Goal: Task Accomplishment & Management: Manage account settings

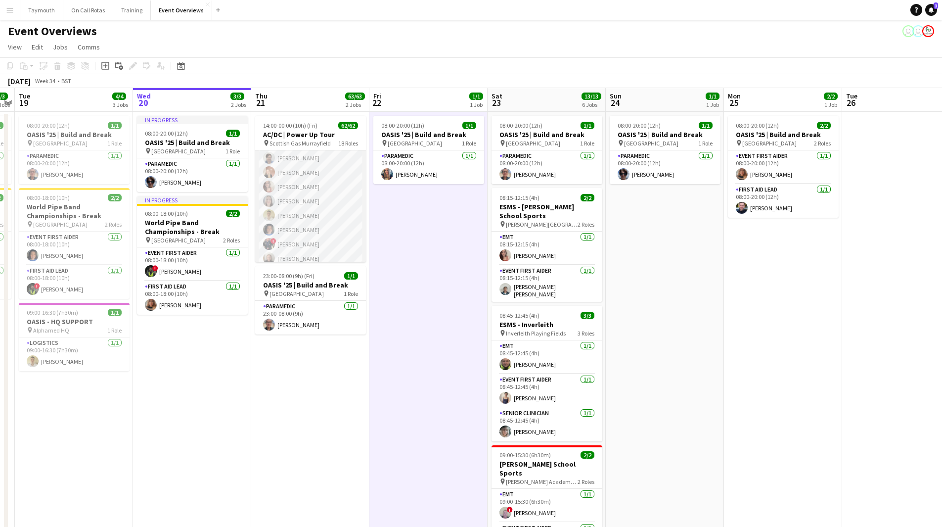
scroll to position [773, 0]
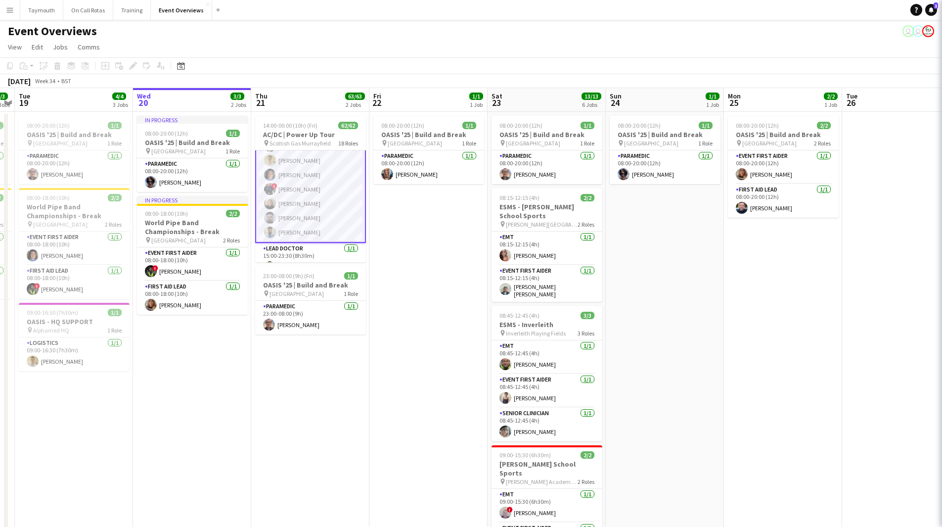
scroll to position [823, 0]
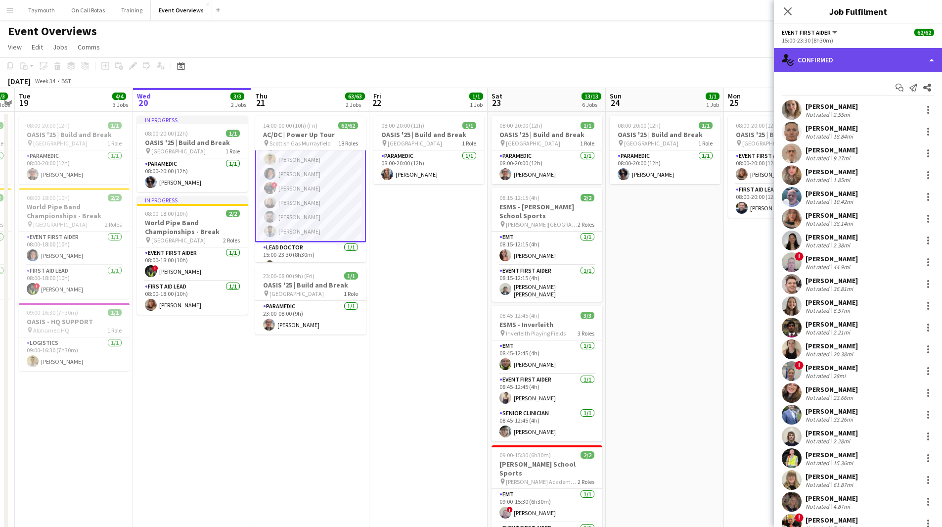
click at [874, 65] on div "single-neutral-actions-check-2 Confirmed" at bounding box center [858, 60] width 168 height 24
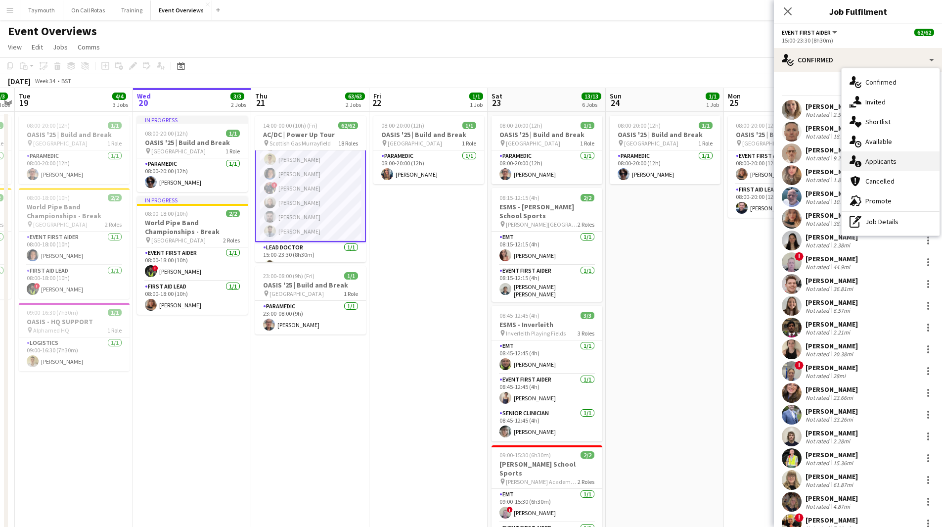
click at [887, 163] on div "single-neutral-actions-information Applicants" at bounding box center [891, 161] width 98 height 20
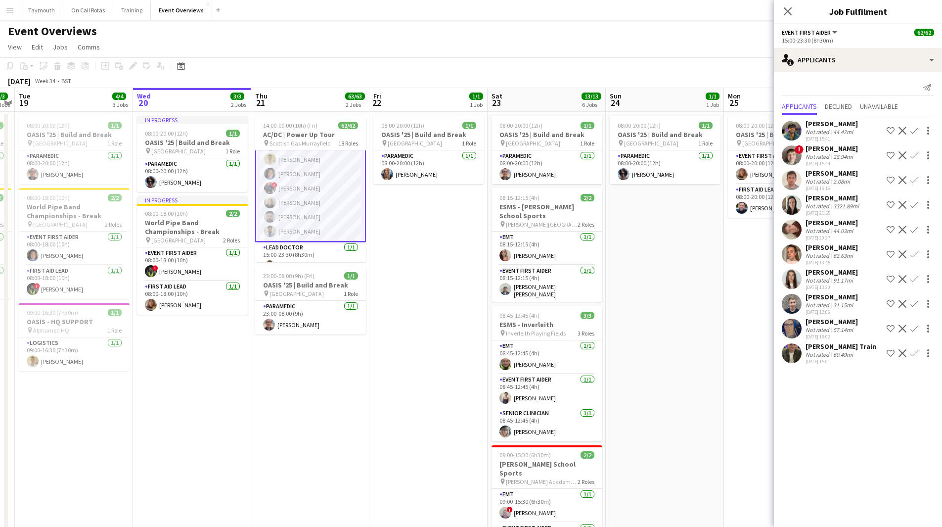
click at [832, 180] on div "2.08mi" at bounding box center [841, 181] width 21 height 7
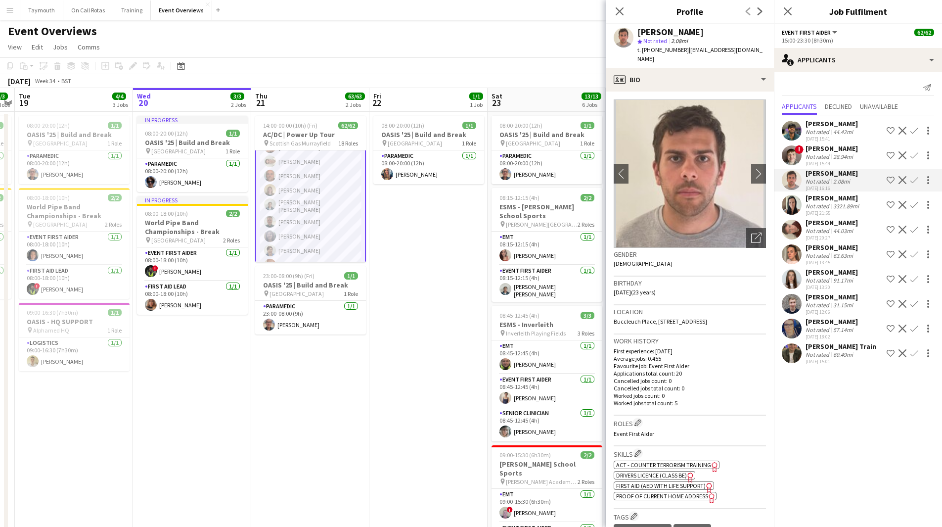
drag, startPoint x: 320, startPoint y: 196, endPoint x: 325, endPoint y: 203, distance: 8.4
click at [320, 196] on app-card-role "Event First Aider 36/36 15:00-23:30 (8h30m) [PERSON_NAME] [PERSON_NAME] [PERSON…" at bounding box center [310, 120] width 111 height 540
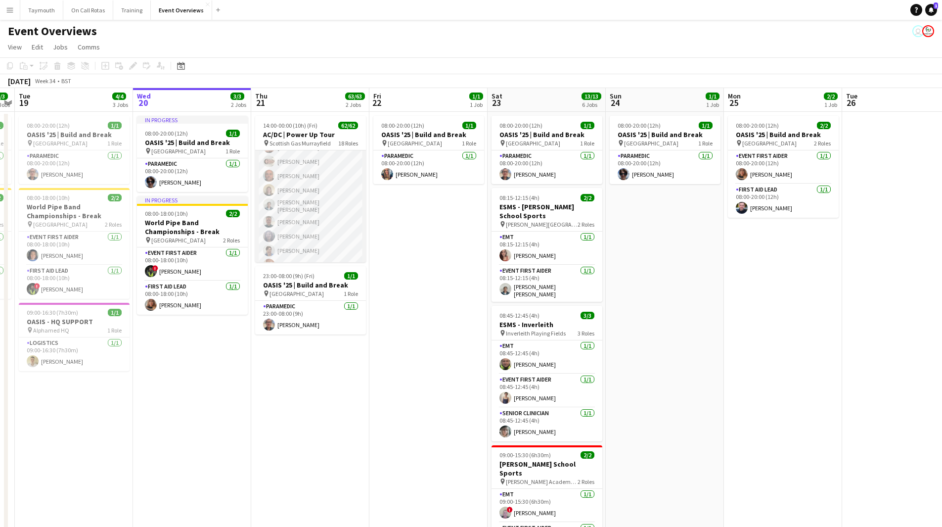
click at [320, 204] on app-card-role "Event First Aider 36/36 15:00-23:30 (8h30m) [PERSON_NAME] [PERSON_NAME] [PERSON…" at bounding box center [310, 120] width 111 height 538
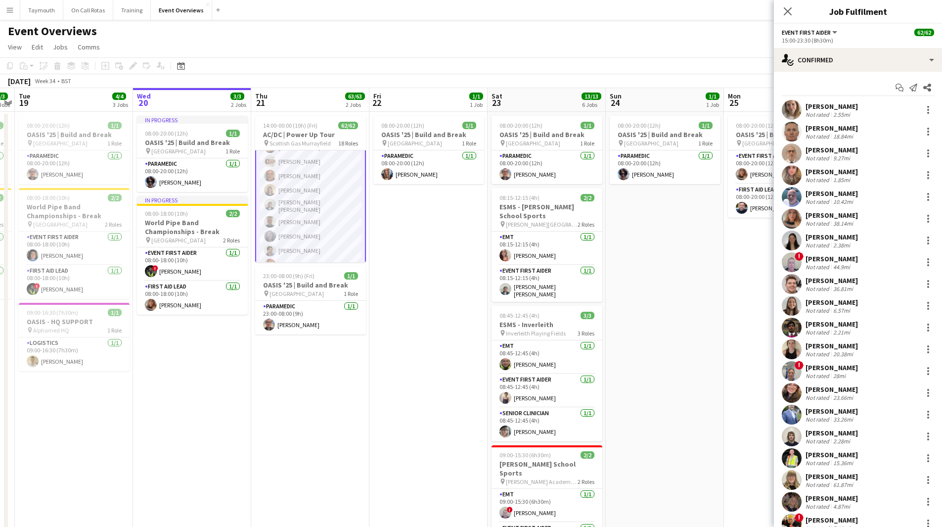
scroll to position [576, 0]
click at [835, 105] on div "[PERSON_NAME]" at bounding box center [832, 106] width 52 height 9
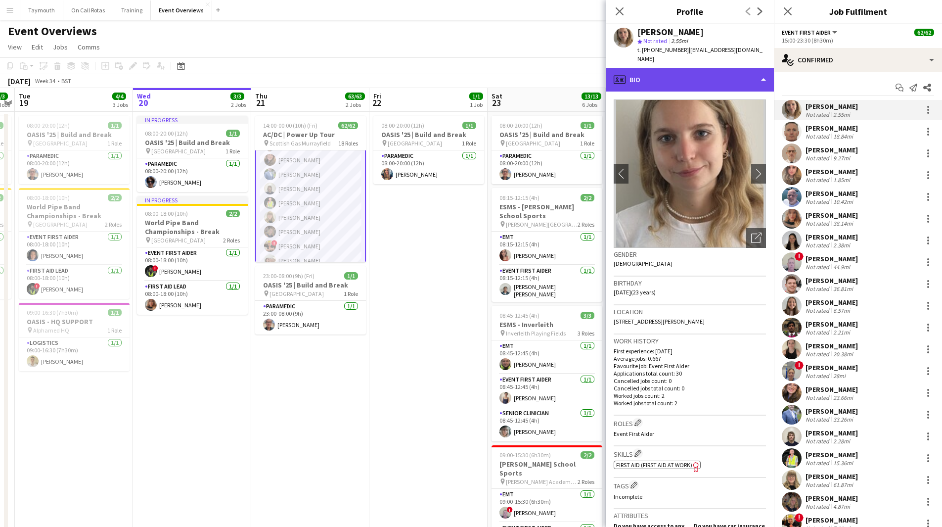
click at [729, 71] on div "profile Bio" at bounding box center [690, 80] width 168 height 24
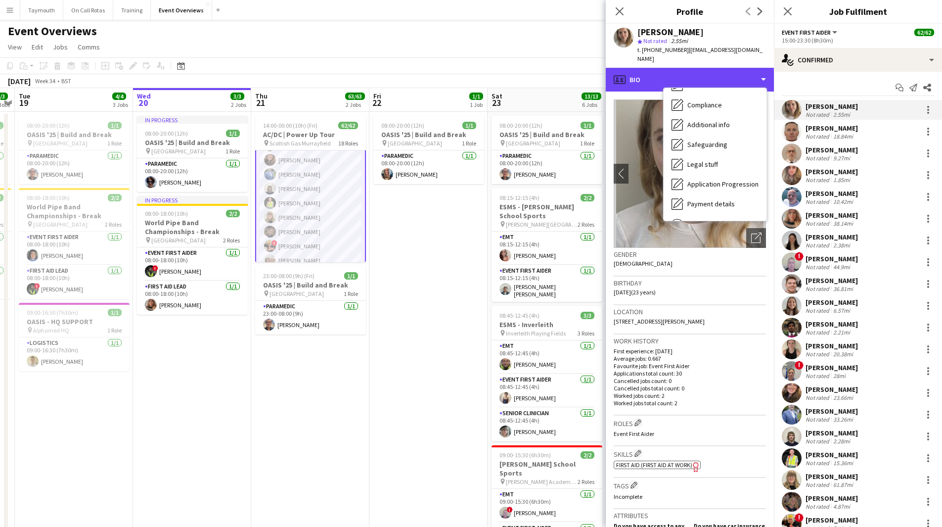
scroll to position [172, 0]
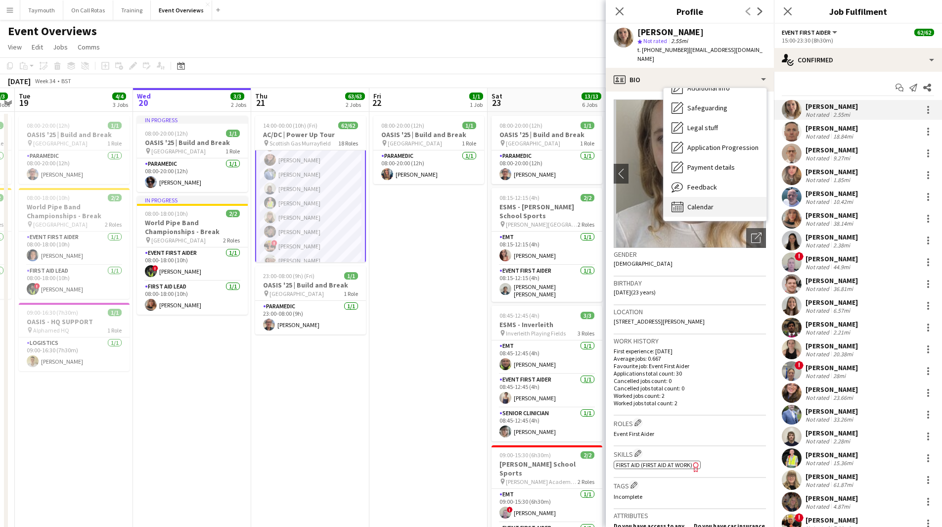
click at [717, 197] on div "Calendar Calendar" at bounding box center [715, 207] width 103 height 20
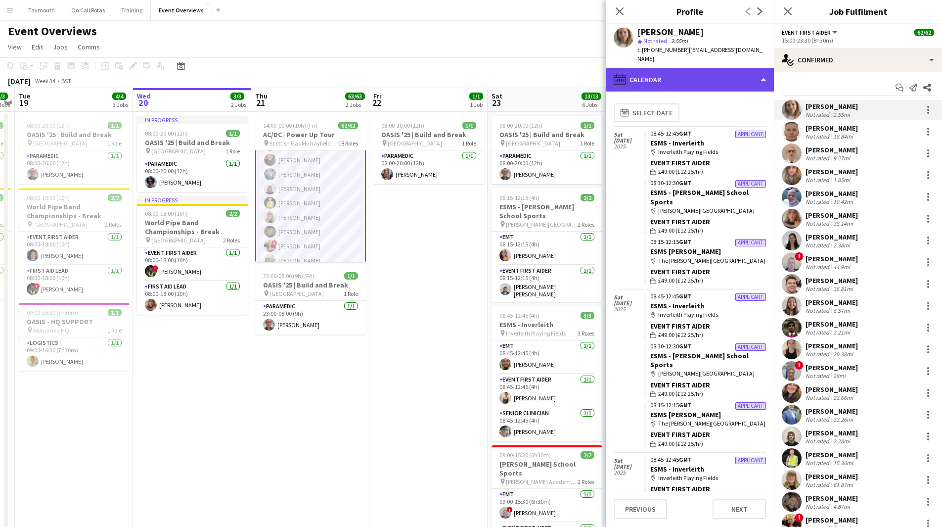
click at [705, 73] on div "calendar-full Calendar" at bounding box center [690, 80] width 168 height 24
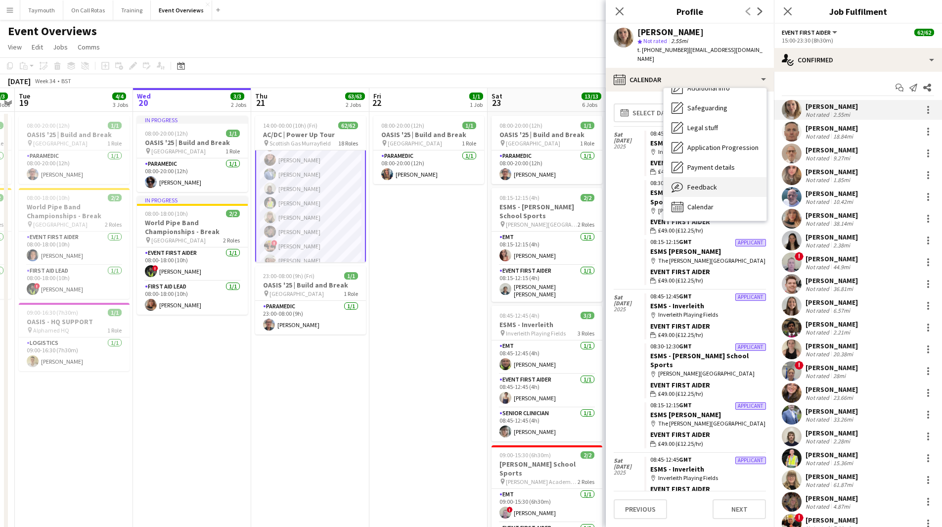
click at [709, 184] on div "Feedback Feedback" at bounding box center [715, 187] width 103 height 20
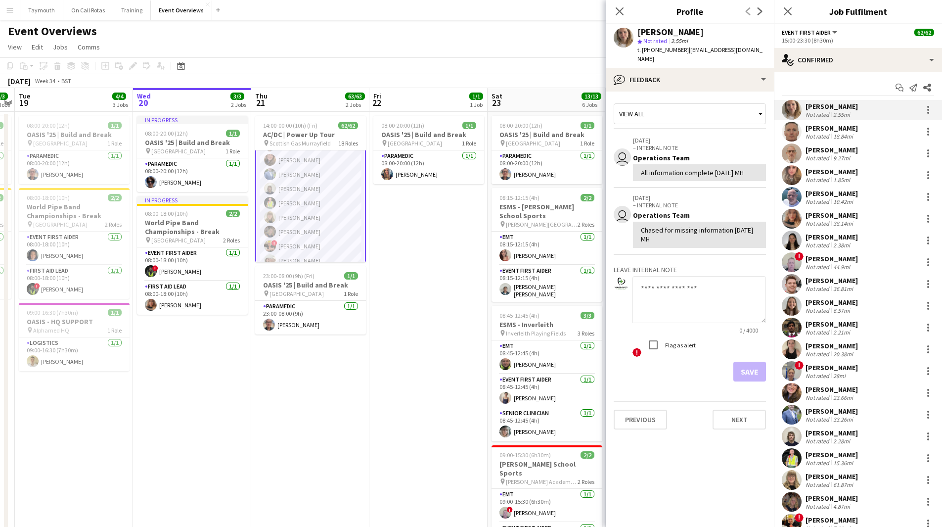
click at [679, 284] on textarea at bounding box center [699, 299] width 134 height 47
type textarea "**********"
click at [741, 361] on button "Save" at bounding box center [749, 371] width 33 height 20
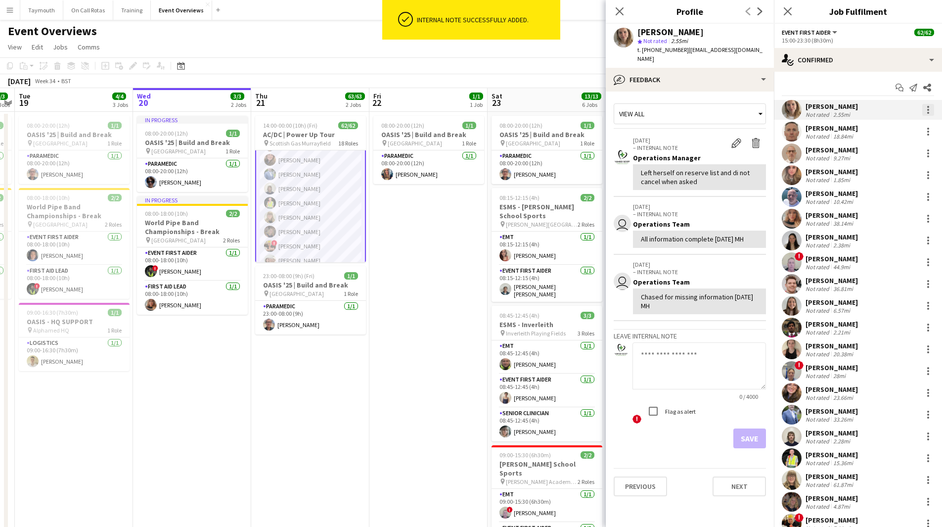
click at [922, 110] on div at bounding box center [928, 110] width 12 height 12
click at [882, 221] on span "Remove" at bounding box center [872, 223] width 30 height 8
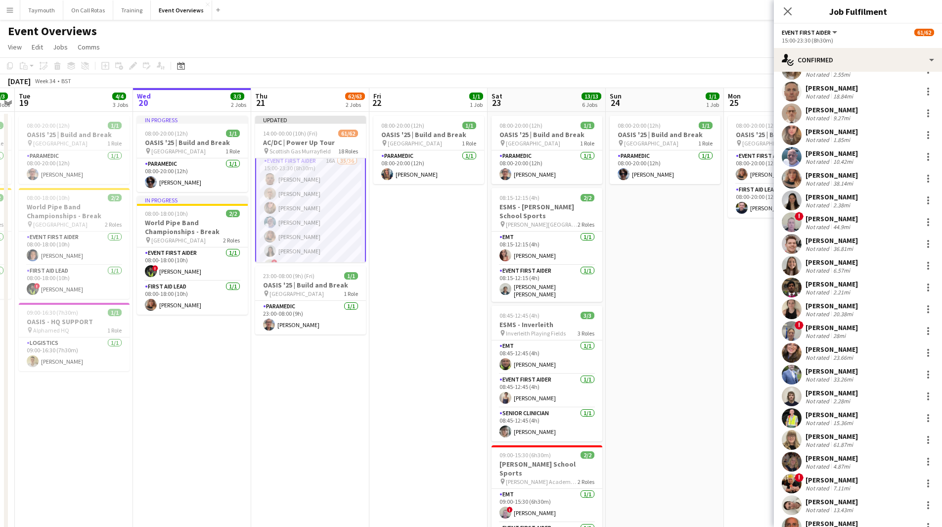
scroll to position [0, 0]
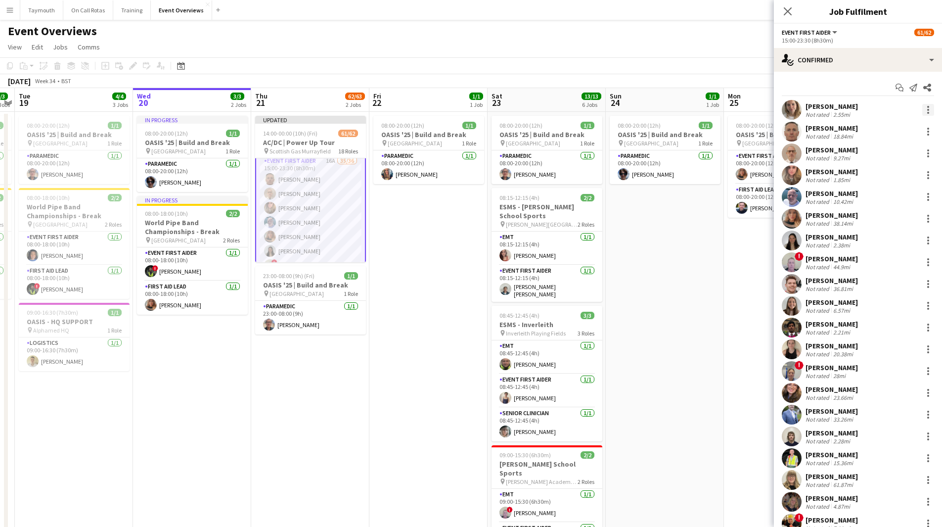
click at [922, 111] on div at bounding box center [928, 110] width 12 height 12
click at [880, 228] on button "Remove" at bounding box center [888, 223] width 77 height 24
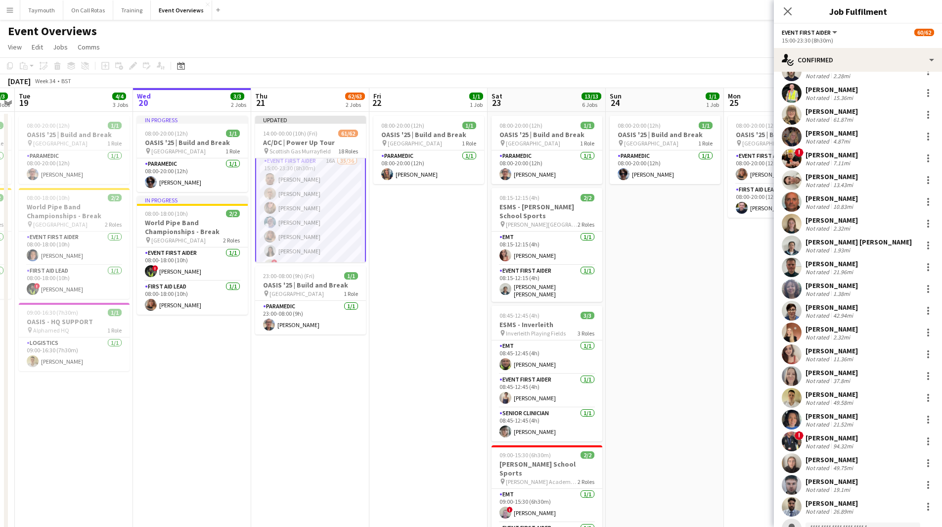
scroll to position [383, 0]
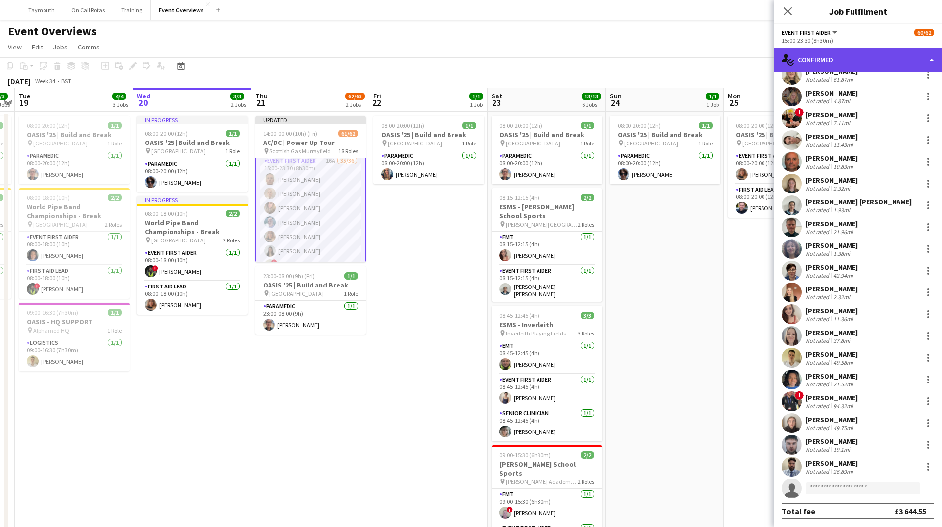
click at [829, 61] on div "single-neutral-actions-check-2 Confirmed" at bounding box center [858, 60] width 168 height 24
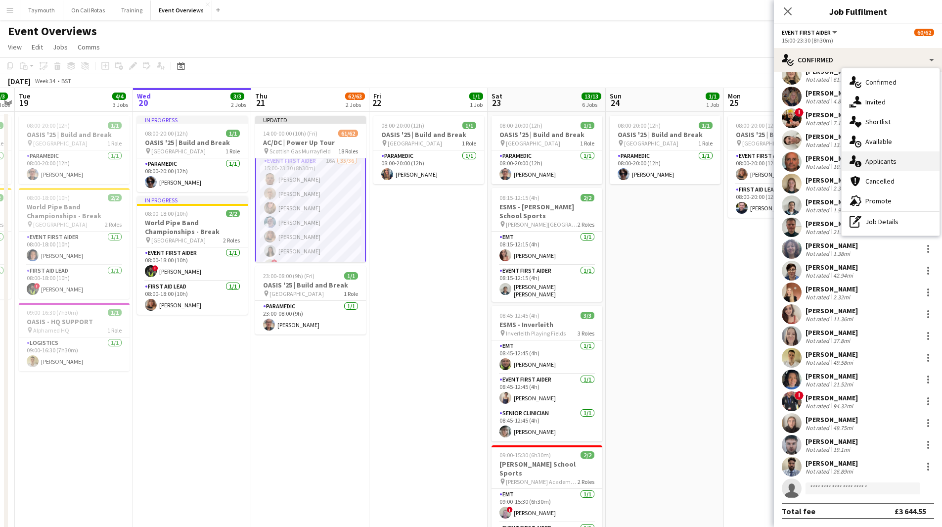
click at [920, 161] on div "single-neutral-actions-information Applicants" at bounding box center [891, 161] width 98 height 20
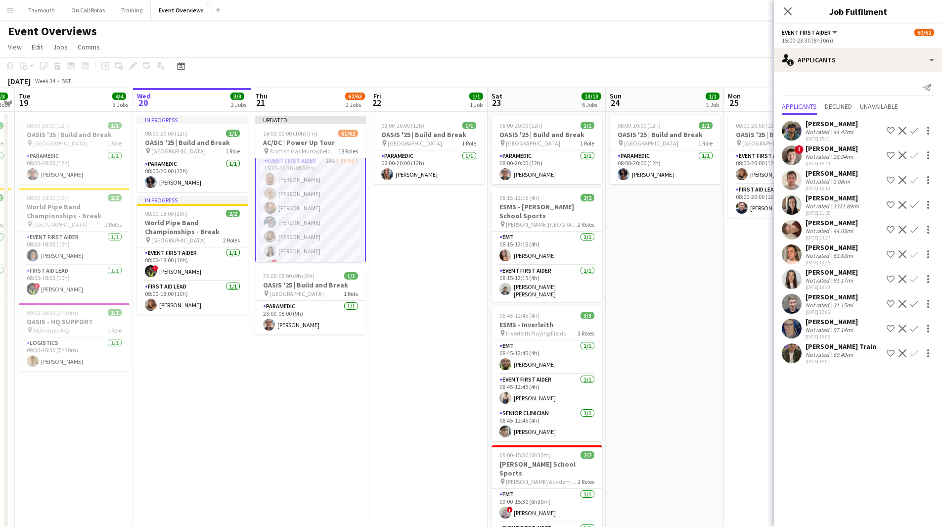
scroll to position [0, 0]
click at [845, 306] on div "31.15mi" at bounding box center [843, 304] width 24 height 7
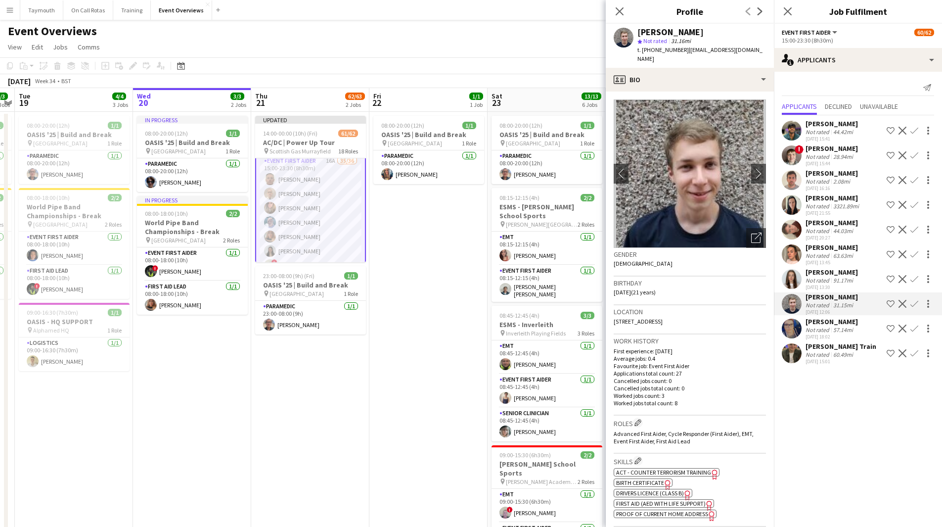
click at [914, 303] on app-icon "Confirm" at bounding box center [914, 304] width 8 height 8
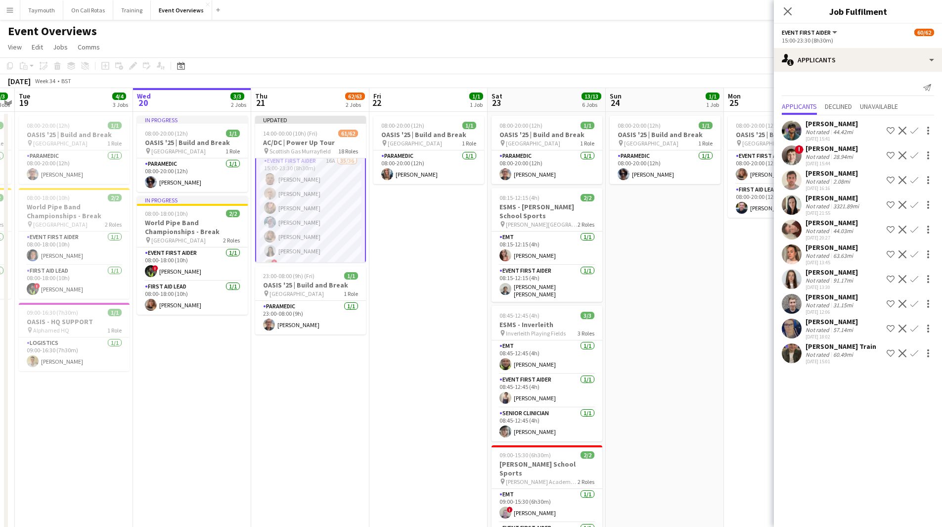
click at [916, 304] on app-icon "Confirm" at bounding box center [914, 304] width 8 height 8
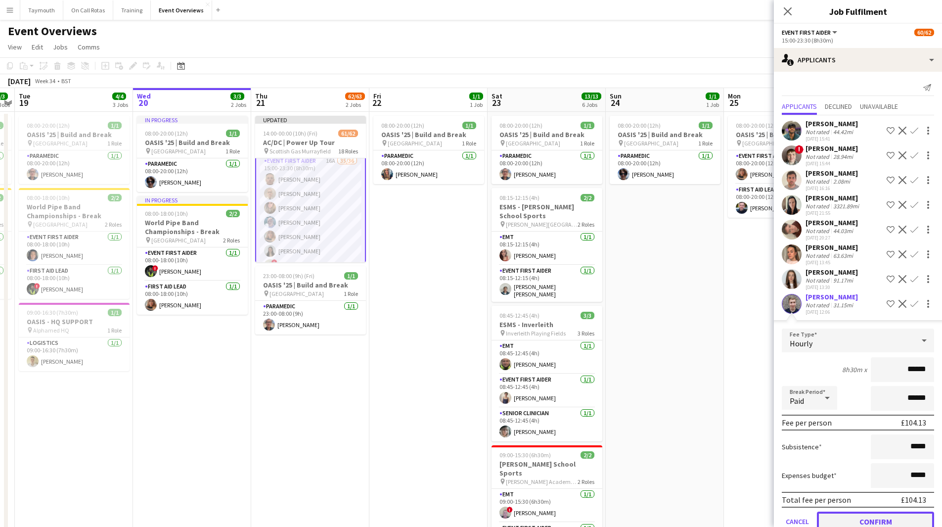
click at [878, 520] on button "Confirm" at bounding box center [875, 521] width 117 height 20
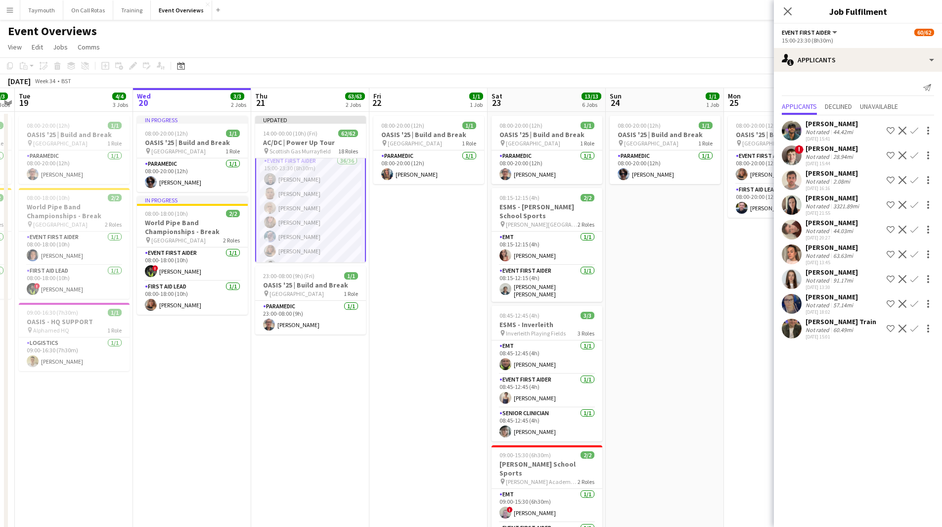
click at [454, 316] on app-date-cell "08:00-20:00 (12h) 1/1 OASIS '25 | Build and Break pin [GEOGRAPHIC_DATA] 1 Role …" at bounding box center [428, 471] width 118 height 718
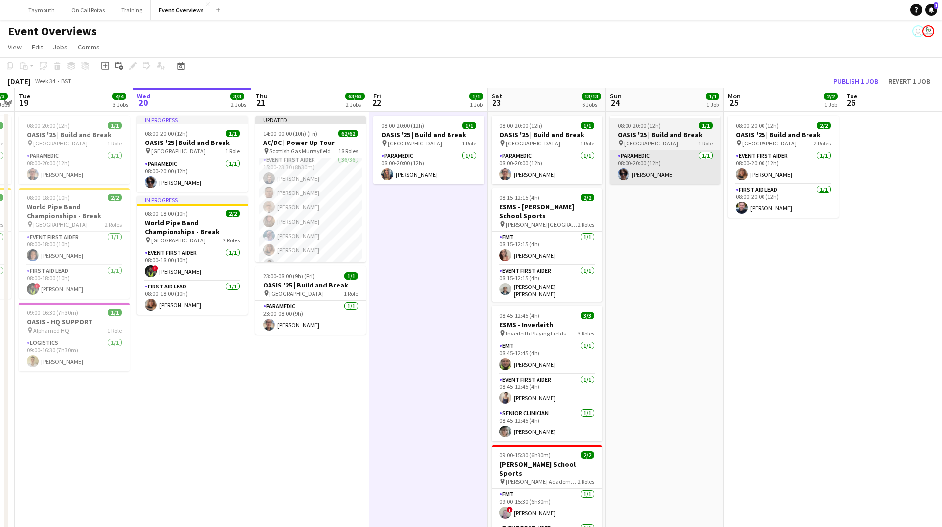
scroll to position [377, 0]
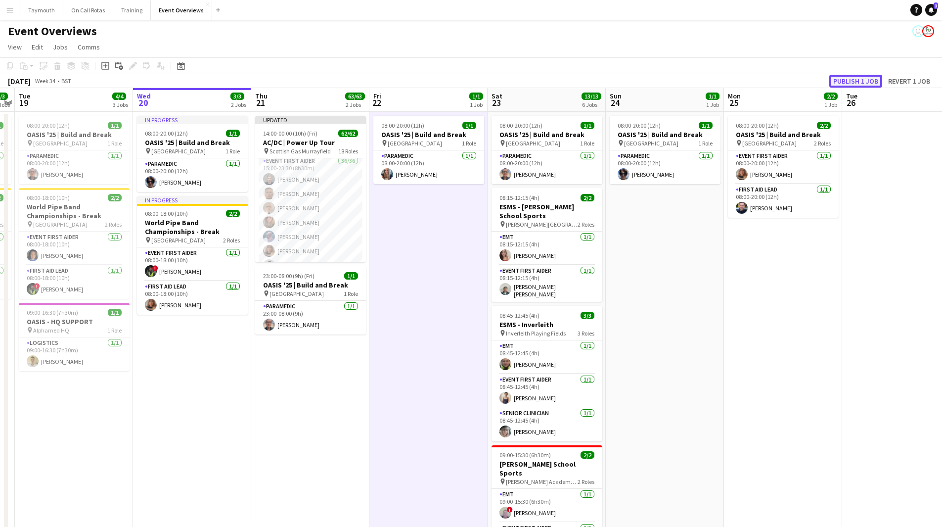
click at [858, 82] on button "Publish 1 job" at bounding box center [855, 81] width 53 height 13
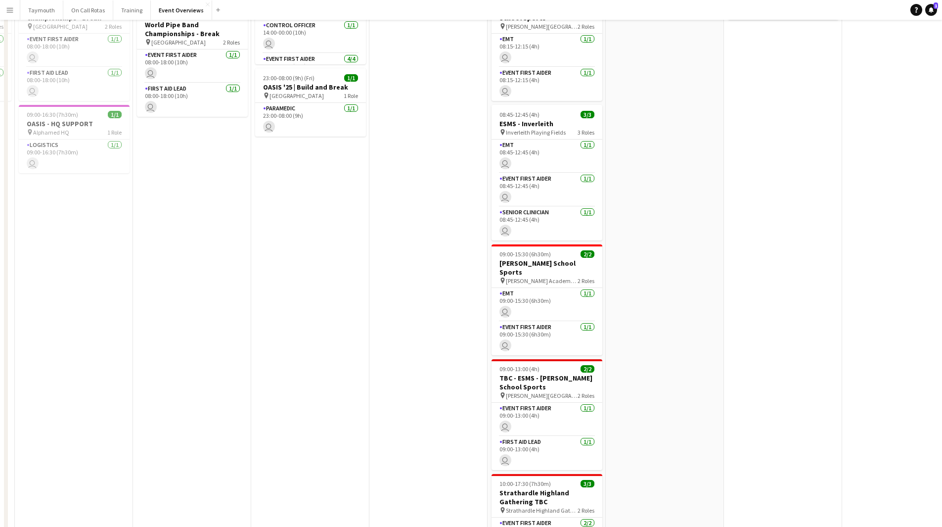
scroll to position [0, 0]
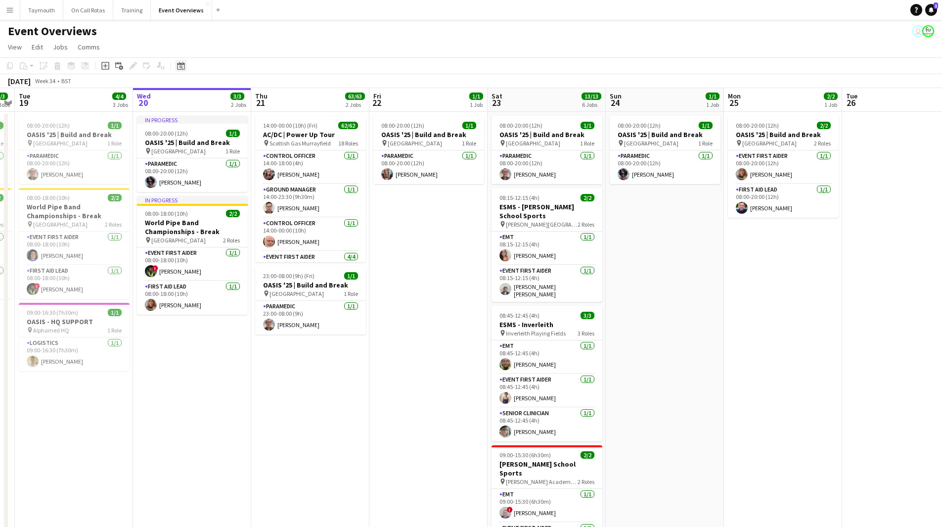
click at [184, 64] on icon at bounding box center [180, 66] width 7 height 8
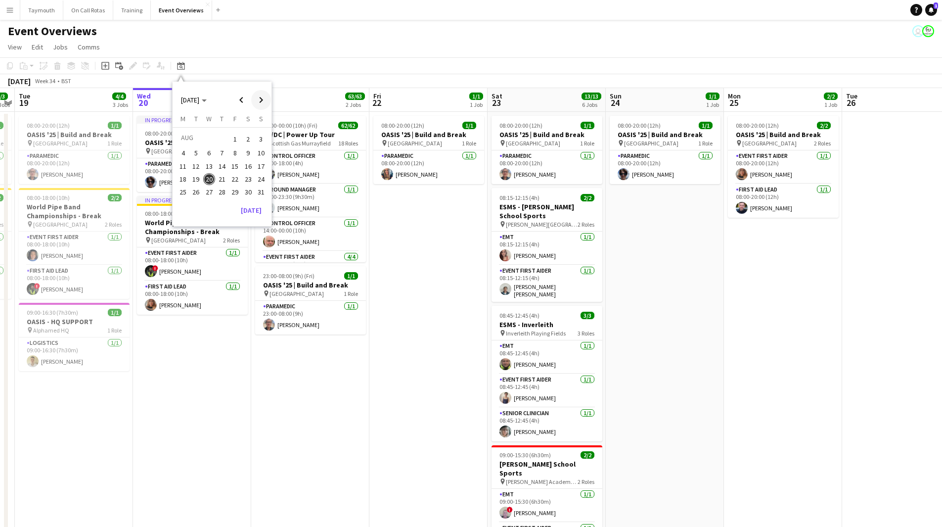
click at [256, 99] on span "Next month" at bounding box center [261, 100] width 20 height 20
click at [231, 154] on span "7" at bounding box center [235, 153] width 12 height 12
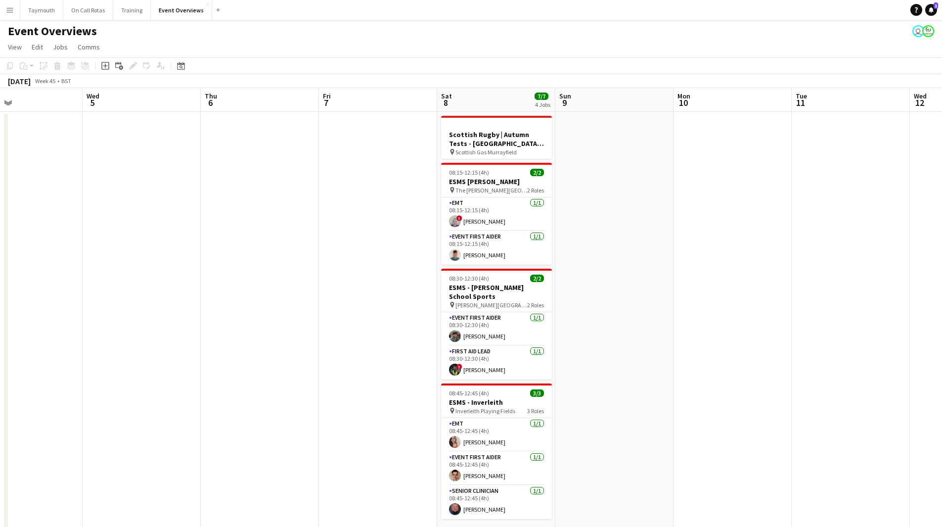
drag, startPoint x: 633, startPoint y: 318, endPoint x: 48, endPoint y: 336, distance: 585.2
click at [48, 336] on app-calendar-viewport "Sun 2 Mon 3 Tue 4 Wed 5 Thu 6 Fri 7 Sat 8 7/7 4 Jobs Sun 9 Mon 10 Tue 11 Wed 12…" at bounding box center [471, 459] width 942 height 742
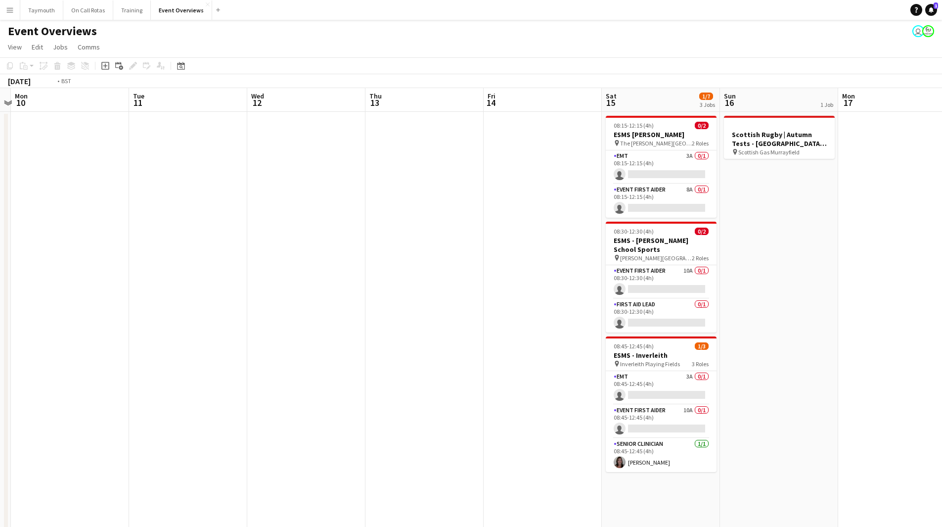
drag, startPoint x: 423, startPoint y: 317, endPoint x: 51, endPoint y: 367, distance: 374.7
click at [66, 367] on app-calendar-viewport "Fri 7 Sat 8 7/7 4 Jobs Sun 9 Mon 10 Tue 11 Wed 12 Thu 13 Fri 14 Sat 15 1/7 3 Jo…" at bounding box center [471, 459] width 942 height 742
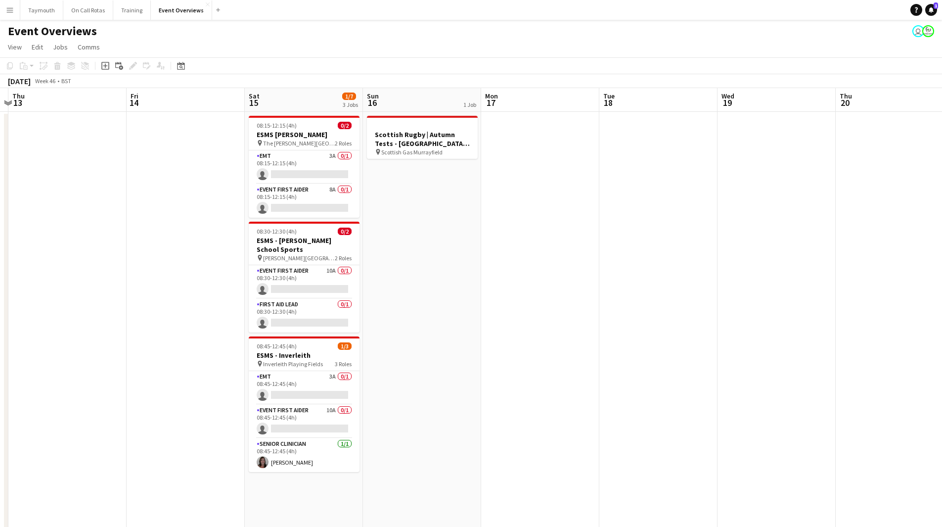
drag, startPoint x: 117, startPoint y: 327, endPoint x: 510, endPoint y: 201, distance: 413.5
click at [508, 251] on app-calendar-viewport "Mon 10 Tue 11 Wed 12 Thu 13 Fri 14 Sat 15 1/7 3 Jobs Sun 16 1 Job Mon 17 Tue 18…" at bounding box center [471, 459] width 942 height 742
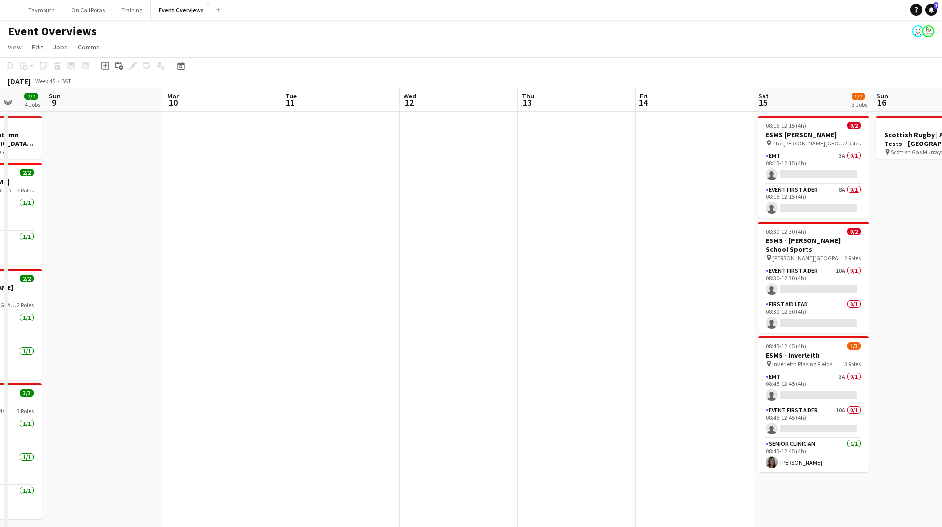
scroll to position [0, 310]
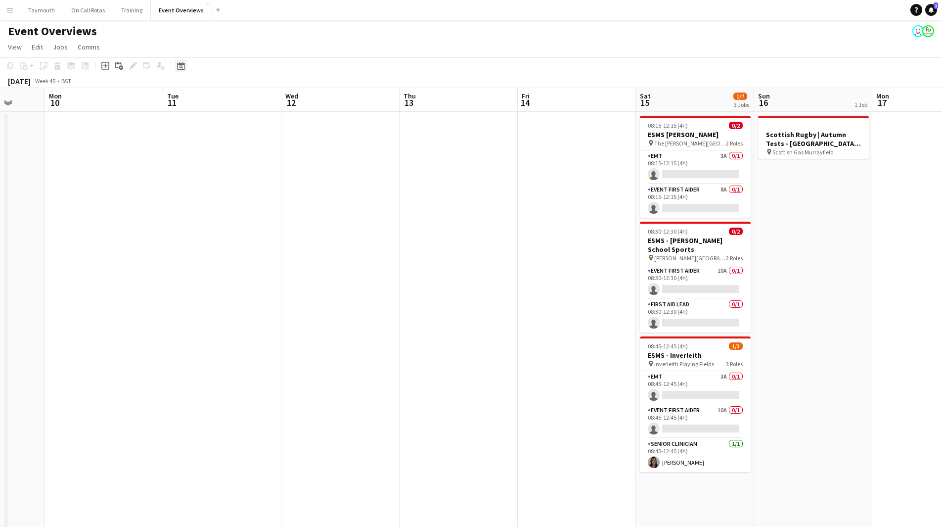
click at [179, 69] on icon at bounding box center [180, 66] width 7 height 8
click at [252, 218] on button "[DATE]" at bounding box center [251, 210] width 29 height 16
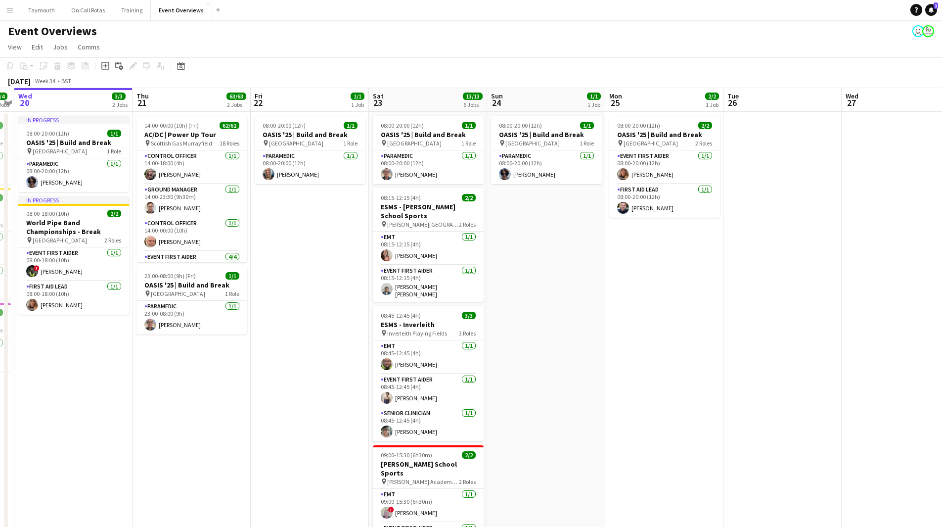
drag, startPoint x: 765, startPoint y: 309, endPoint x: 189, endPoint y: 299, distance: 576.2
click at [219, 301] on app-calendar-viewport "Sun 17 31/31 3 Jobs Mon 18 3/3 2 Jobs Tue 19 4/4 3 Jobs Wed 20 3/3 2 Jobs Thu 2…" at bounding box center [471, 459] width 942 height 742
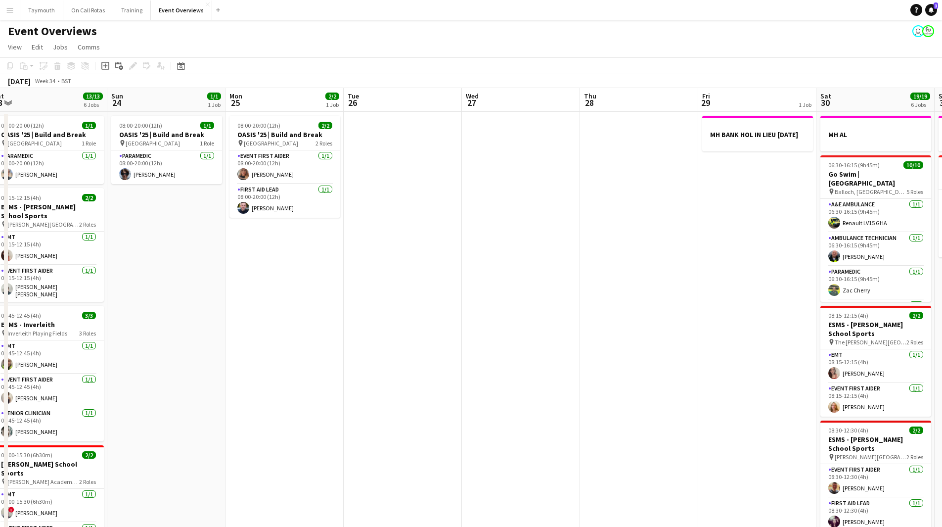
drag, startPoint x: 523, startPoint y: 298, endPoint x: 153, endPoint y: 305, distance: 369.5
click at [0, 314] on html "Menu Boards Boards Boards All jobs Status Workforce Workforce My Workforce Recr…" at bounding box center [471, 415] width 942 height 830
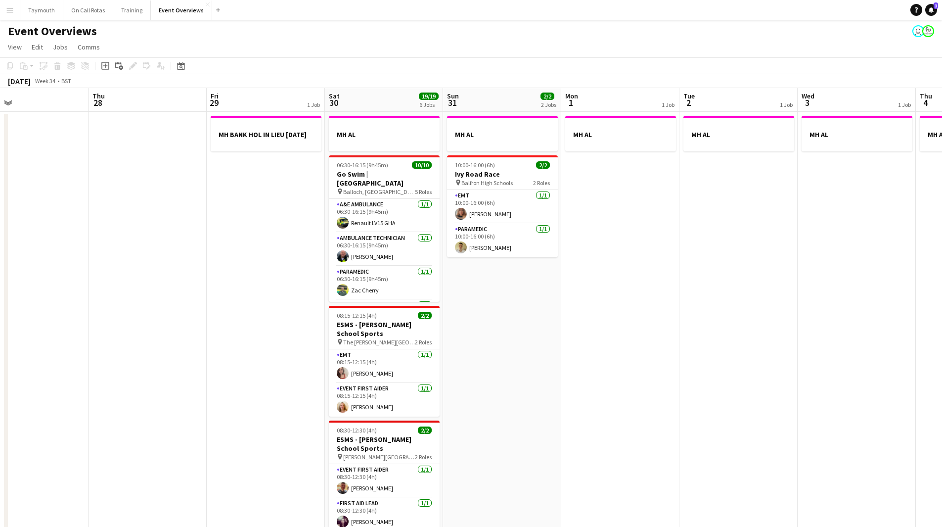
drag, startPoint x: 442, startPoint y: 321, endPoint x: 196, endPoint y: 319, distance: 246.3
click at [80, 322] on app-calendar-viewport "Mon 25 2/2 1 Job Tue 26 Wed 27 Thu 28 Fri 29 1 Job Sat 30 19/19 6 Jobs Sun 31 2…" at bounding box center [471, 459] width 942 height 742
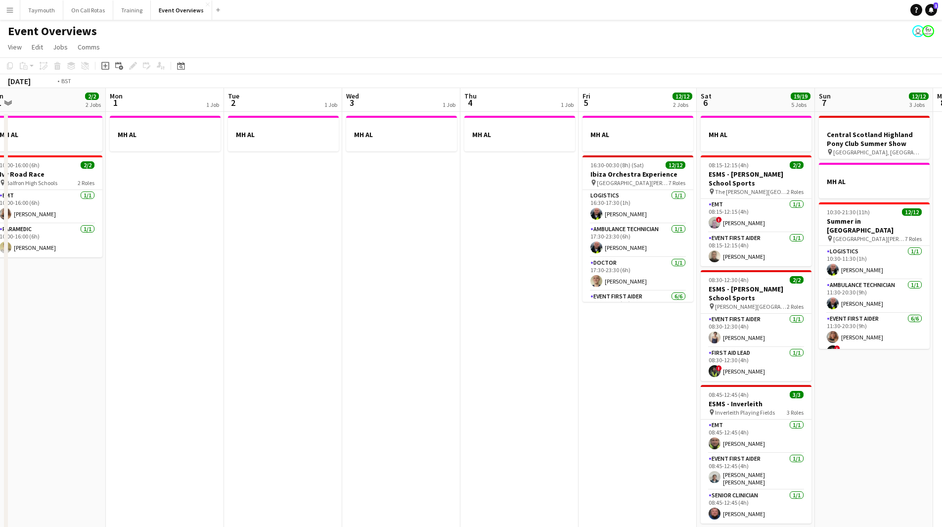
drag, startPoint x: 259, startPoint y: 352, endPoint x: 70, endPoint y: 331, distance: 190.0
click at [63, 346] on app-calendar-viewport "Thu 28 Fri 29 1 Job Sat 30 19/19 6 Jobs Sun 31 2/2 2 Jobs Mon 1 1 Job Tue 2 1 J…" at bounding box center [471, 459] width 942 height 742
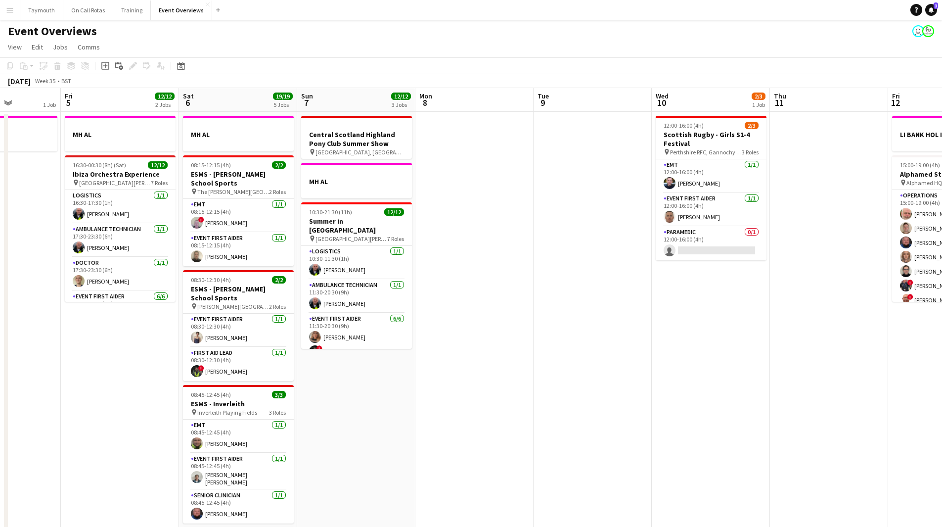
drag, startPoint x: 352, startPoint y: 358, endPoint x: 334, endPoint y: 338, distance: 26.6
click at [139, 358] on app-calendar-viewport "Tue 2 1 Job Wed 3 1 Job Thu 4 1 Job Fri 5 12/12 2 Jobs Sat 6 19/19 5 Jobs Sun 7…" at bounding box center [471, 459] width 942 height 742
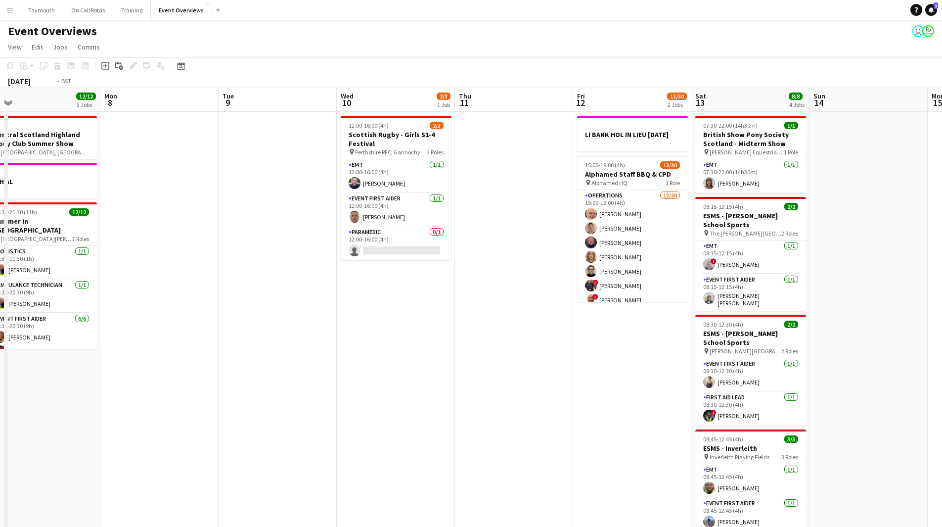
drag, startPoint x: 494, startPoint y: 350, endPoint x: 521, endPoint y: 349, distance: 26.7
click at [128, 374] on app-calendar-viewport "Thu 4 1 Job Fri 5 12/12 2 Jobs Sat 6 19/19 5 Jobs Sun 7 12/12 3 Jobs Mon 8 Tue …" at bounding box center [471, 459] width 942 height 742
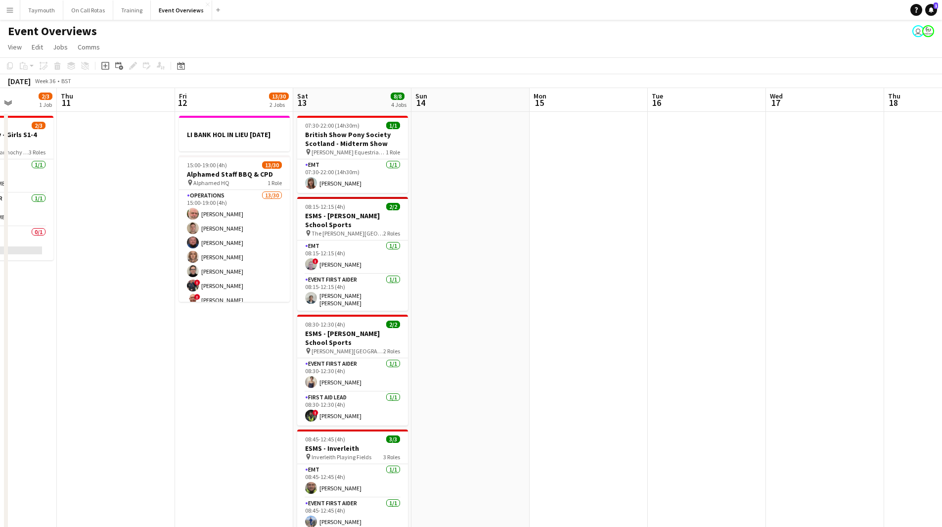
click at [80, 377] on app-calendar-viewport "Mon 8 Tue 9 Wed 10 2/3 1 Job Thu 11 Fri 12 13/30 2 Jobs Sat 13 8/8 4 Jobs Sun 1…" at bounding box center [471, 459] width 942 height 742
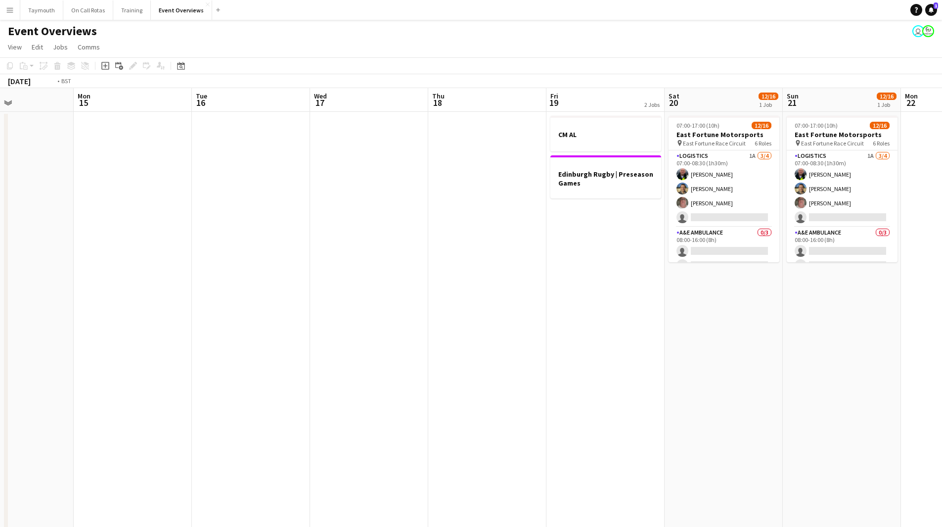
drag, startPoint x: 539, startPoint y: 340, endPoint x: 129, endPoint y: 332, distance: 410.5
click at [143, 333] on app-calendar-viewport "Fri 12 13/30 2 Jobs Sat 13 8/8 4 Jobs Sun 14 Mon 15 Tue 16 Wed 17 Thu 18 Fri 19…" at bounding box center [471, 459] width 942 height 742
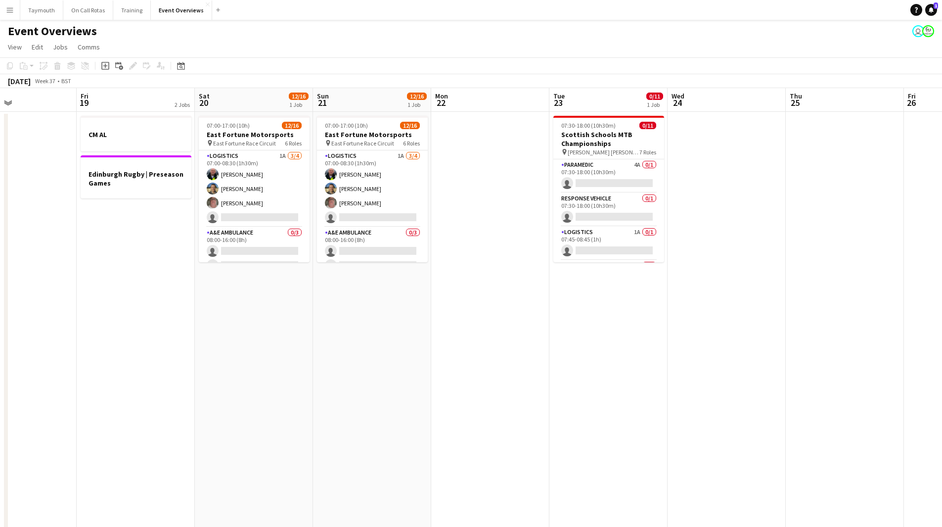
drag, startPoint x: 54, startPoint y: 336, endPoint x: 46, endPoint y: 335, distance: 7.5
click at [47, 335] on app-calendar-viewport "Mon 15 Tue 16 Wed 17 Thu 18 Fri 19 2 Jobs Sat 20 12/16 1 Job Sun 21 12/16 1 Job…" at bounding box center [471, 459] width 942 height 742
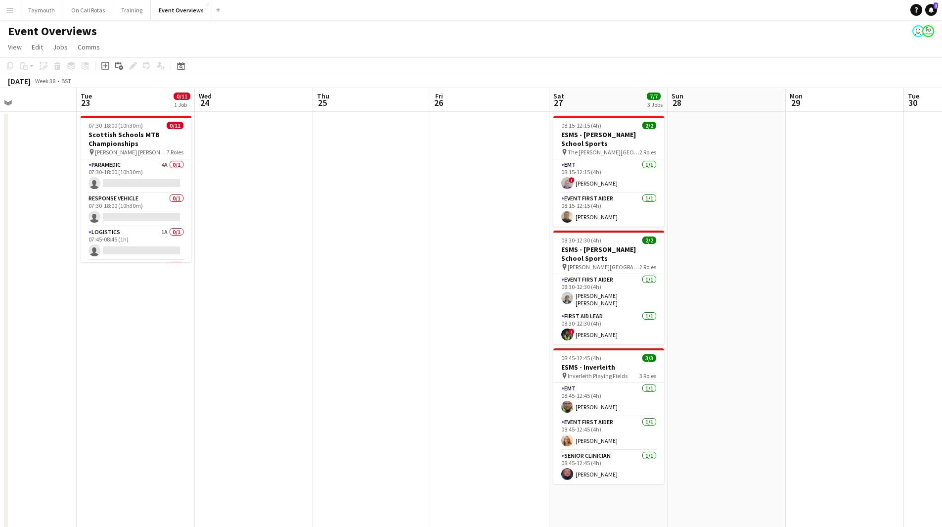
scroll to position [0, 302]
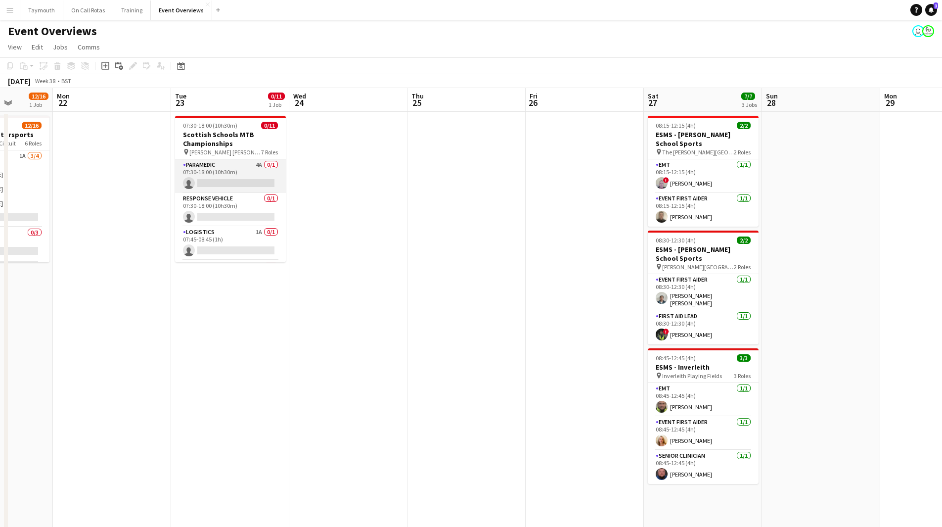
click at [226, 170] on app-card-role "Paramedic 4A 0/1 07:30-18:00 (10h30m) single-neutral-actions" at bounding box center [230, 176] width 111 height 34
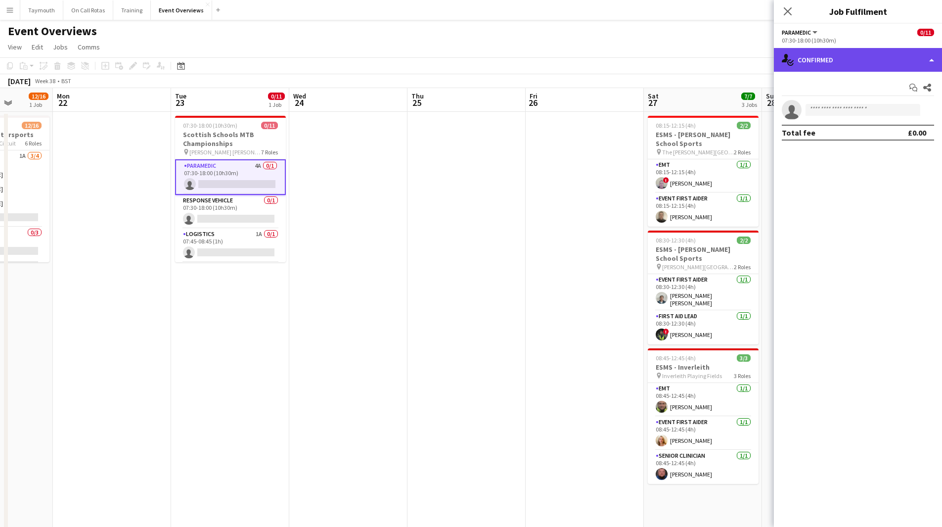
click at [875, 69] on div "single-neutral-actions-check-2 Confirmed" at bounding box center [858, 60] width 168 height 24
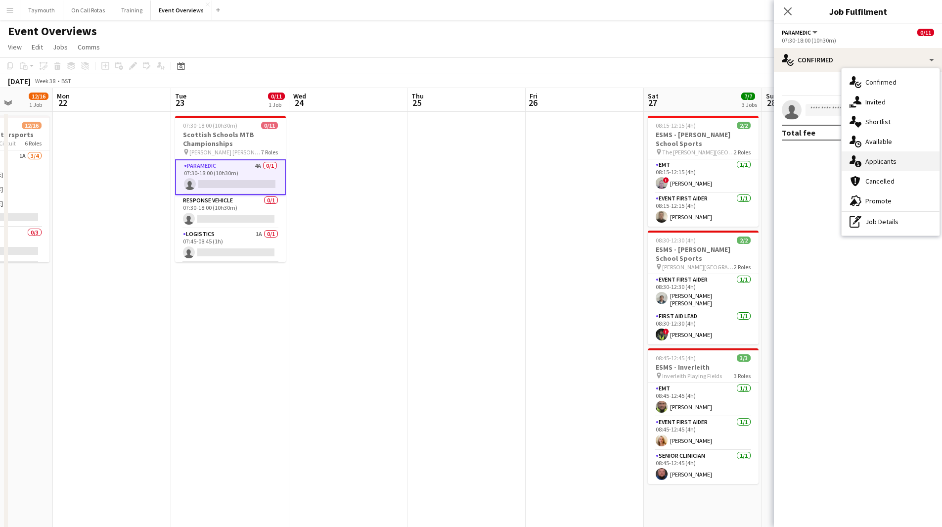
click at [878, 157] on div "single-neutral-actions-information Applicants" at bounding box center [891, 161] width 98 height 20
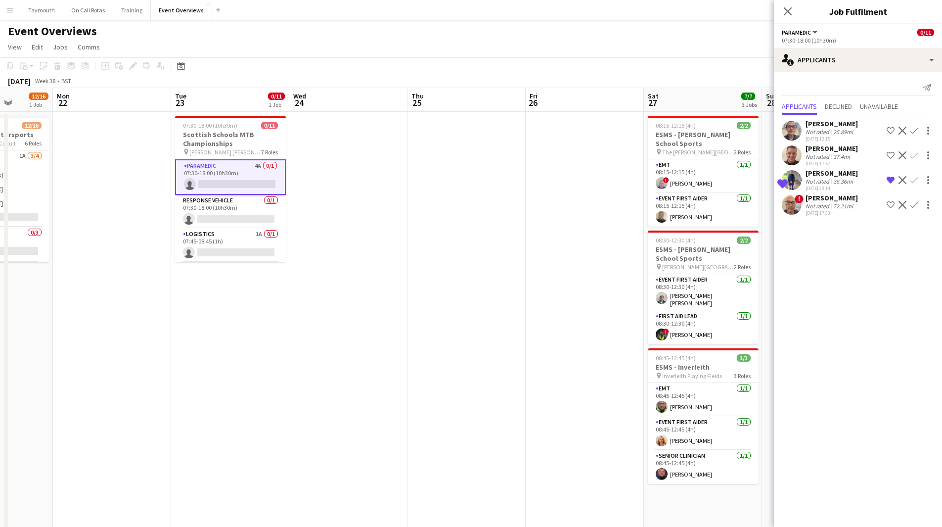
click at [191, 67] on app-toolbar "Copy Paste Paste Ctrl+V Paste with crew Ctrl+Shift+V Paste linked Job [GEOGRAPH…" at bounding box center [471, 65] width 942 height 17
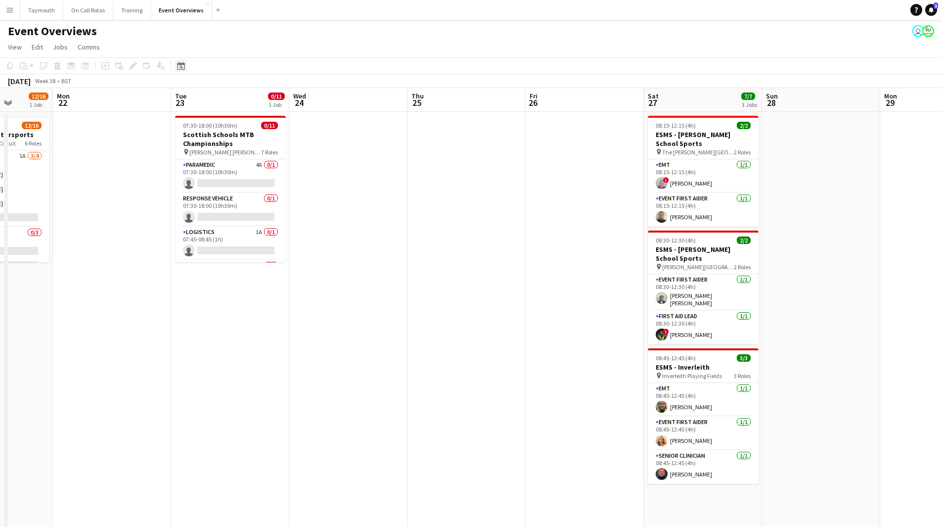
click at [176, 68] on div "Date picker" at bounding box center [181, 66] width 12 height 12
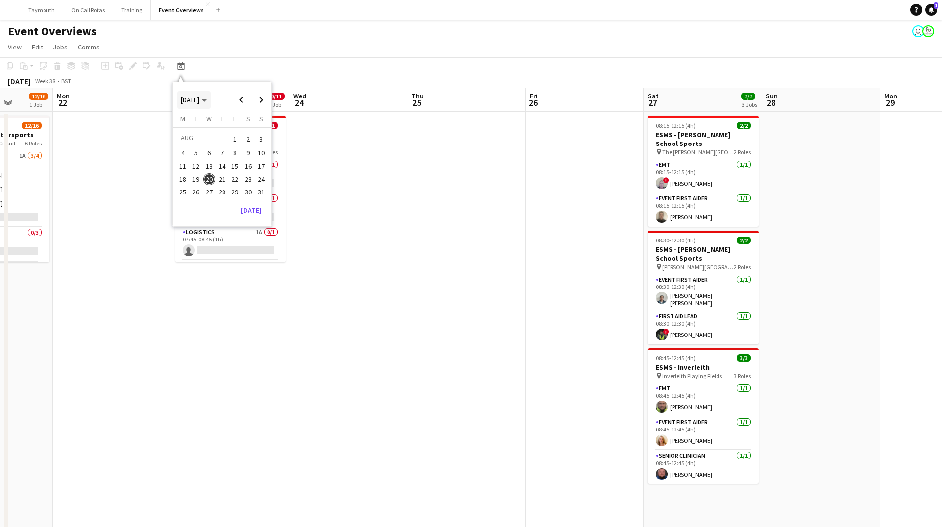
click at [189, 99] on span "[DATE]" at bounding box center [190, 99] width 18 height 9
click at [188, 154] on span "2024" at bounding box center [188, 151] width 20 height 12
click at [258, 150] on span "AUG" at bounding box center [256, 151] width 20 height 12
click at [231, 180] on span "23" at bounding box center [235, 179] width 12 height 12
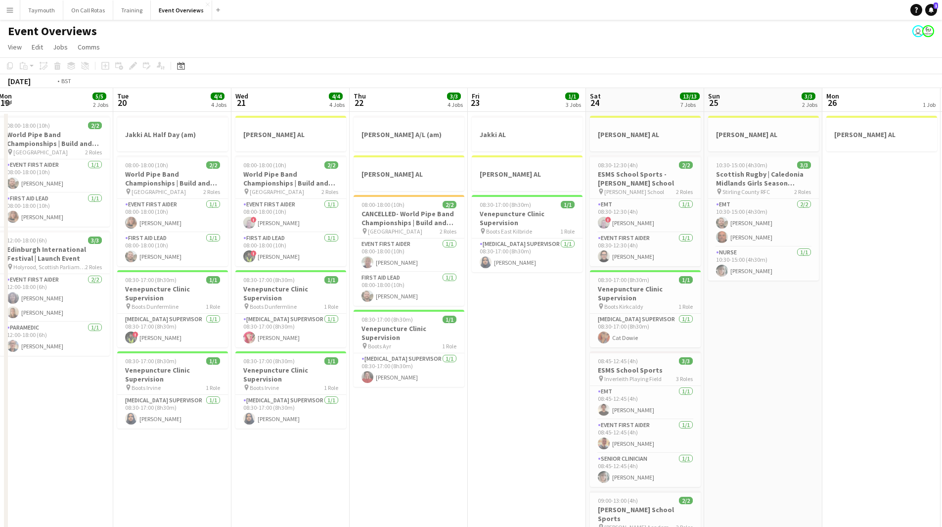
scroll to position [0, 223]
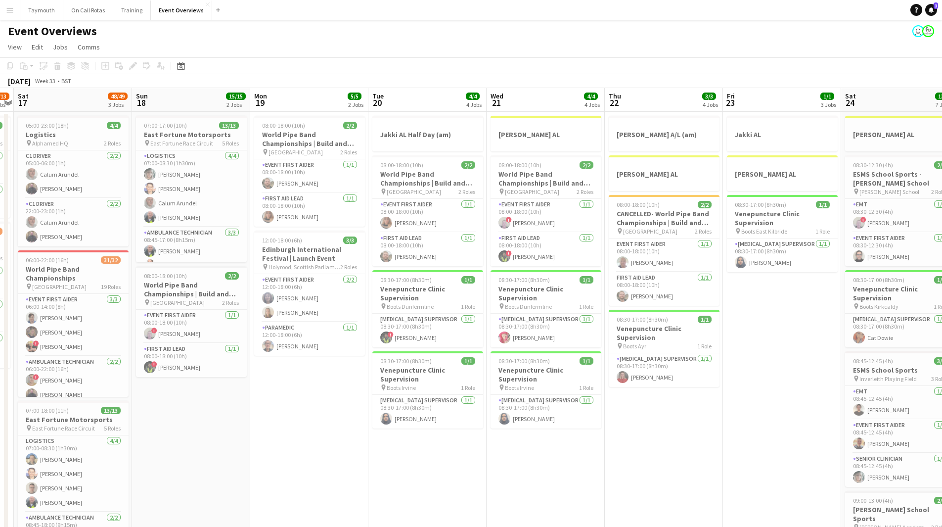
drag, startPoint x: 299, startPoint y: 383, endPoint x: 771, endPoint y: 373, distance: 472.3
click at [771, 373] on app-calendar-viewport "Thu 15 3/3 2 Jobs Fri 16 12/13 2 Jobs Sat 17 48/49 3 Jobs Sun 18 15/15 2 Jobs M…" at bounding box center [471, 478] width 942 height 781
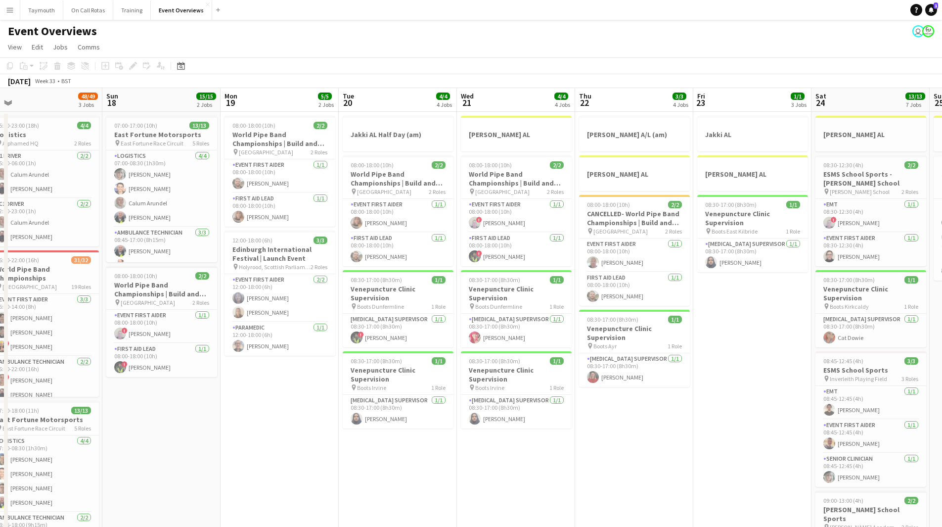
scroll to position [0, 260]
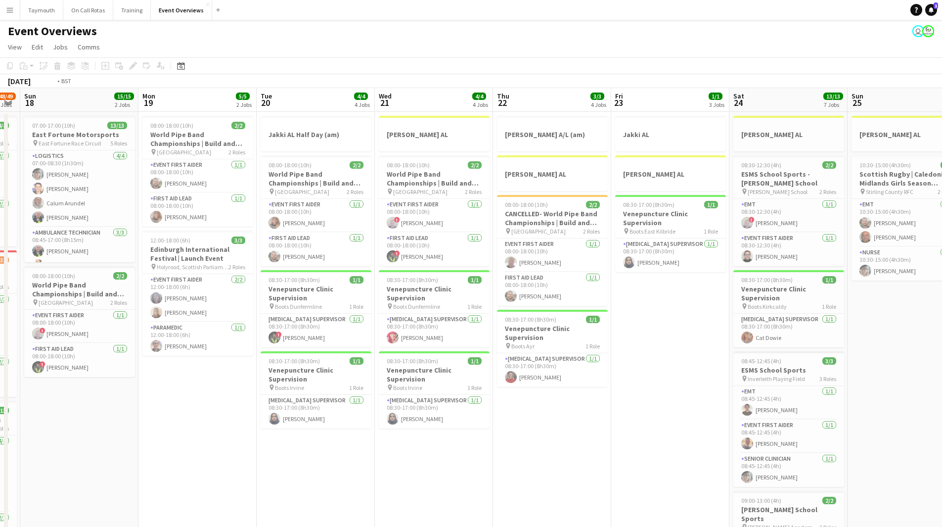
drag, startPoint x: 777, startPoint y: 441, endPoint x: 288, endPoint y: 443, distance: 489.5
click at [288, 443] on app-calendar-viewport "Thu 15 3/3 2 Jobs Fri 16 12/13 2 Jobs Sat 17 48/49 3 Jobs Sun 18 15/15 2 Jobs M…" at bounding box center [471, 478] width 942 height 781
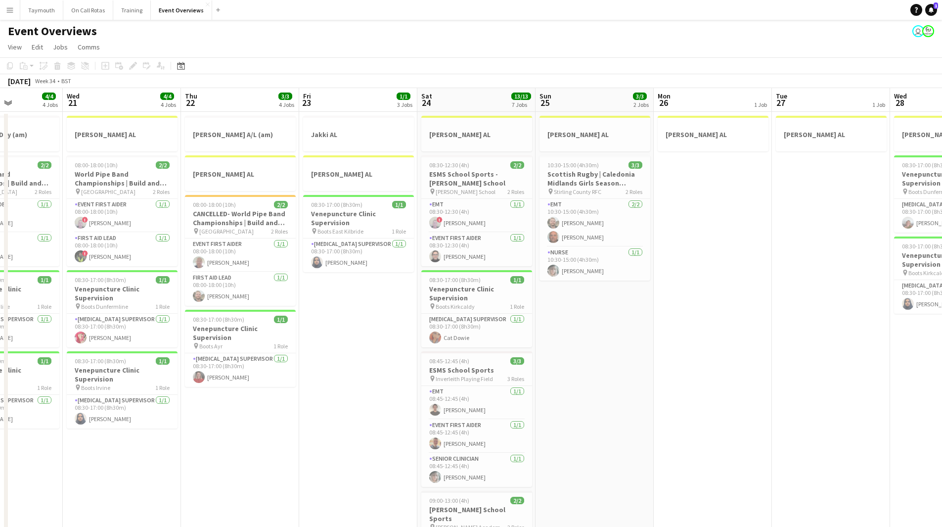
drag, startPoint x: 709, startPoint y: 424, endPoint x: 408, endPoint y: 423, distance: 301.1
click at [412, 424] on app-calendar-viewport "Sun 18 15/15 2 Jobs Mon 19 5/5 2 Jobs Tue 20 4/4 4 Jobs Wed 21 4/4 4 Jobs Thu 2…" at bounding box center [471, 478] width 942 height 781
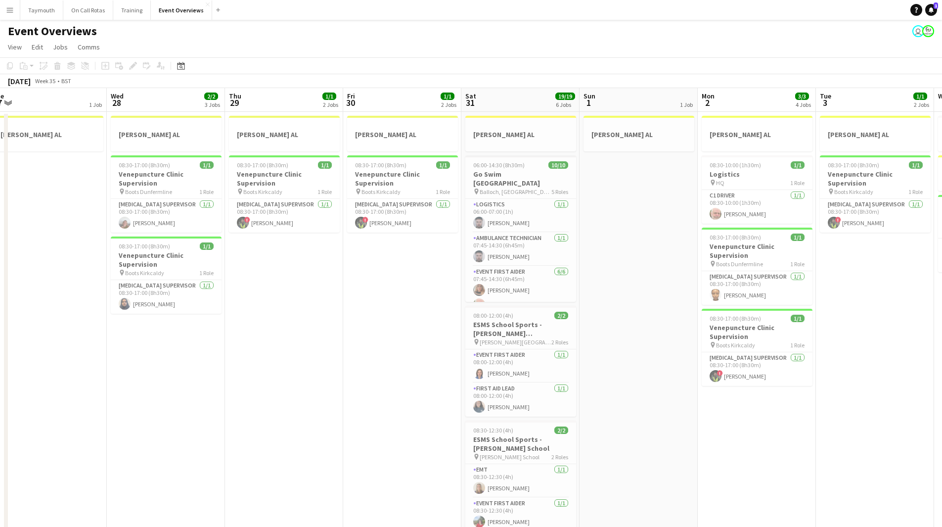
drag, startPoint x: 626, startPoint y: 421, endPoint x: 270, endPoint y: 412, distance: 356.1
click at [270, 412] on app-calendar-viewport "Sat 24 13/13 7 Jobs Sun 25 3/3 2 Jobs Mon 26 1 Job Tue 27 1 Job Wed 28 2/2 3 Jo…" at bounding box center [471, 478] width 942 height 781
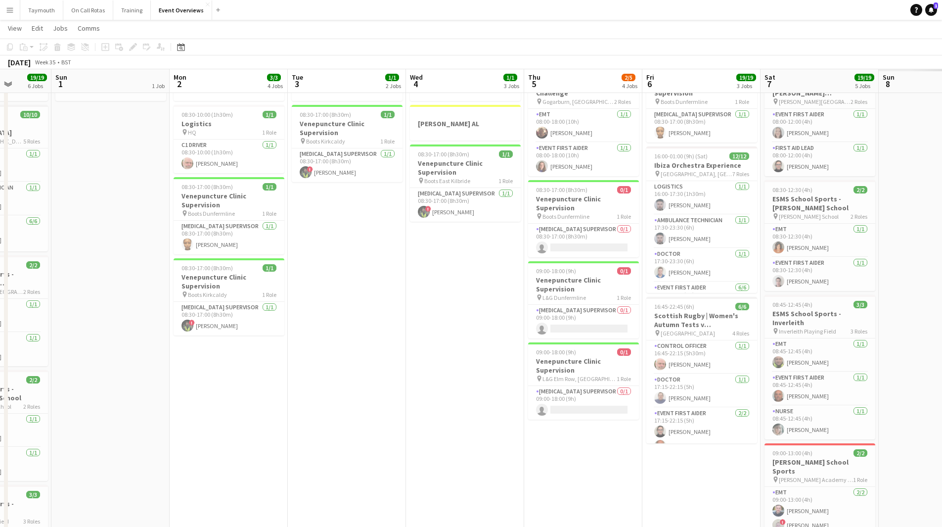
scroll to position [0, 281]
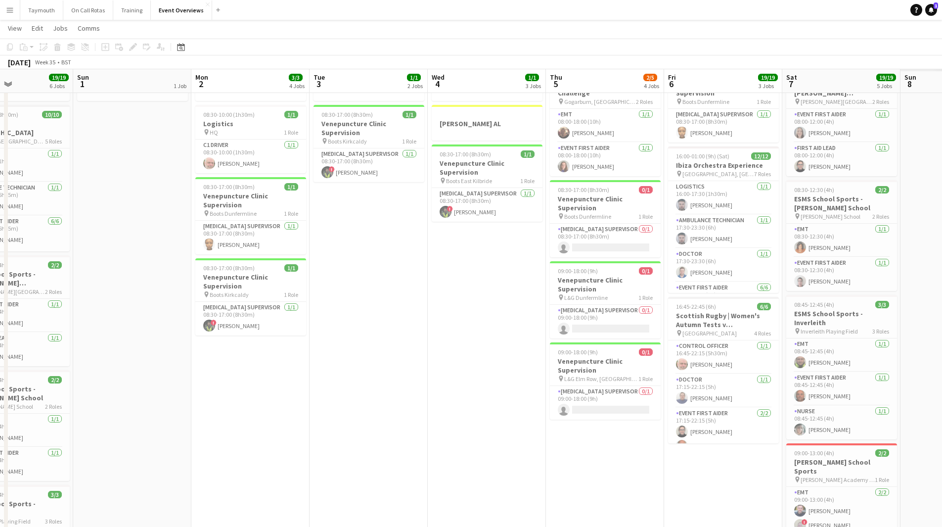
drag, startPoint x: 765, startPoint y: 457, endPoint x: 199, endPoint y: 428, distance: 567.0
click at [199, 428] on app-calendar-viewport "Thu 29 1/1 2 Jobs Fri 30 1/1 2 Jobs Sat 31 19/19 6 Jobs Sun 1 1 Job Mon 2 3/3 4…" at bounding box center [471, 404] width 942 height 830
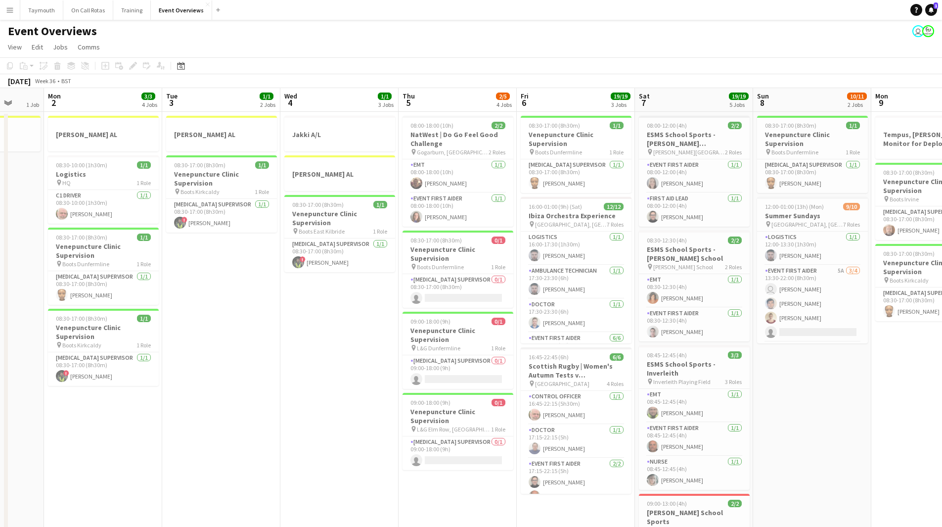
scroll to position [0, 294]
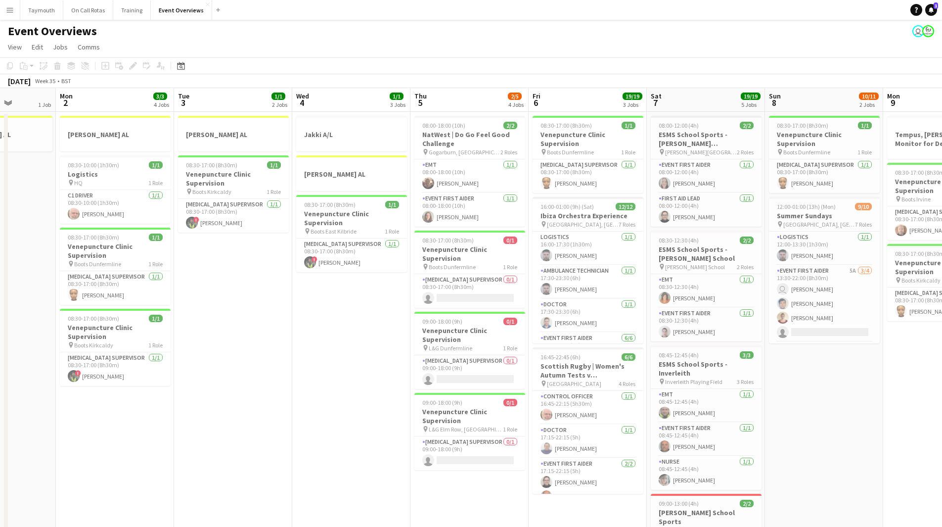
drag, startPoint x: 827, startPoint y: 399, endPoint x: 809, endPoint y: 409, distance: 19.9
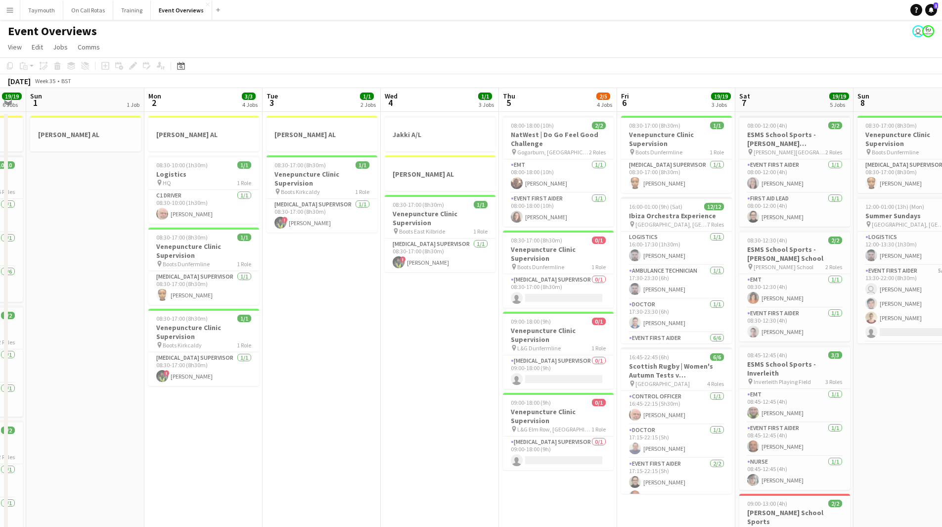
drag, startPoint x: 360, startPoint y: 410, endPoint x: 789, endPoint y: 412, distance: 428.7
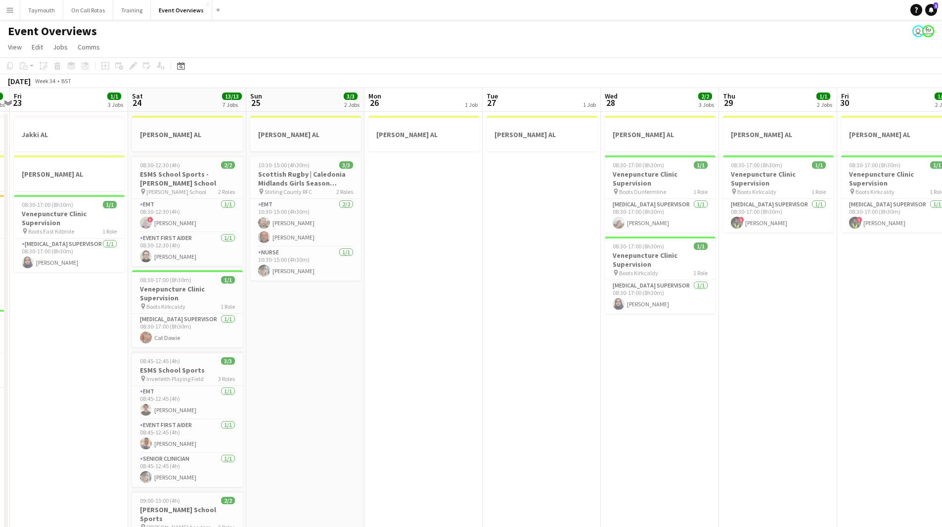
drag, startPoint x: 248, startPoint y: 406, endPoint x: 814, endPoint y: 422, distance: 566.4
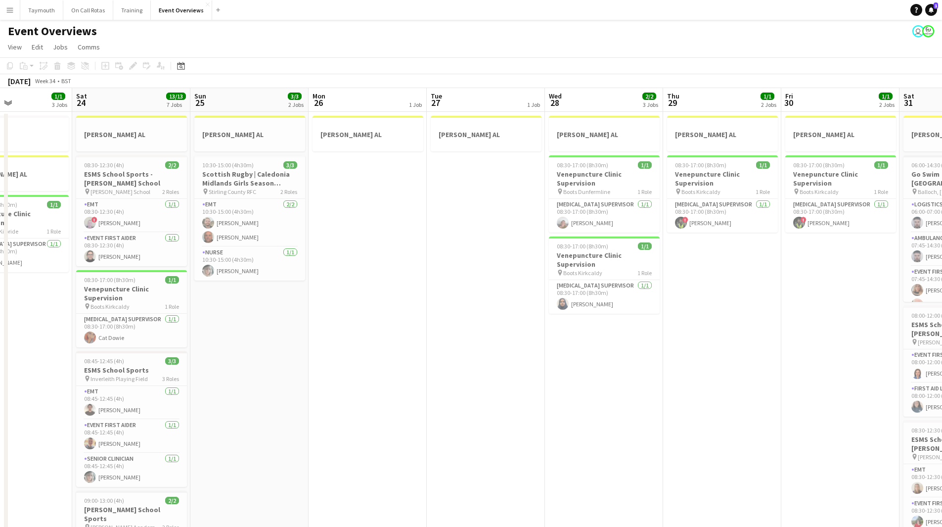
scroll to position [0, 262]
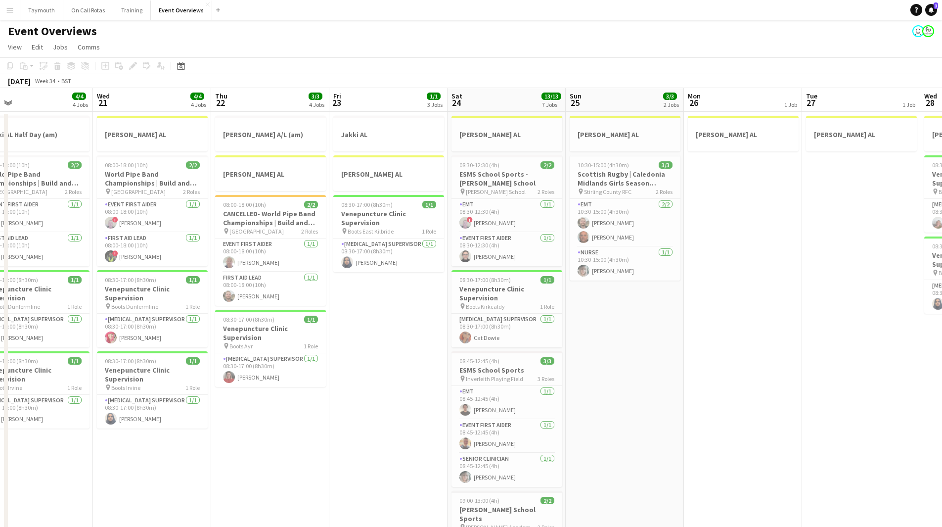
drag, startPoint x: 505, startPoint y: 413, endPoint x: 868, endPoint y: 427, distance: 362.7
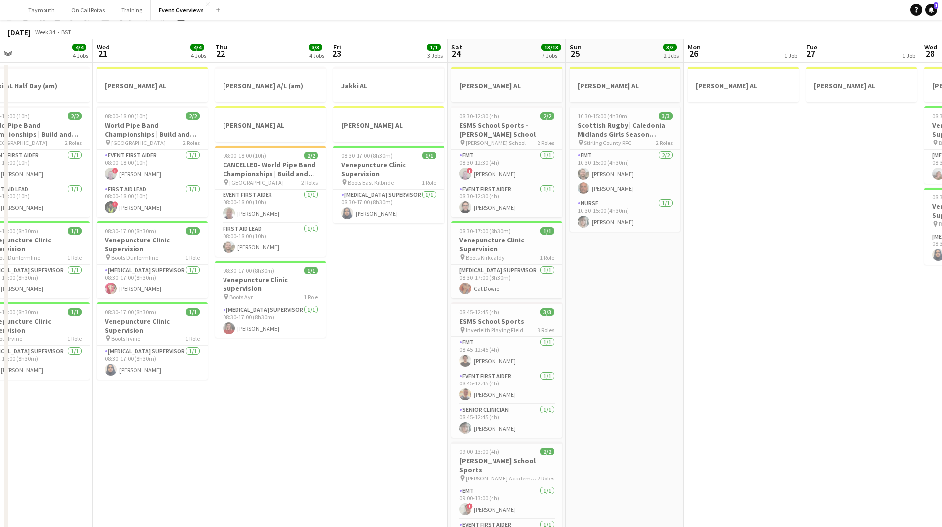
scroll to position [0, 0]
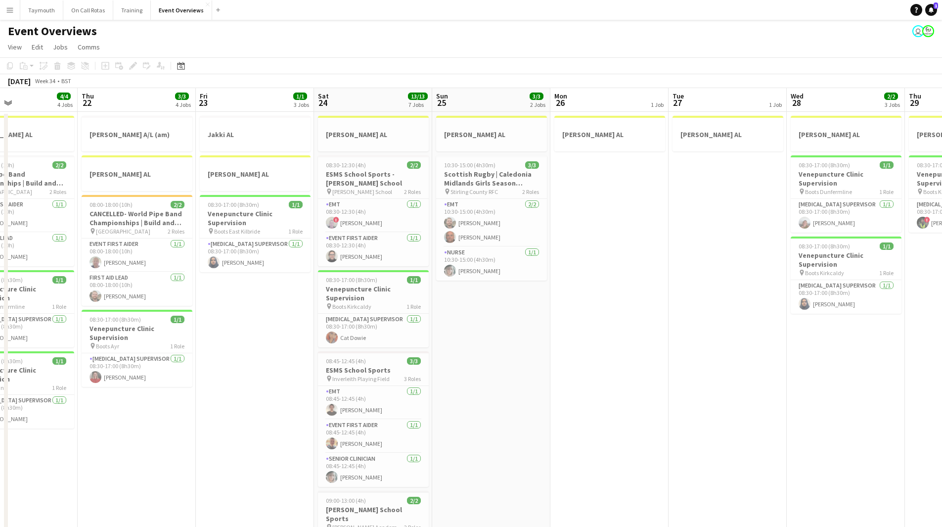
drag, startPoint x: 641, startPoint y: 416, endPoint x: 404, endPoint y: 397, distance: 237.6
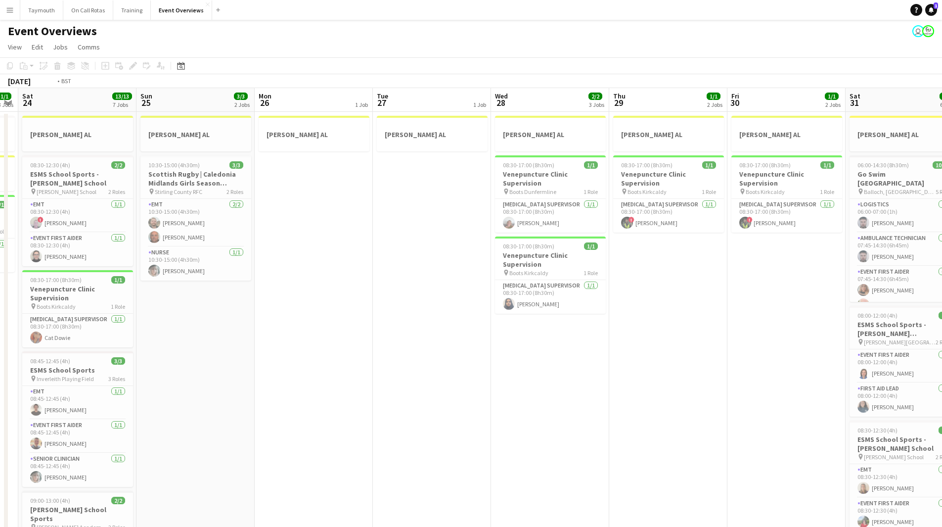
drag, startPoint x: 539, startPoint y: 416, endPoint x: 252, endPoint y: 405, distance: 287.5
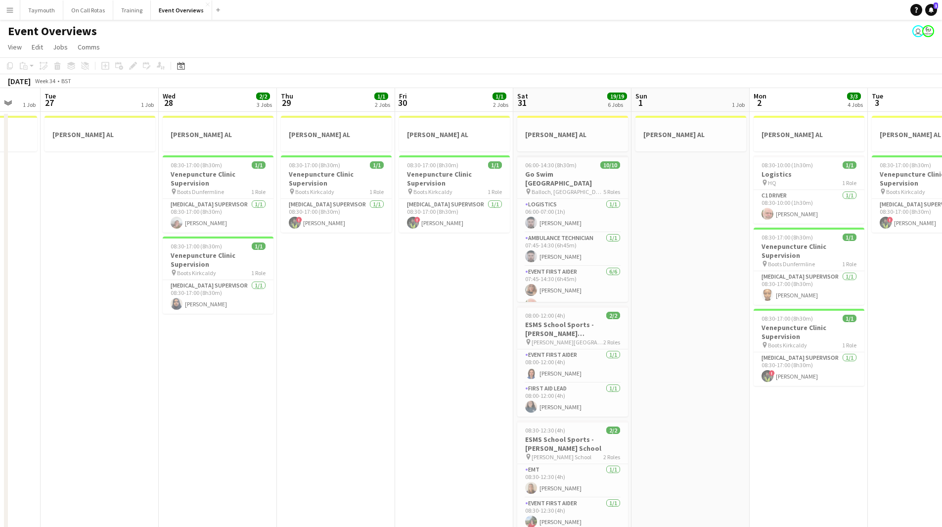
drag, startPoint x: 479, startPoint y: 407, endPoint x: 206, endPoint y: 405, distance: 272.5
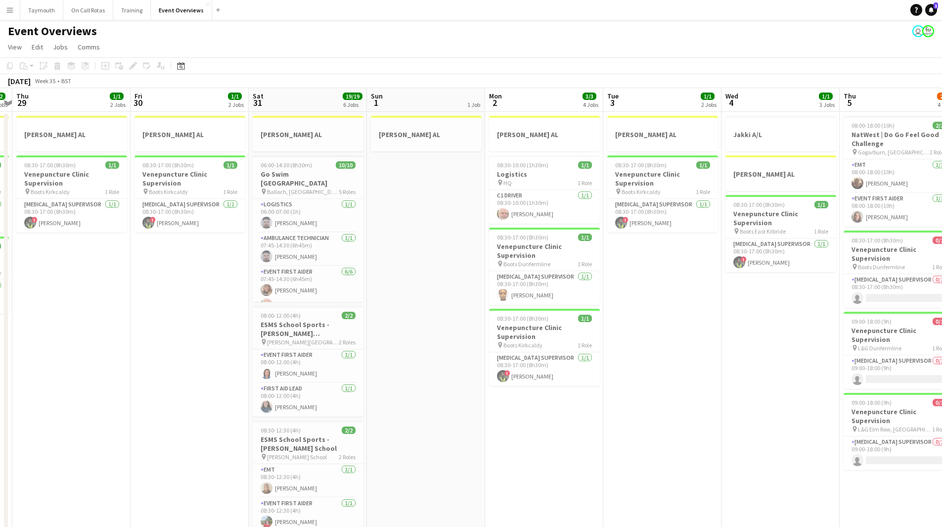
scroll to position [0, 385]
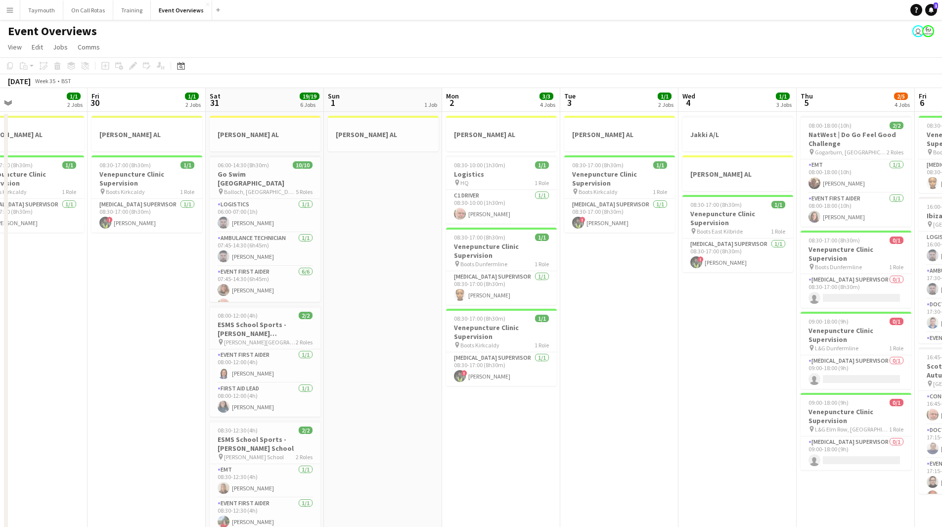
drag, startPoint x: 602, startPoint y: 427, endPoint x: 240, endPoint y: 420, distance: 362.5
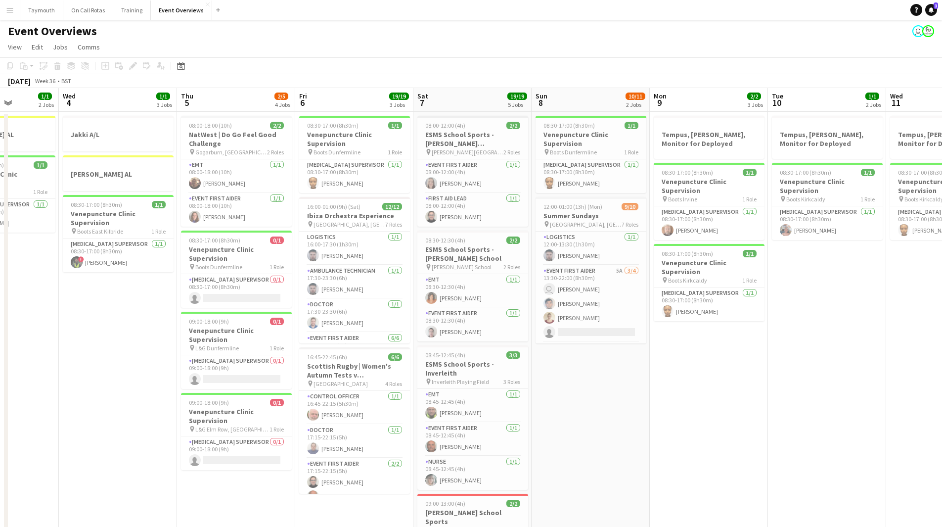
drag, startPoint x: 890, startPoint y: 425, endPoint x: 388, endPoint y: 433, distance: 502.0
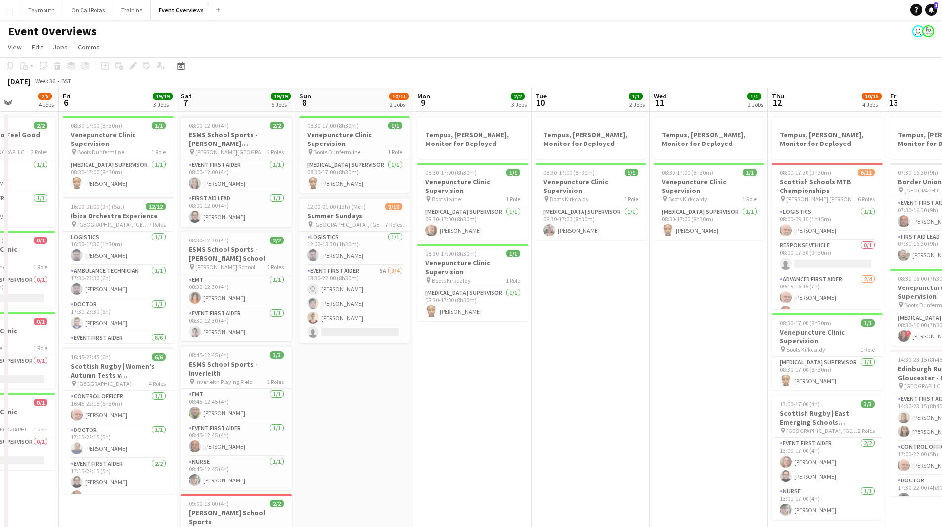
scroll to position [0, 296]
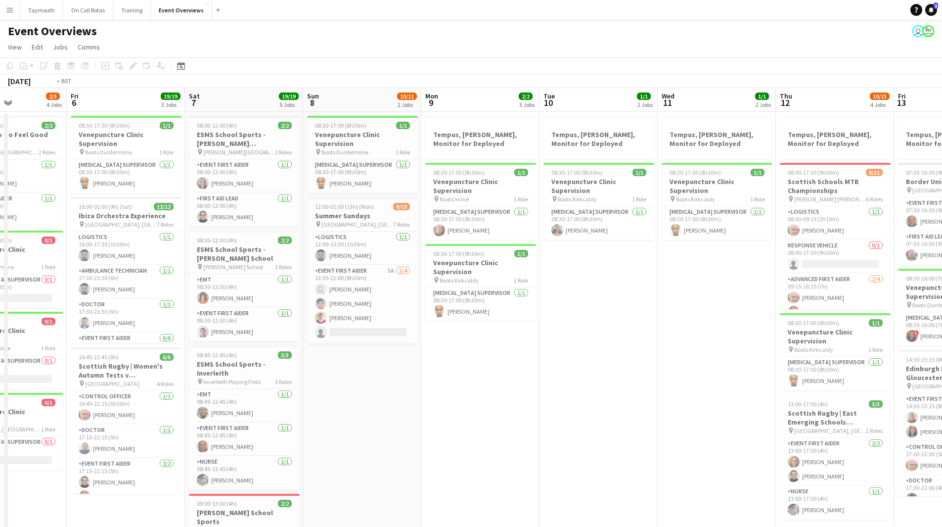
drag, startPoint x: 657, startPoint y: 368, endPoint x: 162, endPoint y: 392, distance: 495.6
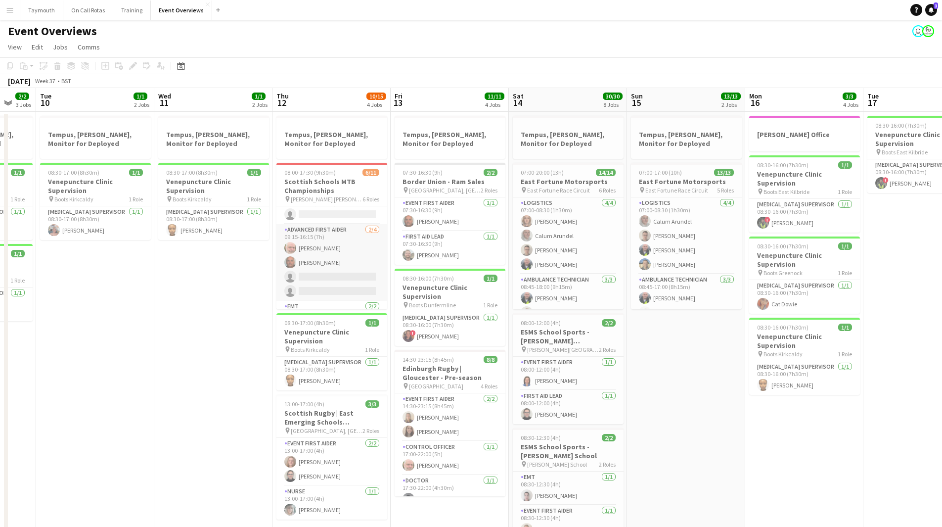
scroll to position [0, 0]
click at [321, 182] on h3 "Scottish Schools MTB Championships" at bounding box center [331, 186] width 111 height 18
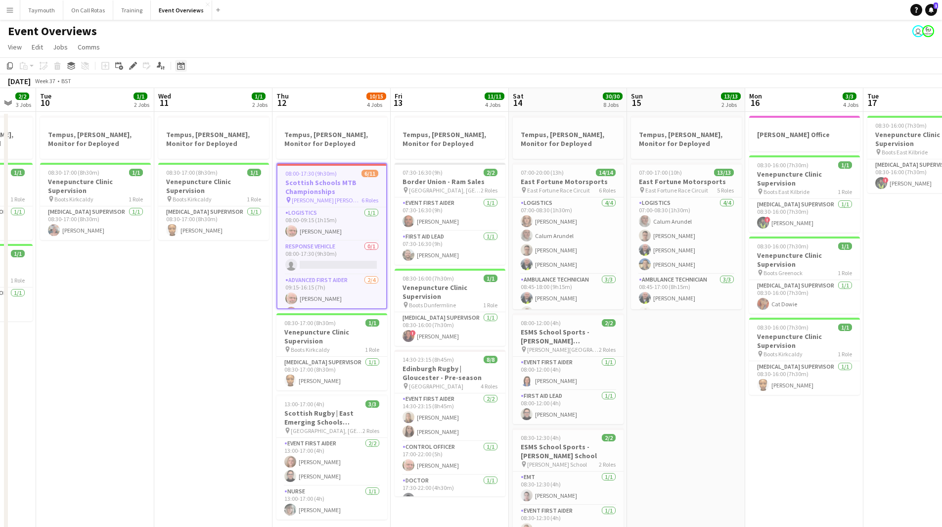
click at [180, 65] on icon at bounding box center [180, 66] width 7 height 8
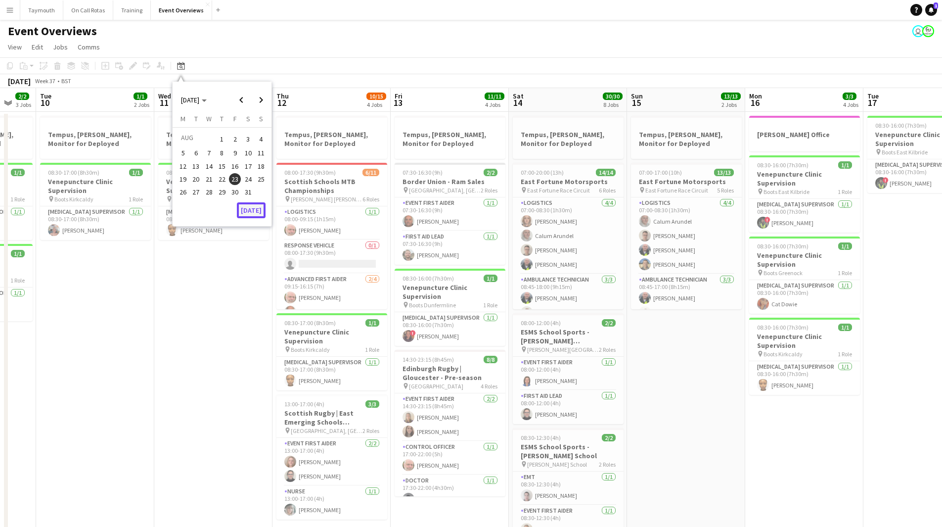
click at [252, 211] on button "[DATE]" at bounding box center [251, 210] width 29 height 16
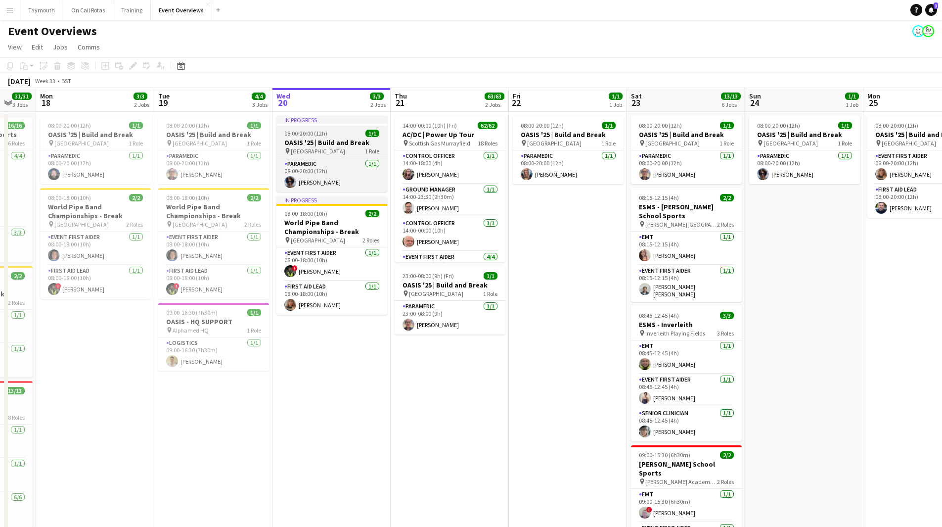
scroll to position [0, 340]
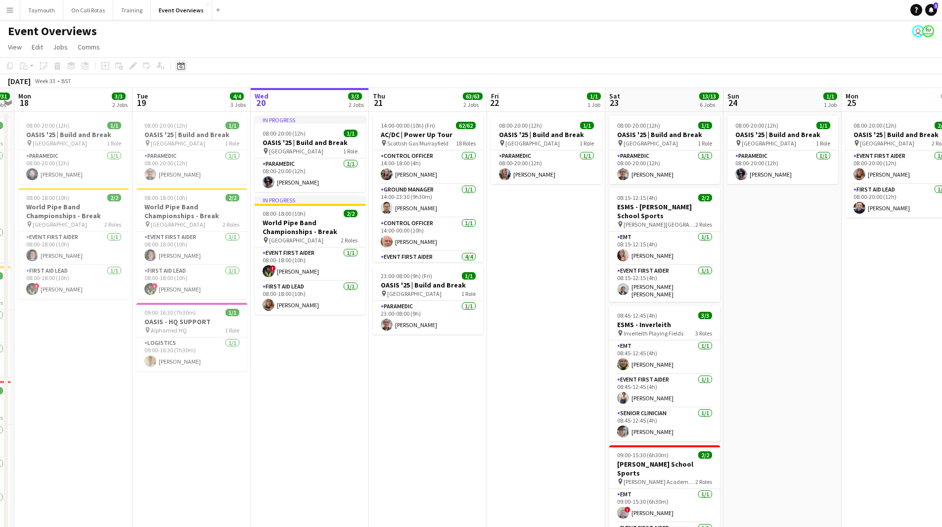
click at [186, 68] on div "Date picker" at bounding box center [181, 66] width 12 height 12
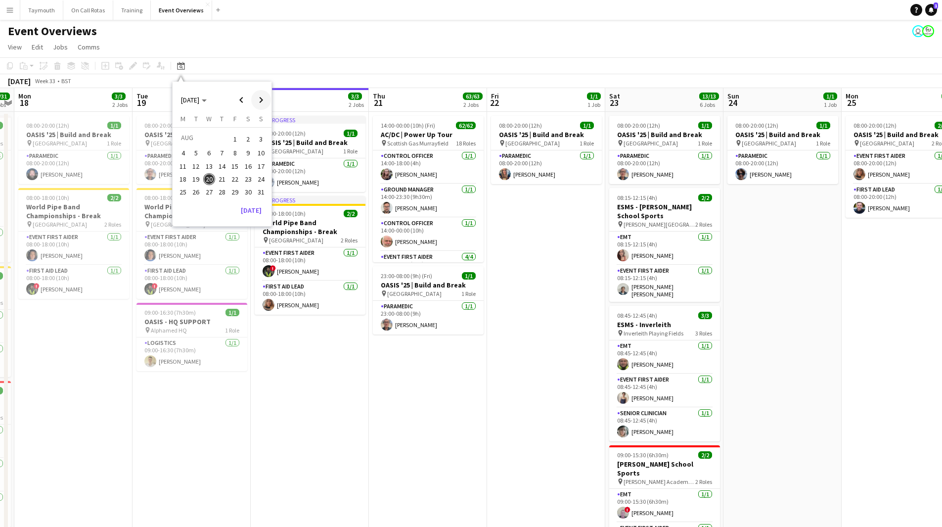
click at [264, 99] on span "Next month" at bounding box center [261, 100] width 20 height 20
click at [202, 191] on button "23" at bounding box center [195, 189] width 13 height 13
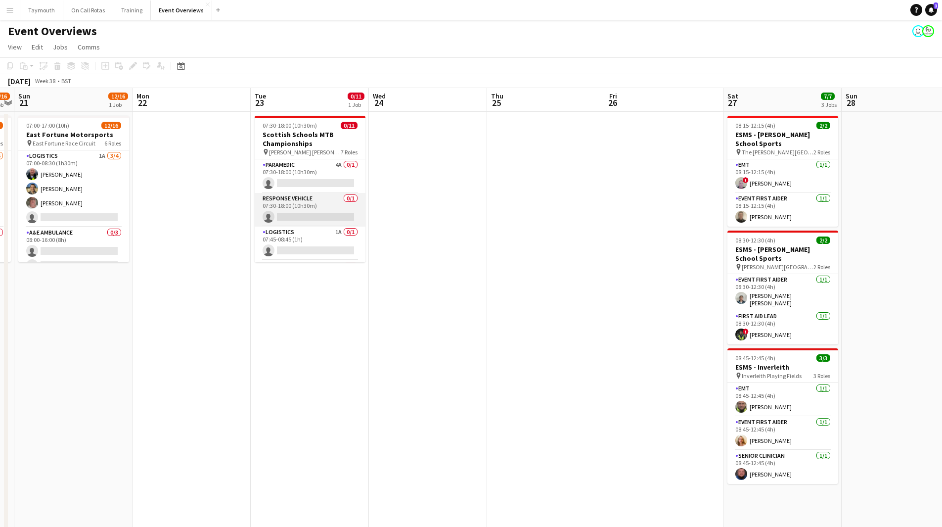
click at [314, 206] on app-card-role "Response Vehicle 0/1 07:30-18:00 (10h30m) single-neutral-actions" at bounding box center [310, 210] width 111 height 34
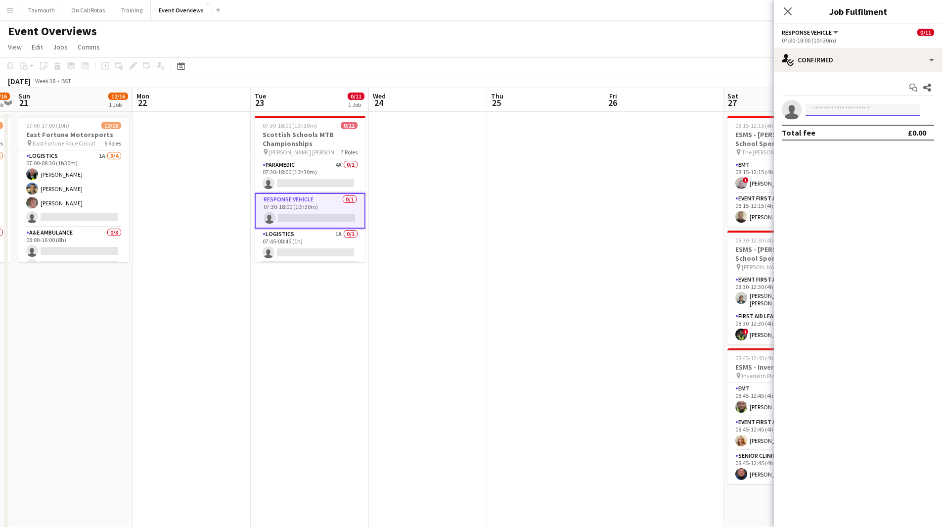
click at [838, 112] on input at bounding box center [863, 110] width 115 height 12
type input "****"
click at [838, 124] on span "Land Rover PX59 7JU" at bounding box center [847, 124] width 68 height 8
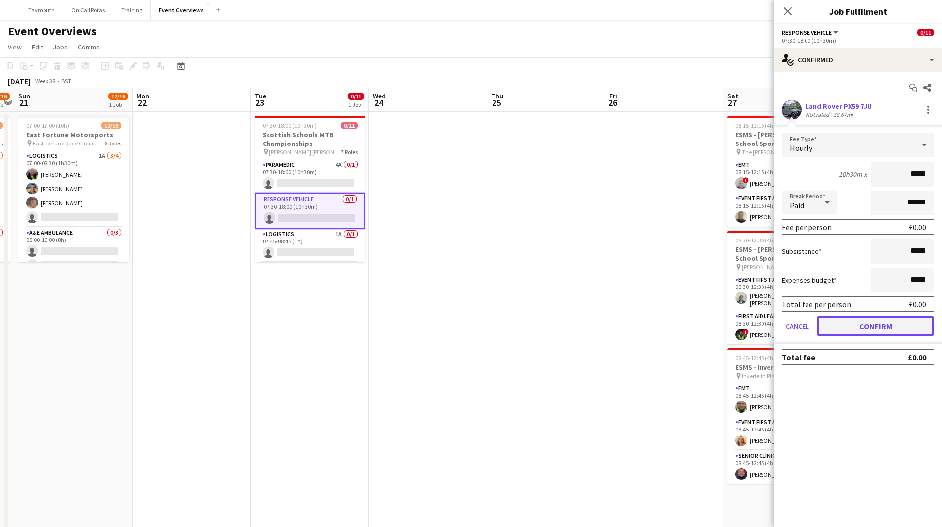
click at [871, 325] on button "Confirm" at bounding box center [875, 326] width 117 height 20
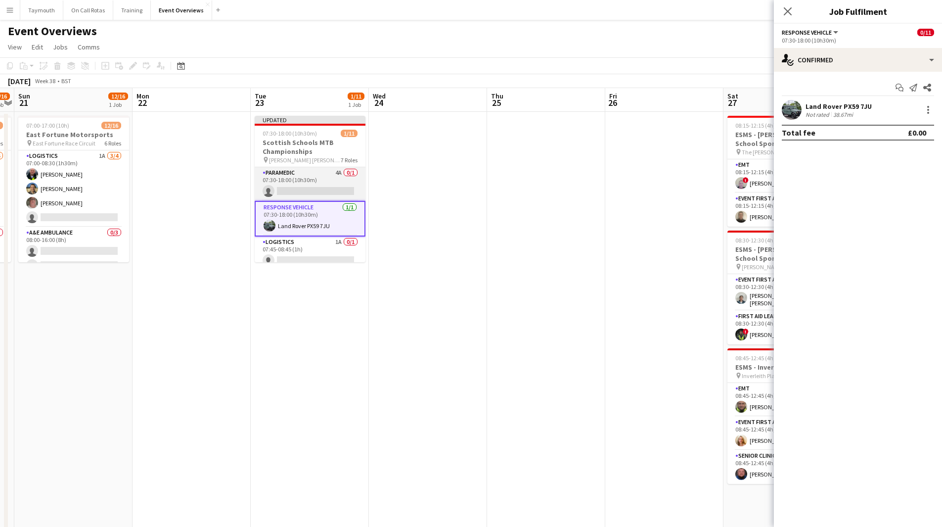
click at [330, 183] on app-card-role "Paramedic 4A 0/1 07:30-18:00 (10h30m) single-neutral-actions" at bounding box center [310, 184] width 111 height 34
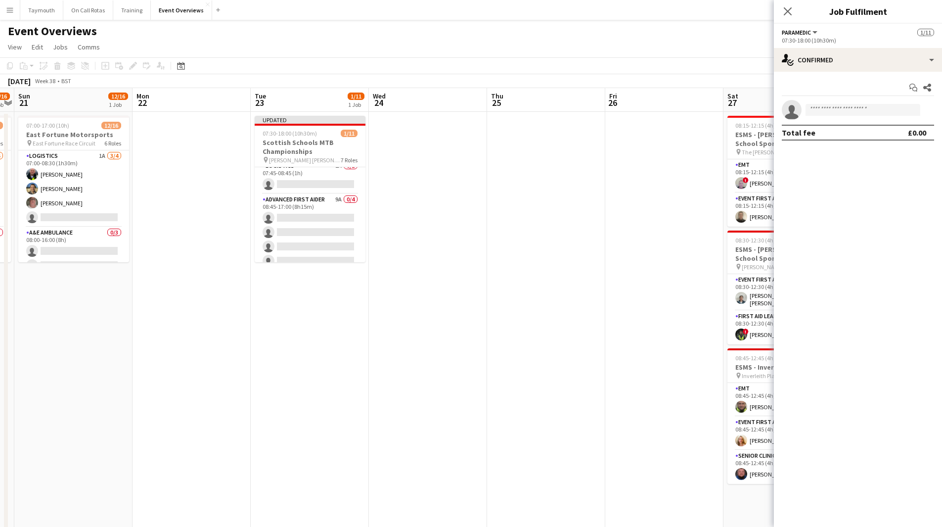
scroll to position [99, 0]
click at [314, 202] on app-card-role "Advanced First Aider 9A 0/4 08:45-17:00 (8h15m) single-neutral-actions single-n…" at bounding box center [310, 209] width 111 height 77
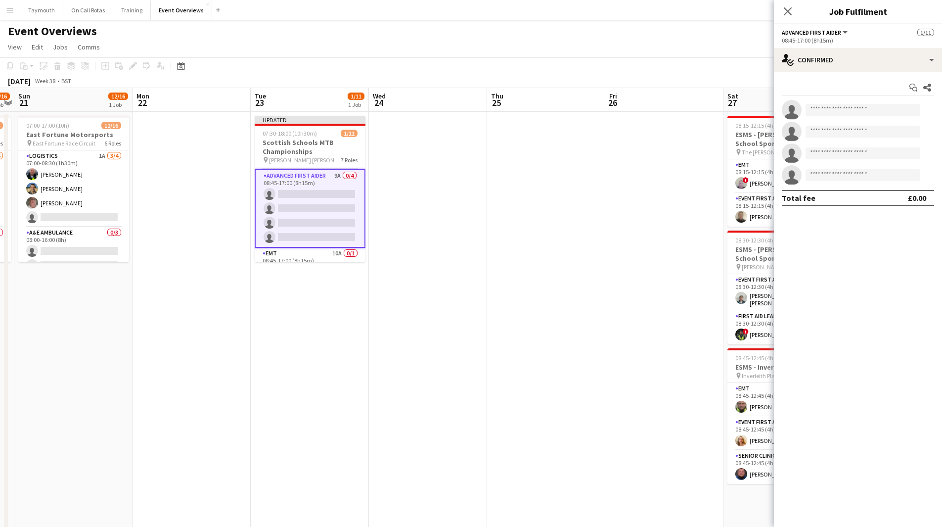
scroll to position [97, 0]
click at [858, 66] on div "single-neutral-actions-check-2 Confirmed" at bounding box center [858, 60] width 168 height 24
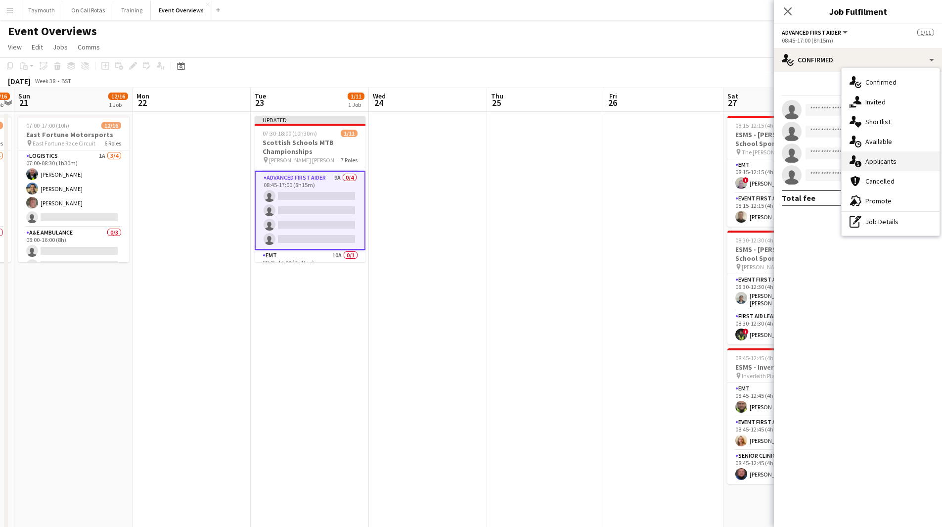
click at [878, 156] on div "single-neutral-actions-information Applicants" at bounding box center [891, 161] width 98 height 20
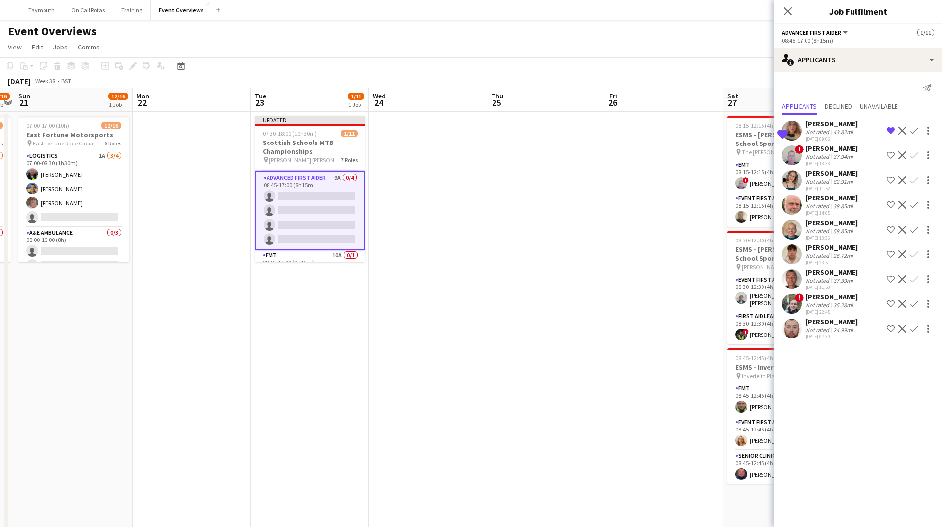
click at [841, 125] on div "[PERSON_NAME]" at bounding box center [832, 123] width 52 height 9
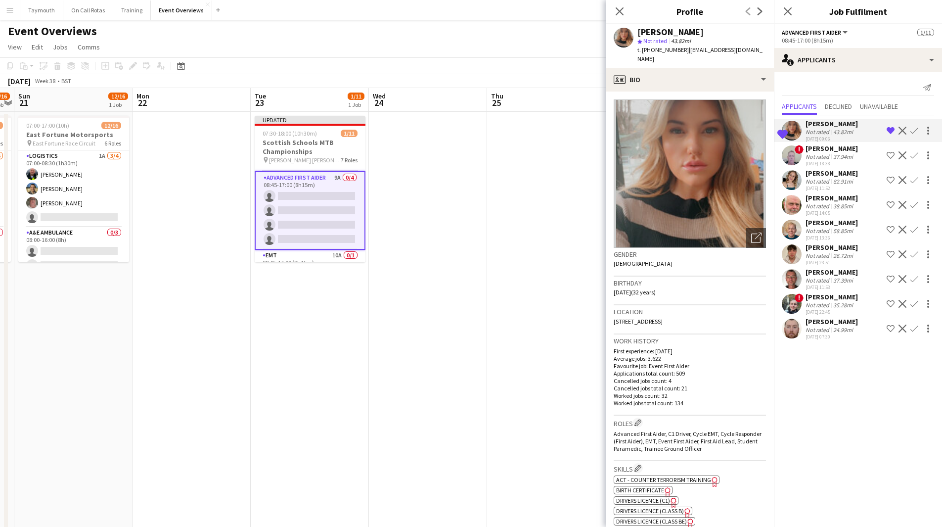
click at [844, 206] on div "38.85mi" at bounding box center [843, 205] width 24 height 7
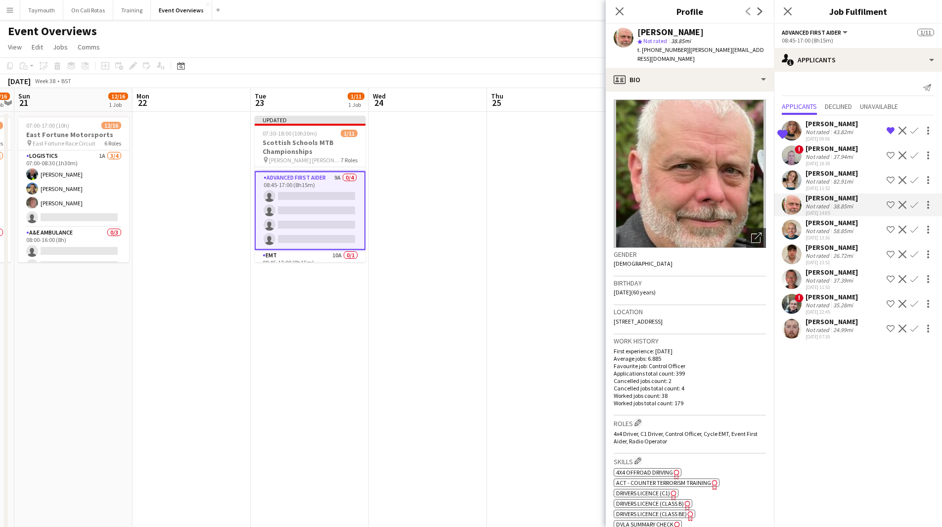
click at [913, 204] on app-icon "Confirm" at bounding box center [914, 205] width 8 height 8
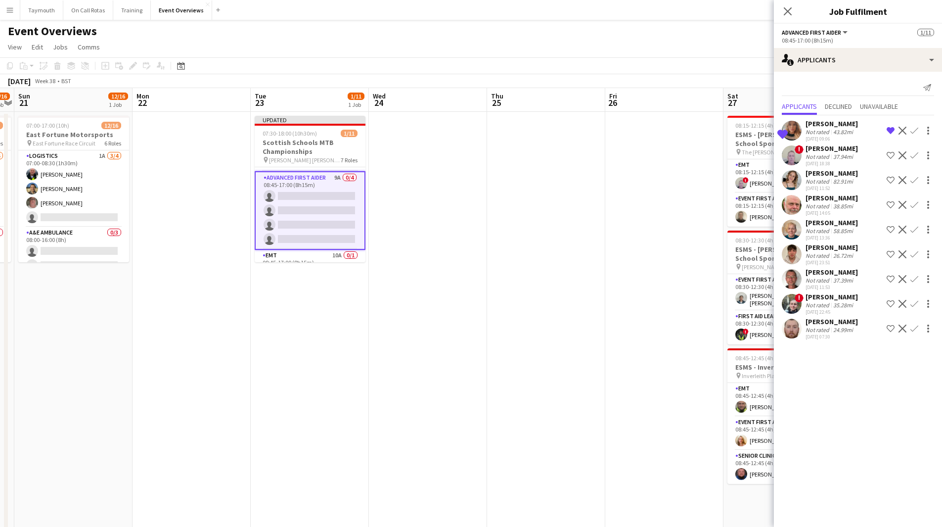
click at [914, 204] on app-icon "Confirm" at bounding box center [914, 205] width 8 height 8
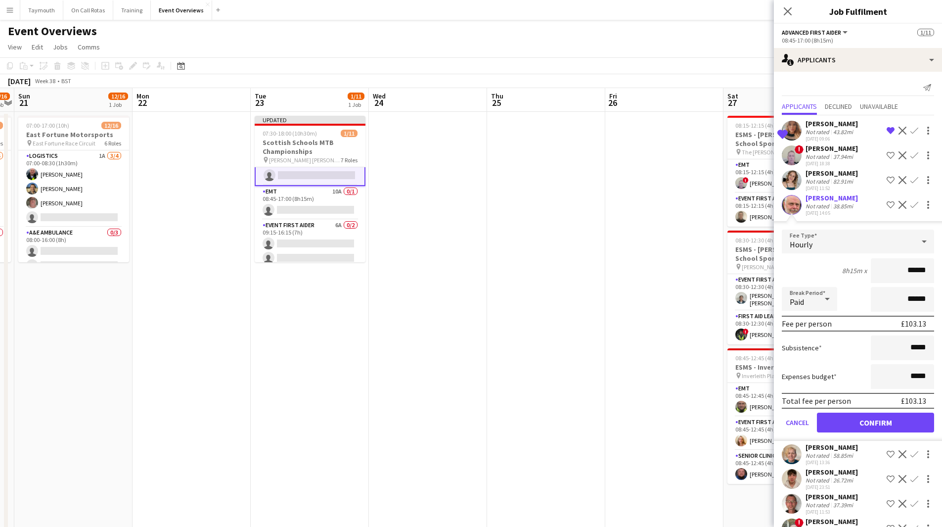
scroll to position [150, 0]
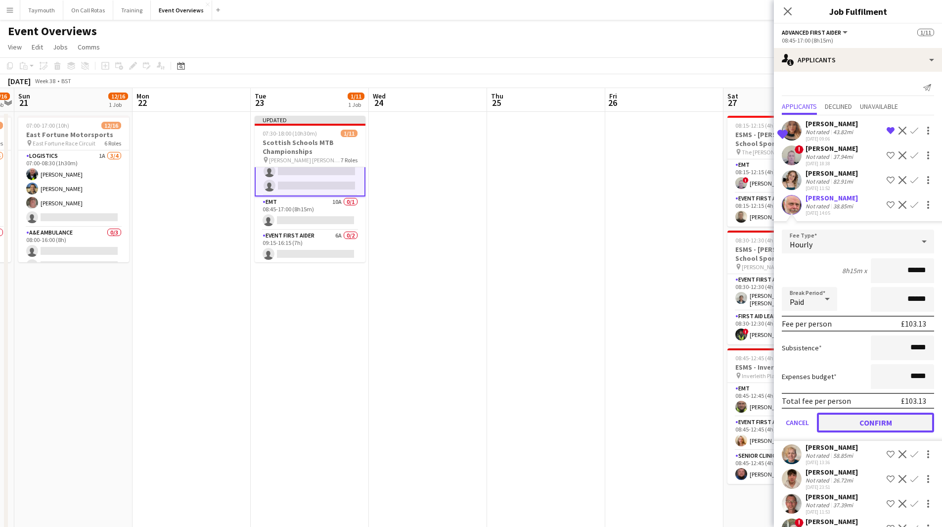
click at [844, 418] on button "Confirm" at bounding box center [875, 422] width 117 height 20
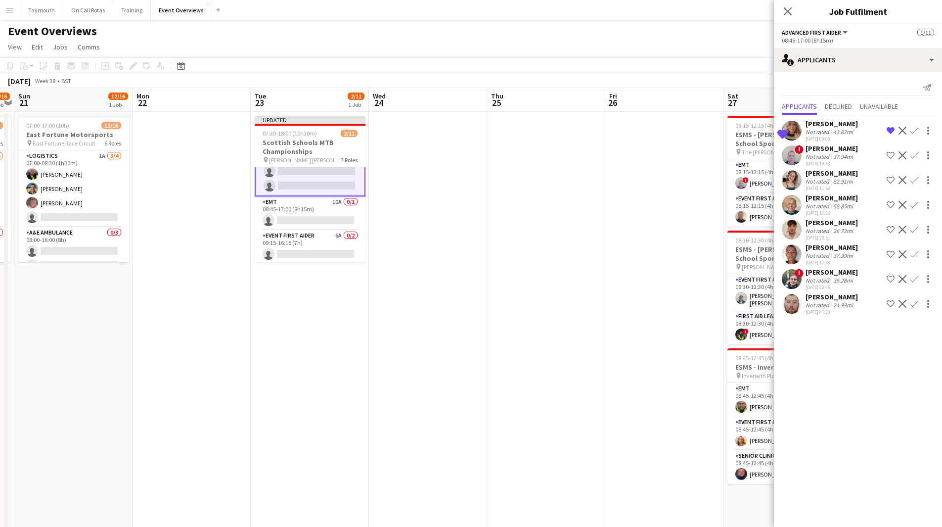
click at [848, 287] on div "[DATE] 22:45" at bounding box center [832, 287] width 52 height 6
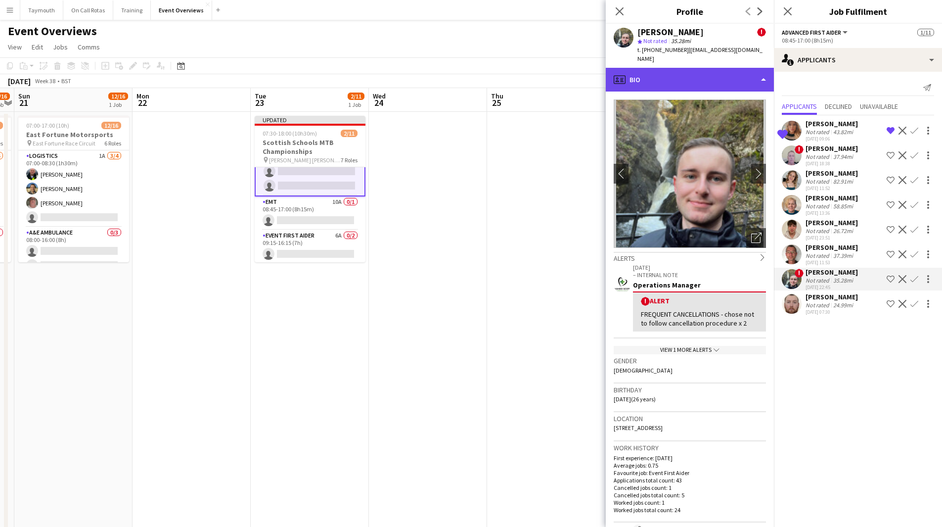
click at [700, 68] on div "profile Bio" at bounding box center [690, 80] width 168 height 24
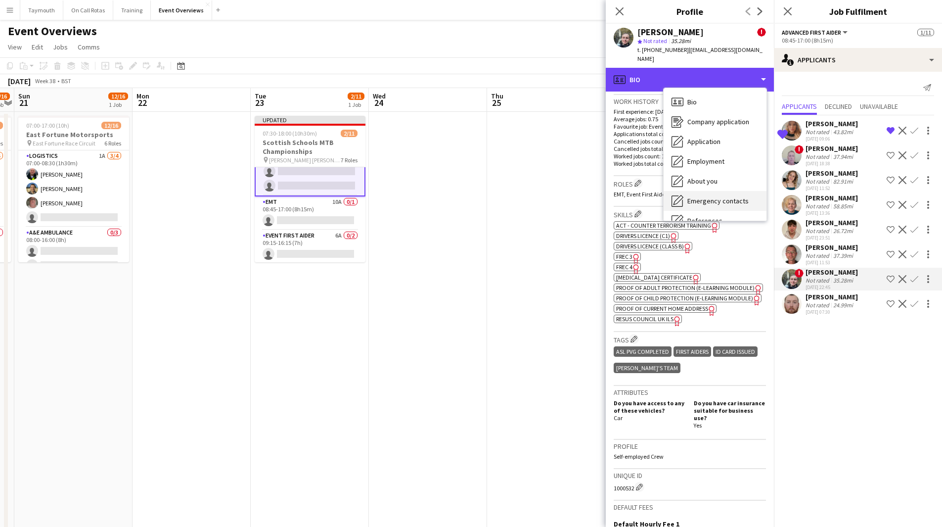
scroll to position [172, 0]
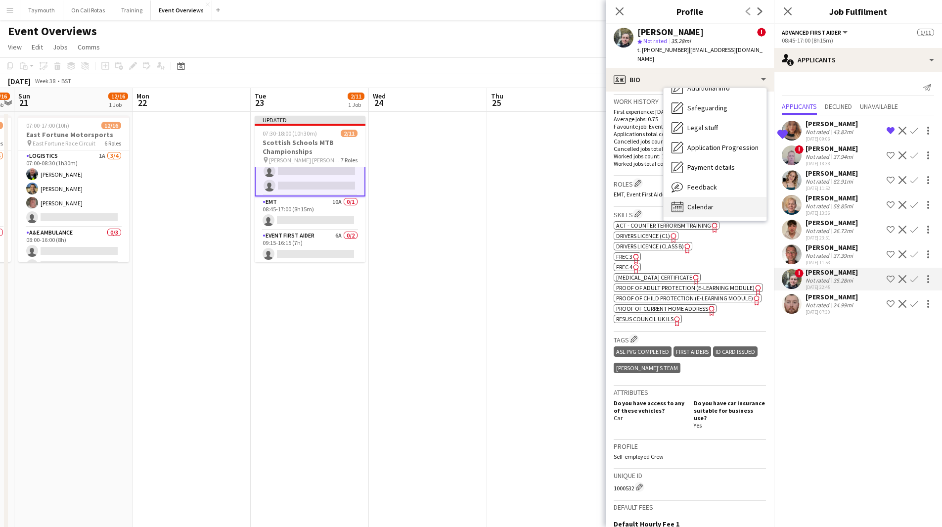
click at [690, 202] on span "Calendar" at bounding box center [700, 206] width 26 height 9
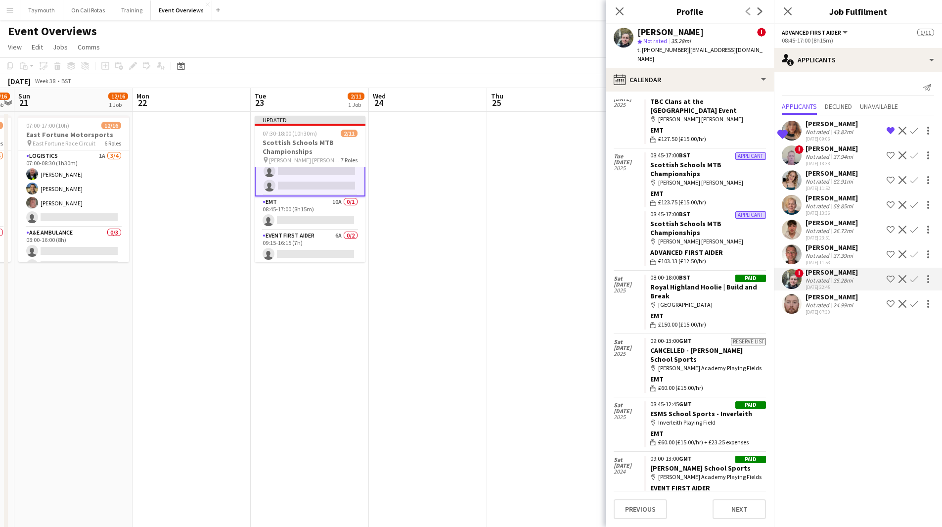
scroll to position [0, 0]
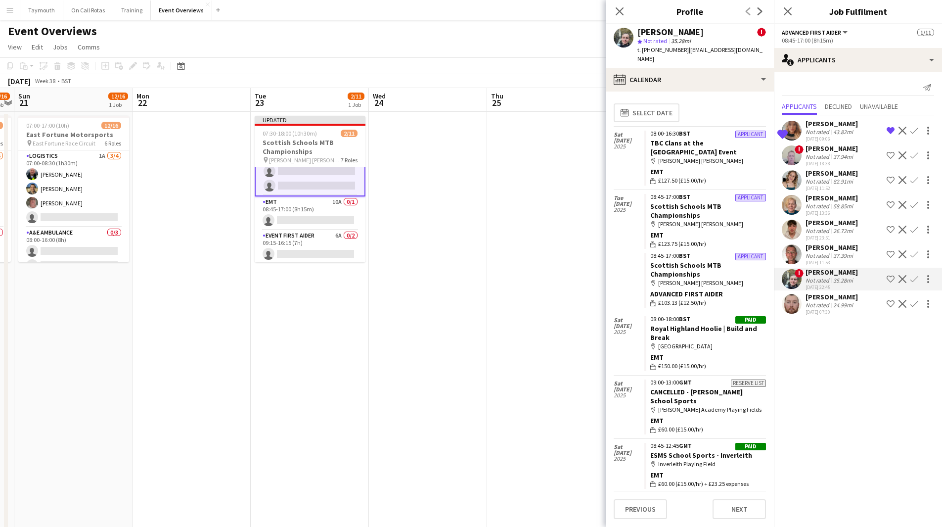
click at [845, 252] on div "37.39mi" at bounding box center [843, 255] width 24 height 7
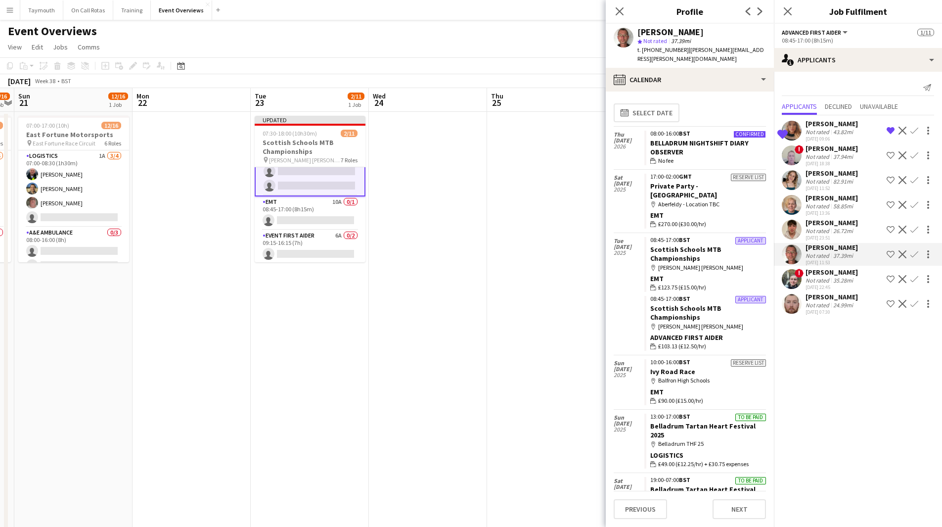
click at [677, 91] on app-calendar-tab "calendar-full Select date [DATE] Confirmed 08:00-16:00 BST BELLADRUM NIGHTSHIFT…" at bounding box center [690, 308] width 168 height 435
click at [689, 77] on div "calendar-full Calendar" at bounding box center [690, 80] width 168 height 24
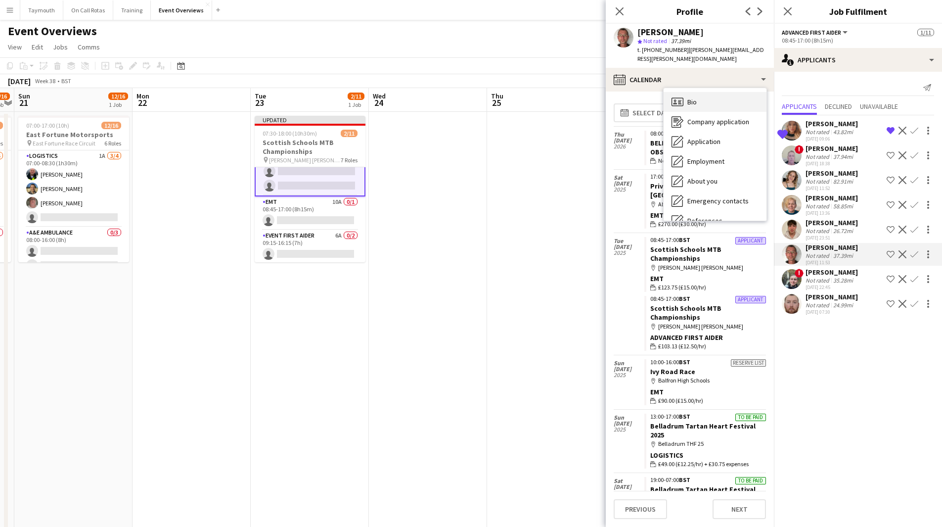
click at [704, 98] on div "Bio Bio" at bounding box center [715, 102] width 103 height 20
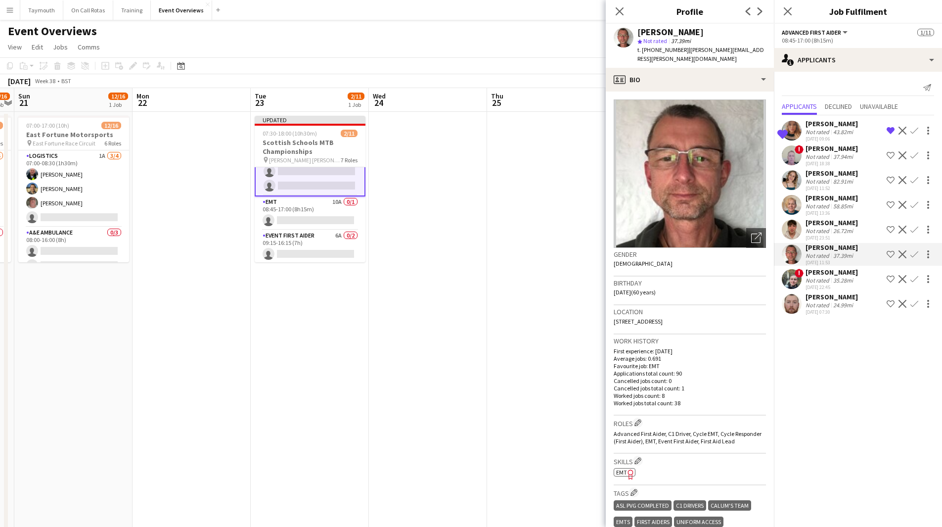
click at [621, 472] on span "EMT" at bounding box center [621, 471] width 11 height 7
click at [915, 255] on app-icon "Confirm" at bounding box center [914, 254] width 8 height 8
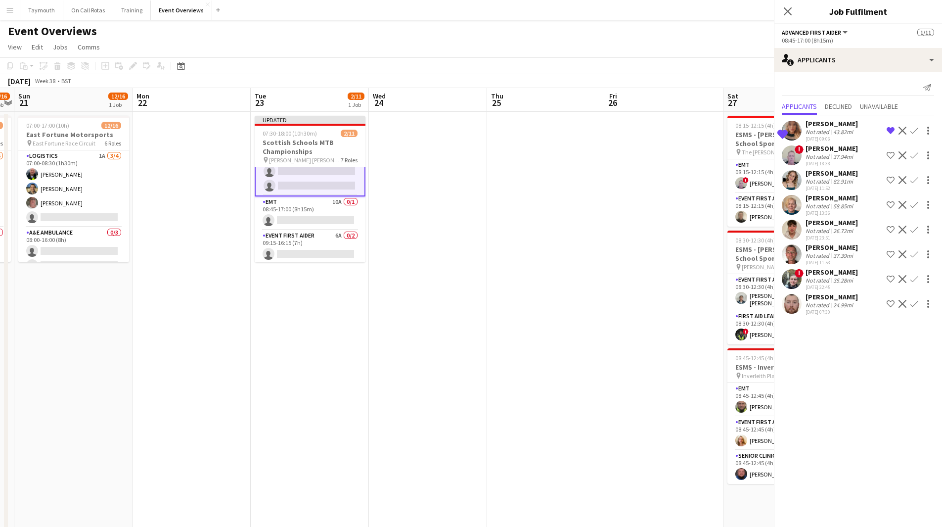
click at [915, 255] on app-icon "Confirm" at bounding box center [914, 254] width 8 height 8
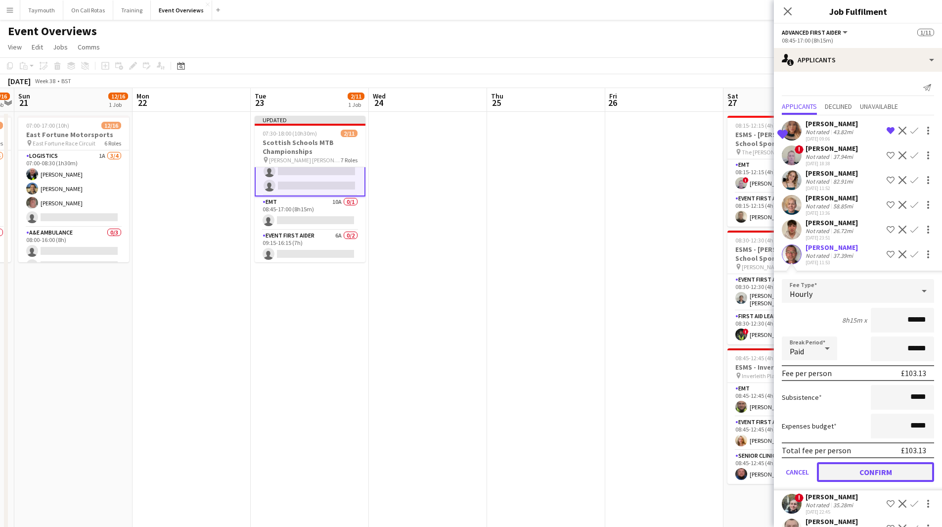
click at [870, 466] on button "Confirm" at bounding box center [875, 472] width 117 height 20
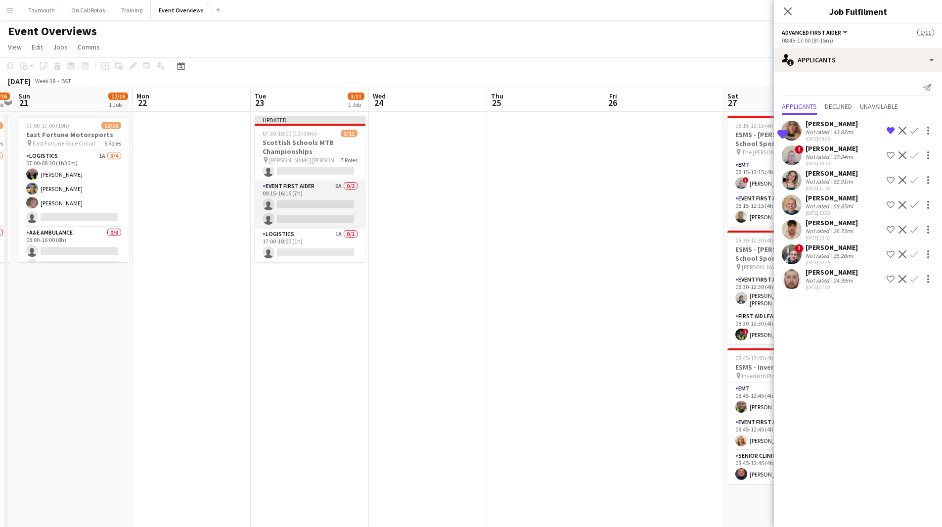
scroll to position [101, 0]
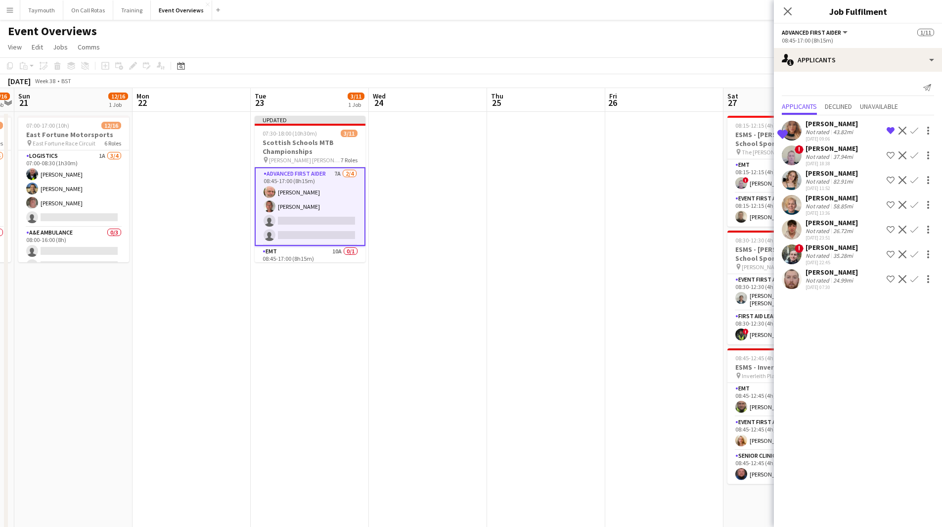
click at [829, 148] on div "[PERSON_NAME]" at bounding box center [832, 148] width 52 height 9
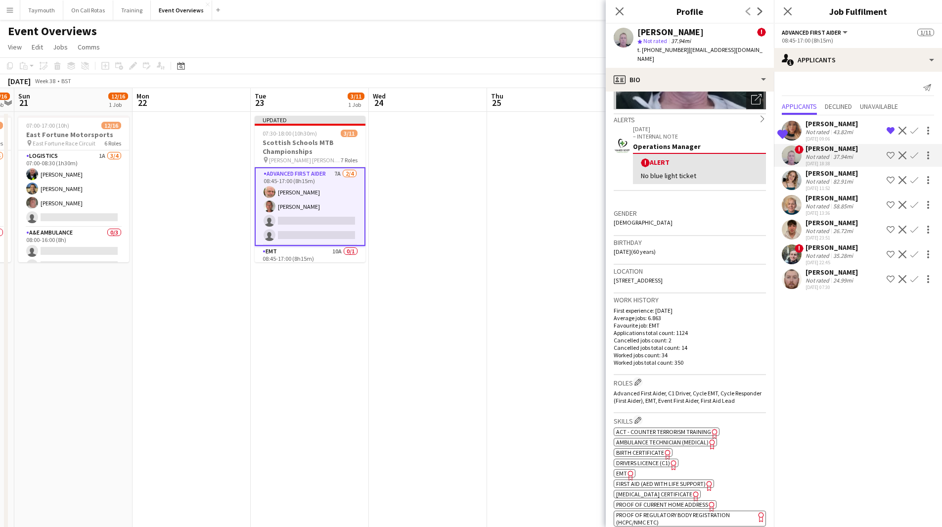
scroll to position [247, 0]
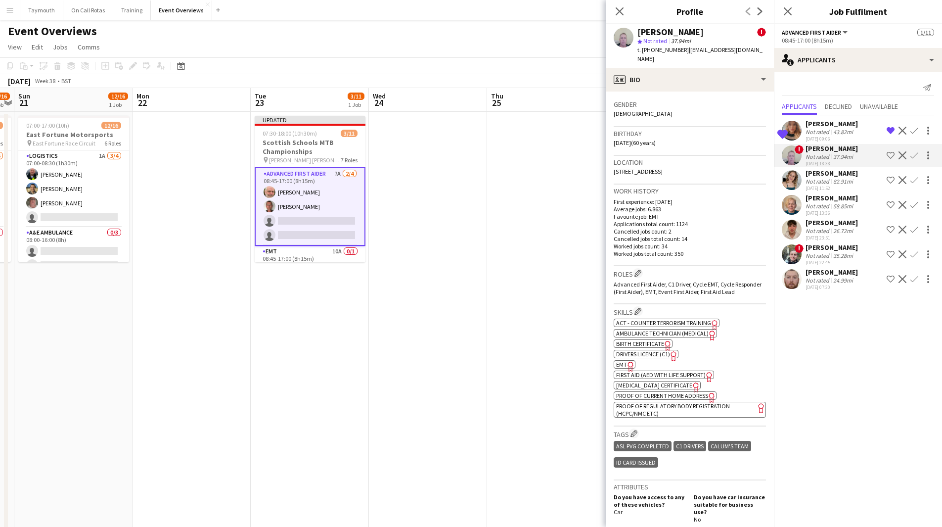
click at [625, 366] on span "EMT" at bounding box center [621, 363] width 11 height 7
click at [652, 372] on span "First Aid (AED with life support)" at bounding box center [661, 374] width 90 height 7
click at [652, 329] on span "Ambulance Technician (Medical)" at bounding box center [662, 332] width 92 height 7
click at [641, 311] on app-icon "Edit crew company skills" at bounding box center [637, 311] width 7 height 7
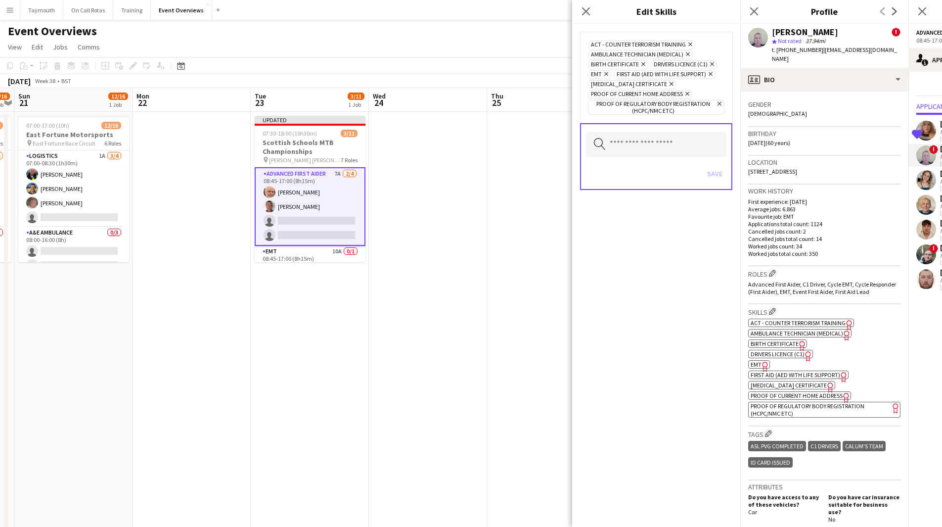
click at [687, 54] on icon "Remove" at bounding box center [686, 54] width 6 height 6
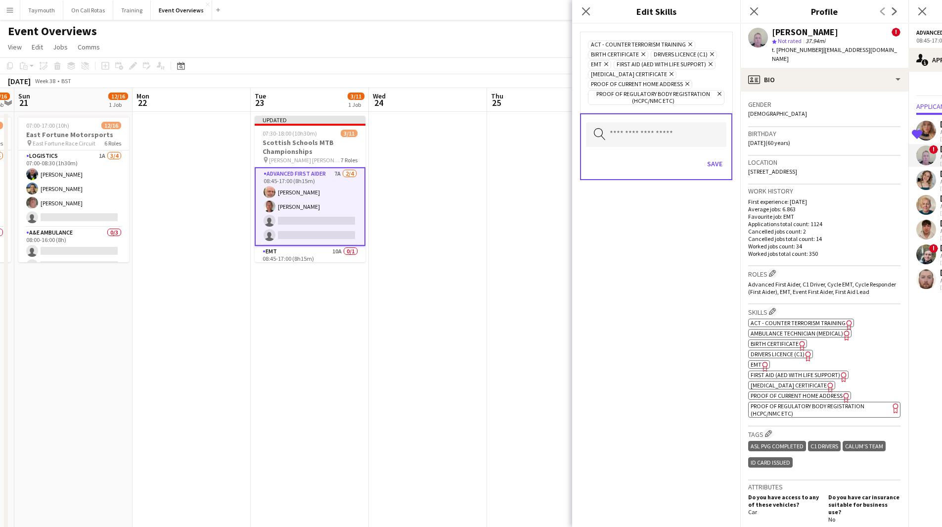
click at [608, 65] on icon "Remove" at bounding box center [605, 64] width 6 height 6
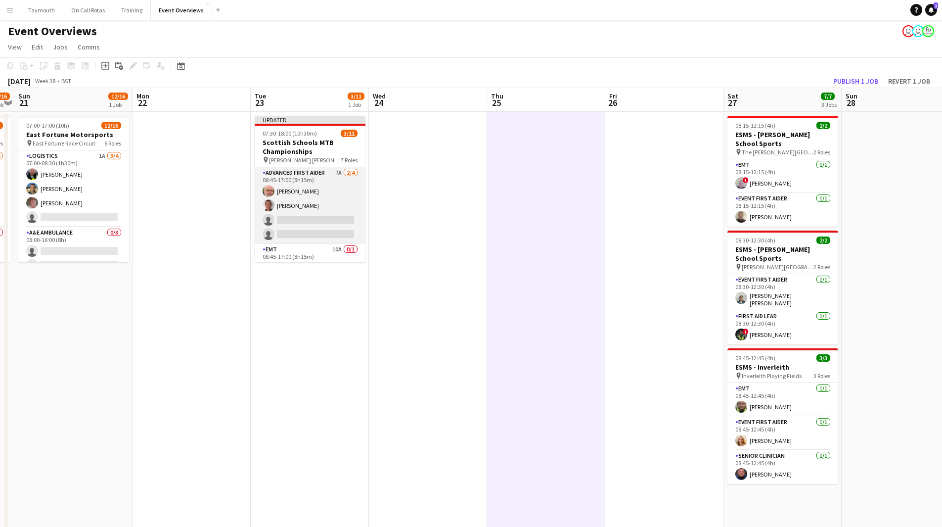
click at [315, 195] on app-card-role "Advanced First Aider 7A [DATE] 08:45-17:00 (8h15m) [PERSON_NAME] [PERSON_NAME] …" at bounding box center [310, 205] width 111 height 77
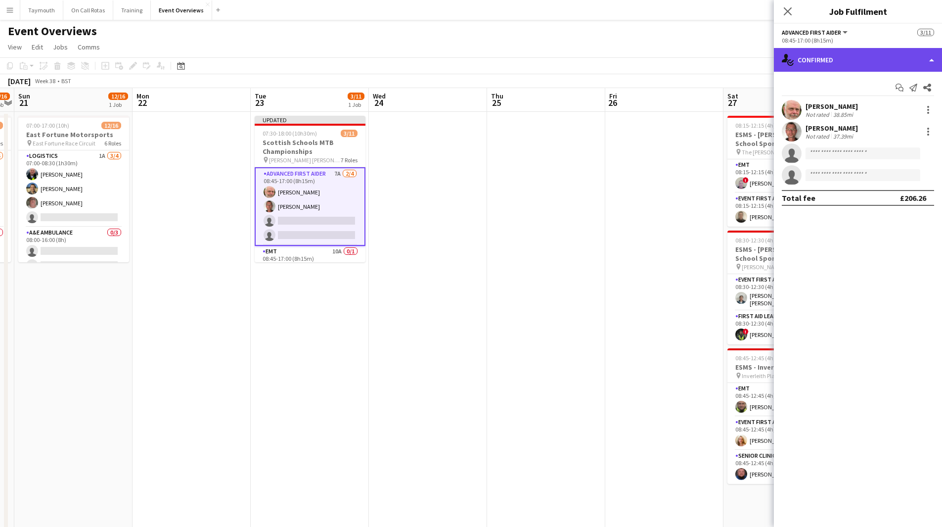
click at [836, 50] on div "single-neutral-actions-check-2 Confirmed" at bounding box center [858, 60] width 168 height 24
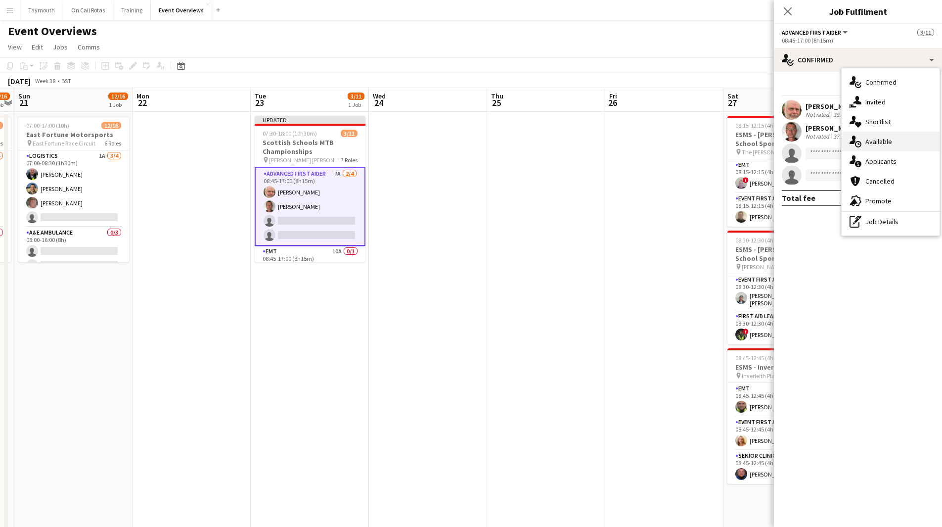
click at [874, 140] on div "single-neutral-actions-upload Available" at bounding box center [891, 142] width 98 height 20
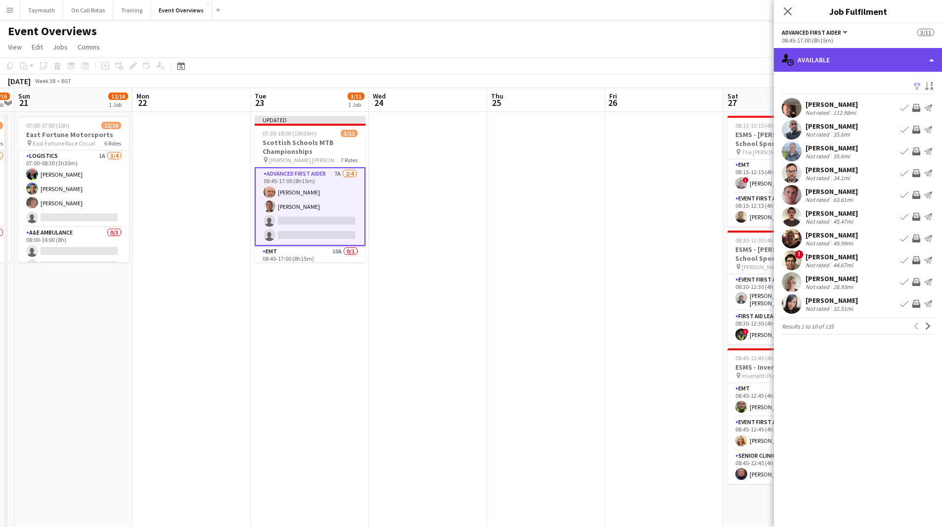
click at [848, 61] on div "single-neutral-actions-upload Available" at bounding box center [858, 60] width 168 height 24
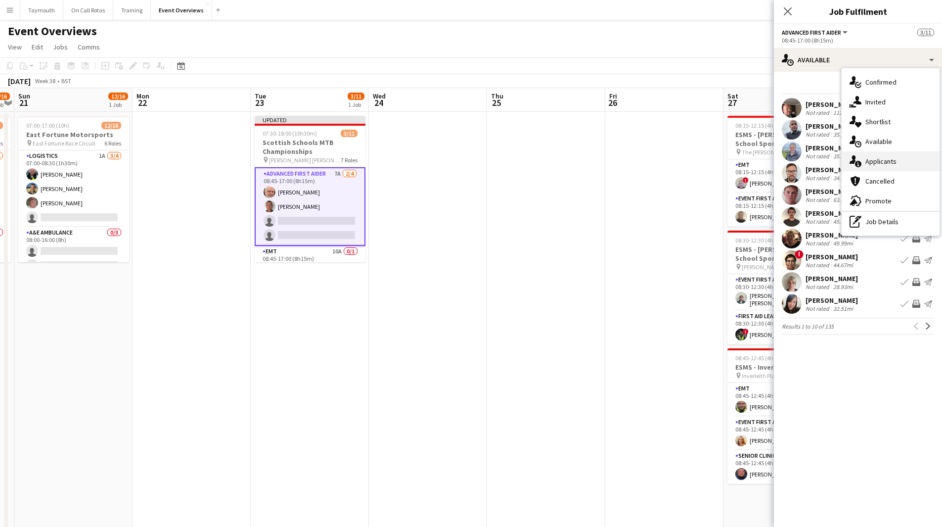
click at [878, 169] on div "single-neutral-actions-information Applicants" at bounding box center [891, 161] width 98 height 20
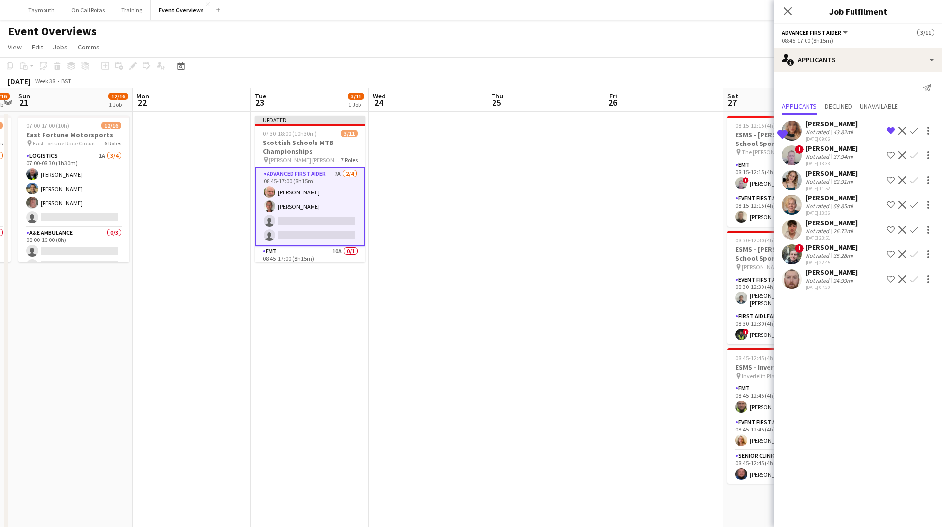
click at [833, 158] on div "37.94mi" at bounding box center [843, 156] width 24 height 7
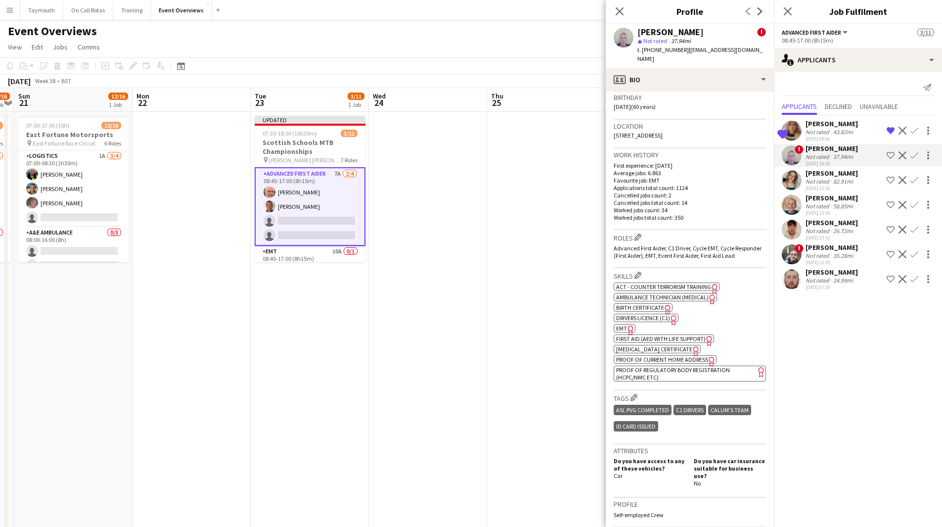
scroll to position [297, 0]
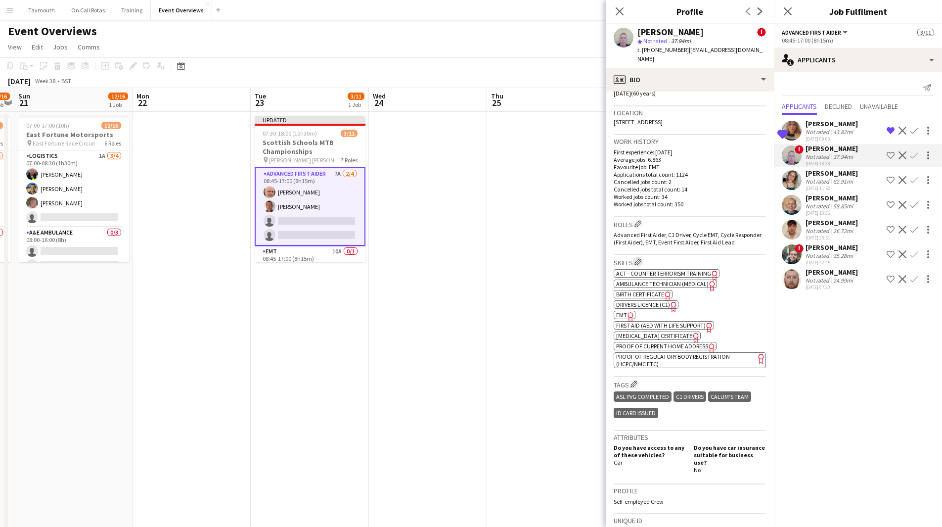
click at [640, 260] on app-icon "Edit crew company skills" at bounding box center [637, 261] width 7 height 7
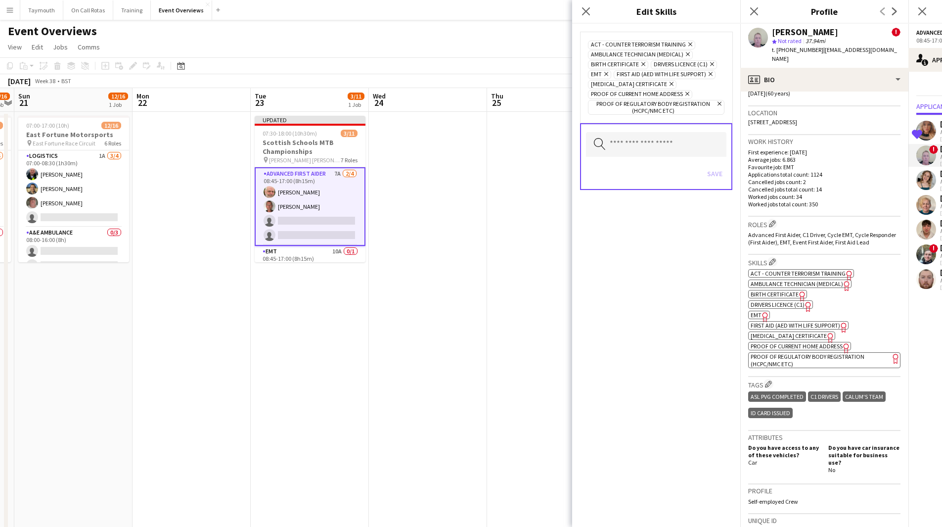
click at [686, 53] on icon "Remove" at bounding box center [686, 54] width 6 height 6
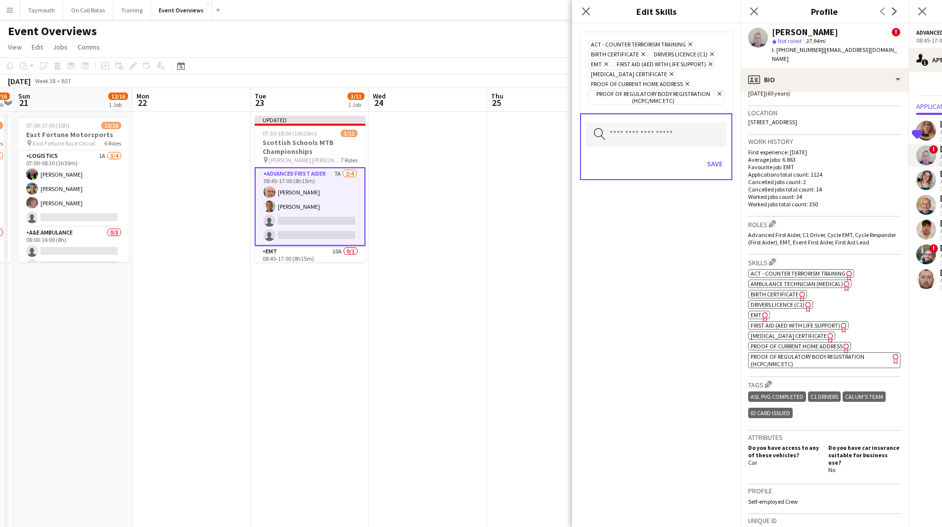
click at [607, 64] on icon "Remove" at bounding box center [605, 64] width 6 height 6
click at [710, 163] on button "Save" at bounding box center [714, 164] width 23 height 16
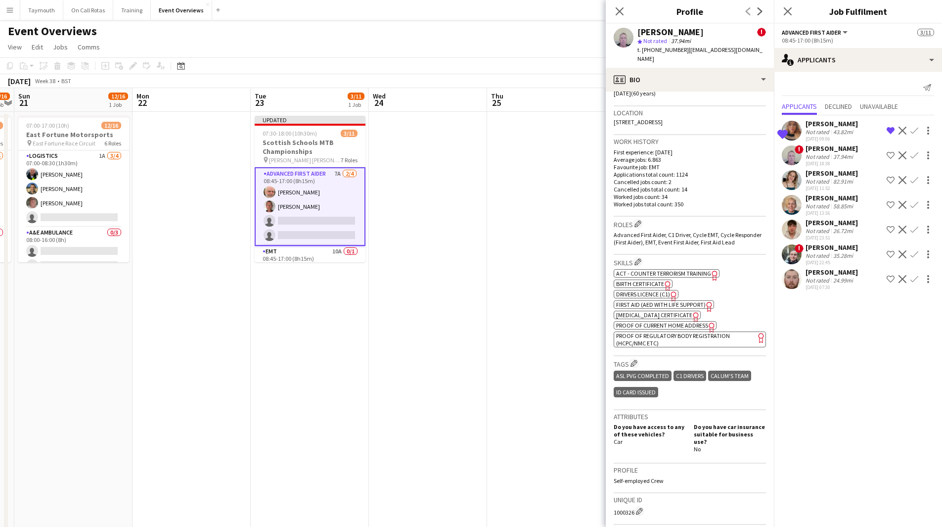
click at [656, 305] on span "First Aid (AED with life support)" at bounding box center [661, 304] width 90 height 7
click at [826, 171] on div "[PERSON_NAME]" at bounding box center [832, 173] width 52 height 9
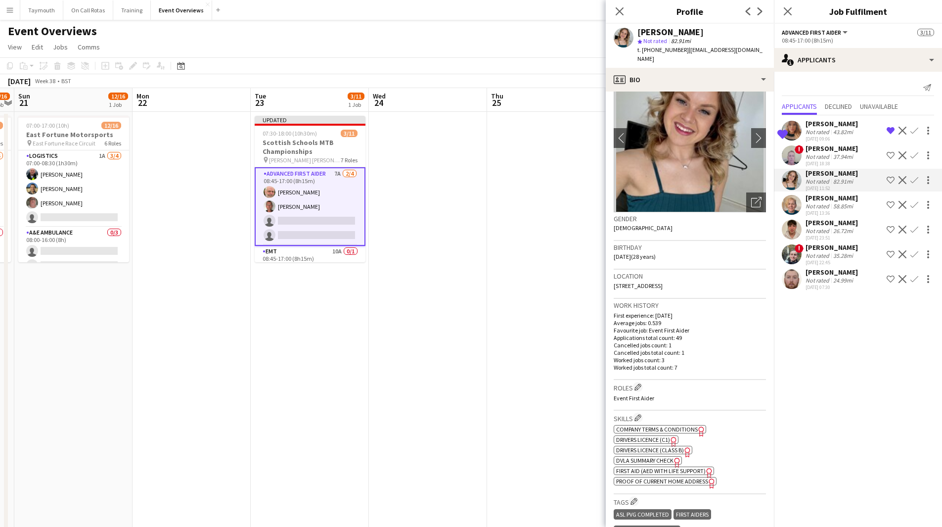
scroll to position [49, 0]
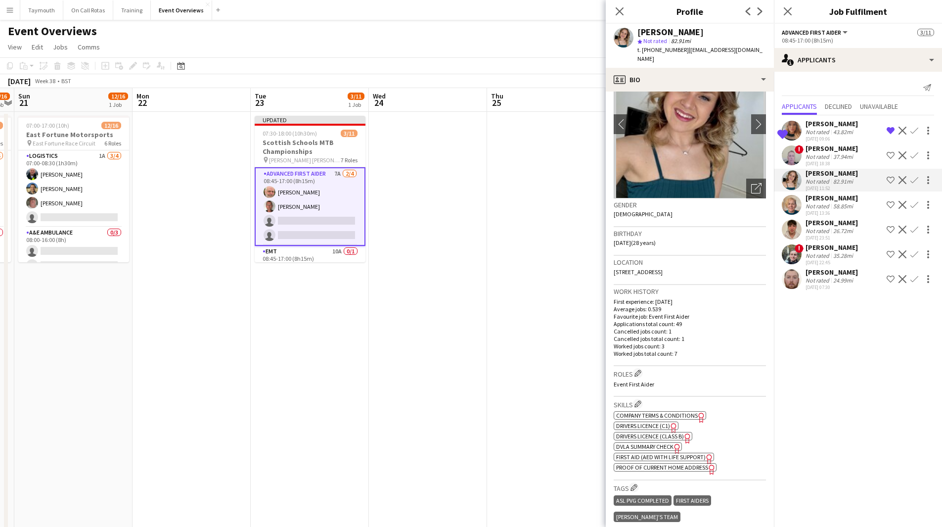
click at [674, 453] on span "First Aid (AED with life support)" at bounding box center [661, 456] width 90 height 7
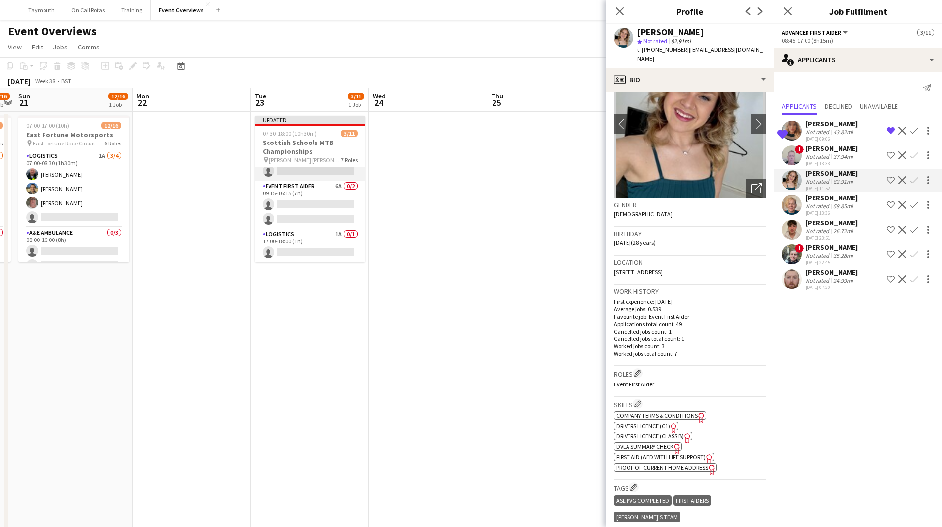
click at [314, 169] on app-card-role "EMT 10A 0/1 08:45-17:00 (8h15m) single-neutral-actions" at bounding box center [310, 164] width 111 height 34
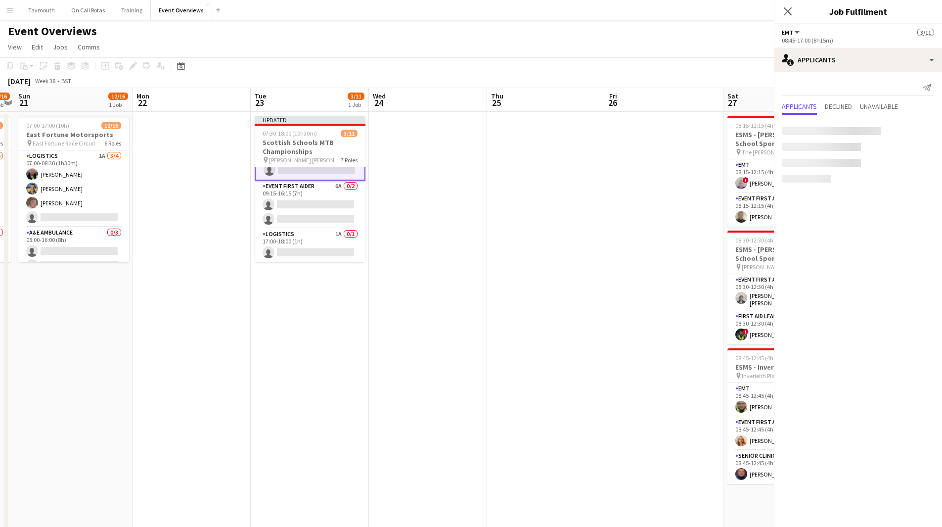
scroll to position [199, 0]
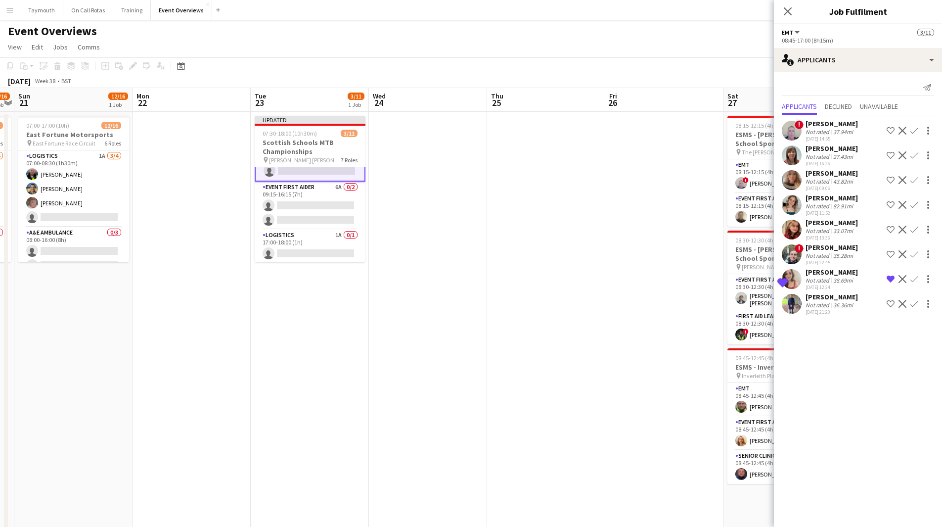
click at [915, 277] on app-icon "Confirm" at bounding box center [914, 279] width 8 height 8
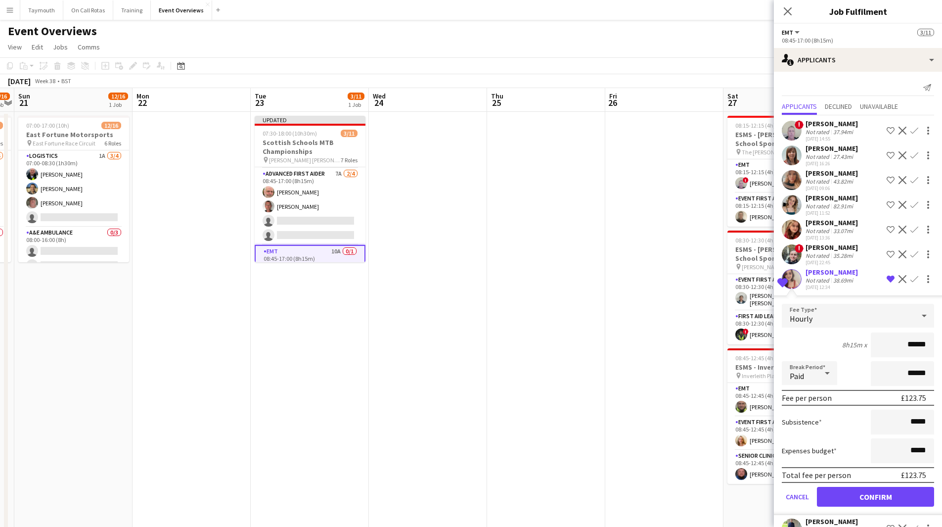
scroll to position [149, 0]
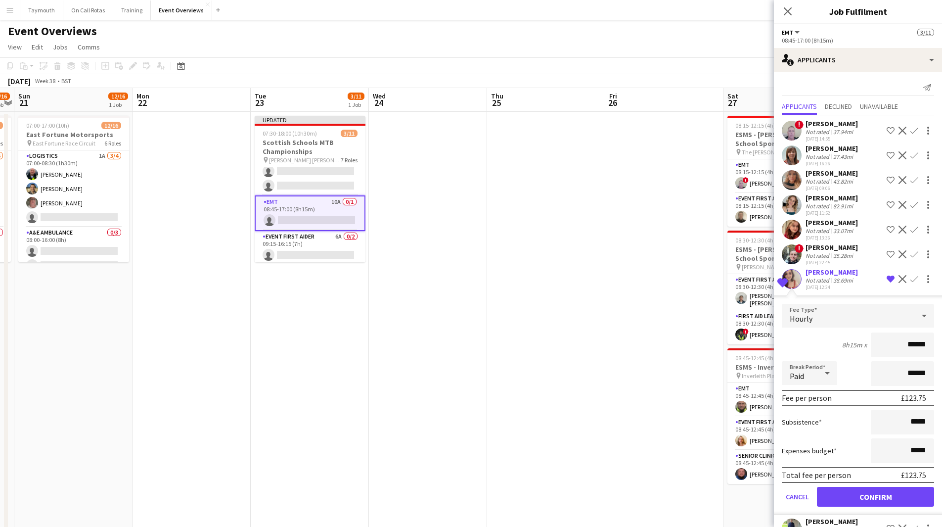
click at [829, 157] on div "Not rated" at bounding box center [819, 156] width 26 height 7
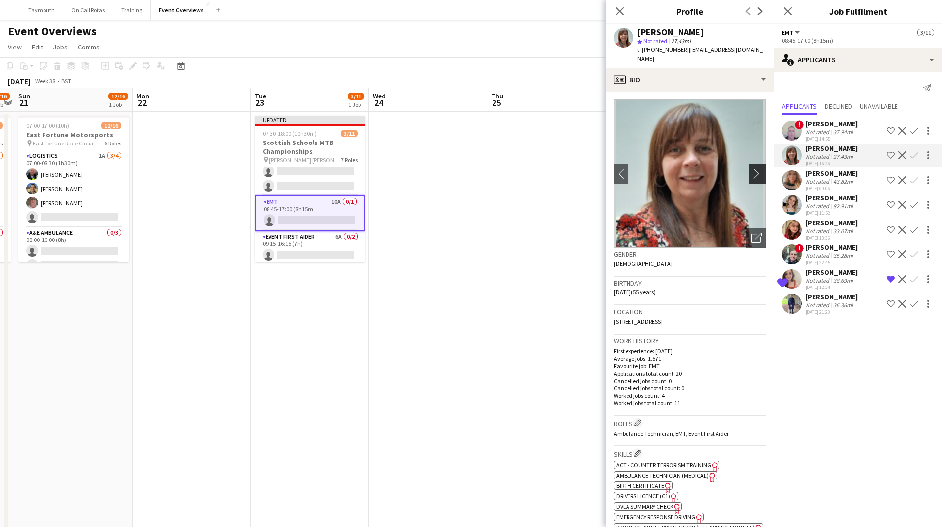
click at [751, 168] on app-icon "chevron-right" at bounding box center [758, 173] width 15 height 10
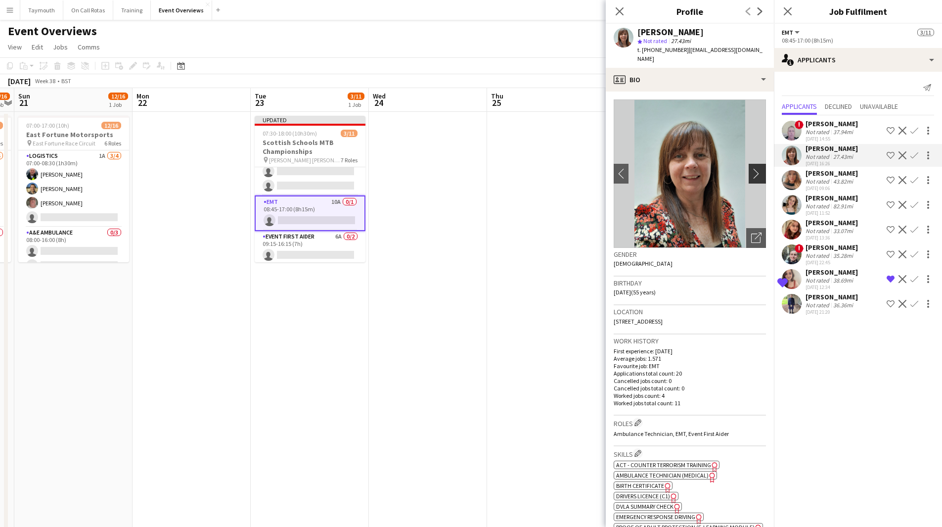
click at [751, 168] on app-icon "chevron-right" at bounding box center [758, 173] width 15 height 10
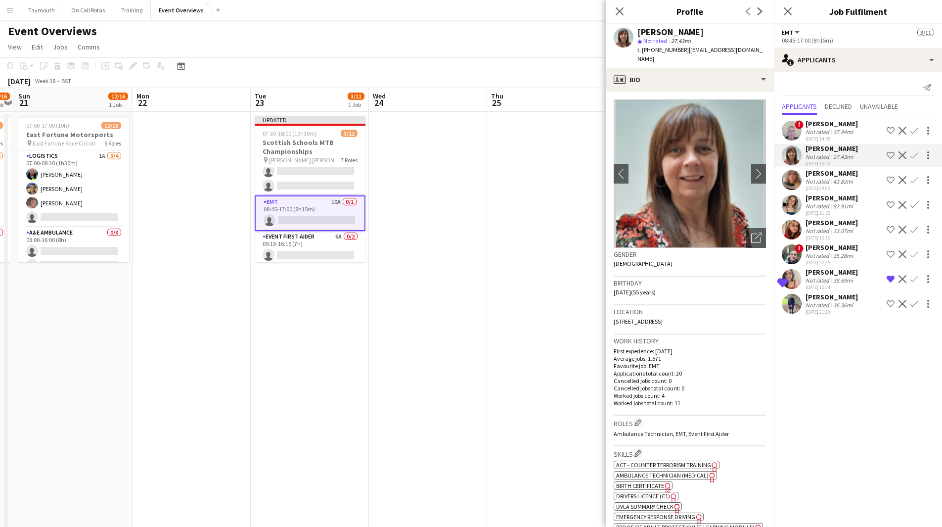
click at [914, 279] on app-icon "Confirm" at bounding box center [914, 279] width 8 height 8
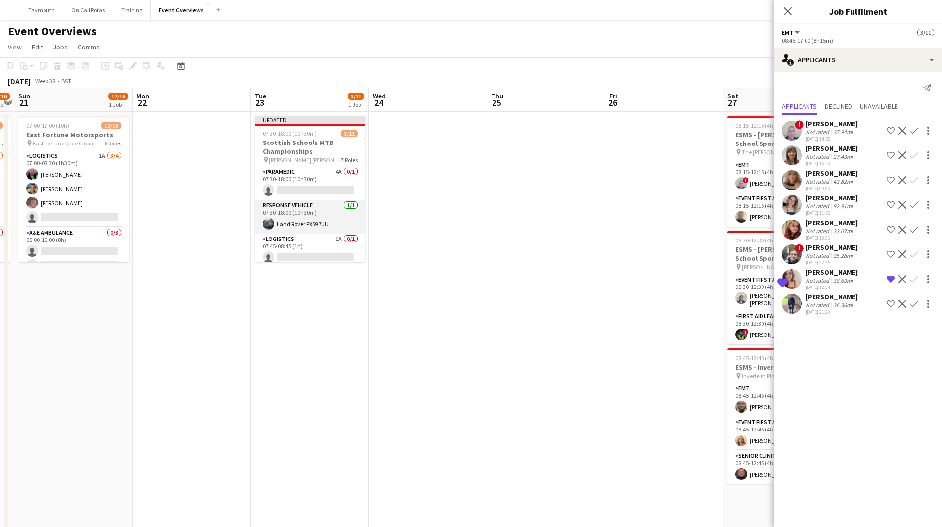
scroll to position [0, 0]
click at [317, 192] on app-card-role "Paramedic 4A 0/1 07:30-18:00 (10h30m) single-neutral-actions" at bounding box center [310, 184] width 111 height 34
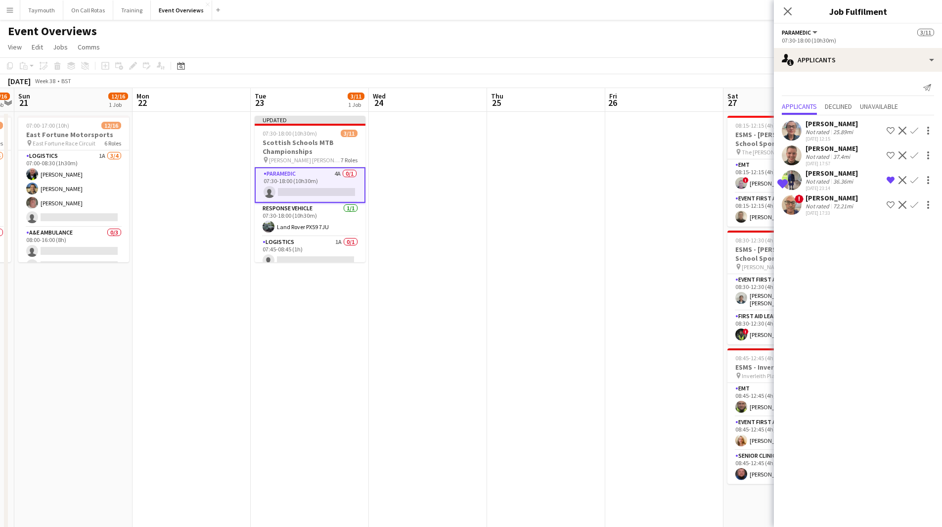
click at [843, 175] on div "[PERSON_NAME]" at bounding box center [832, 173] width 52 height 9
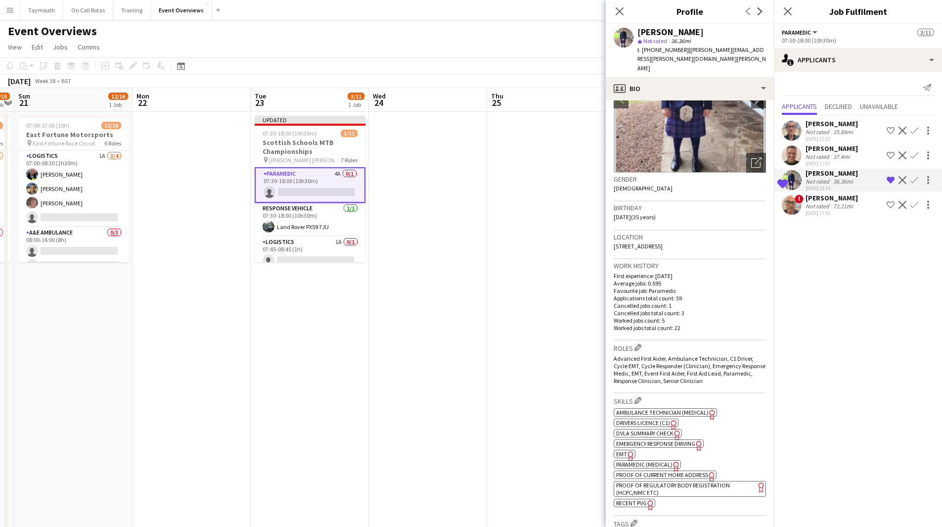
scroll to position [99, 0]
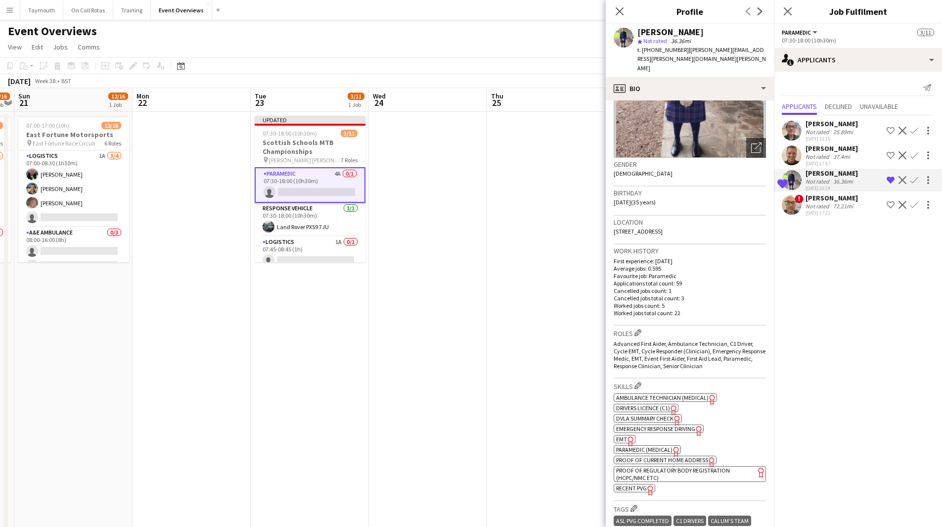
click at [648, 446] on span "Paramedic (Medical)" at bounding box center [644, 449] width 56 height 7
click at [627, 436] on icon "Freelancer has uploaded a photo validation of skill. Click to see" at bounding box center [631, 441] width 10 height 10
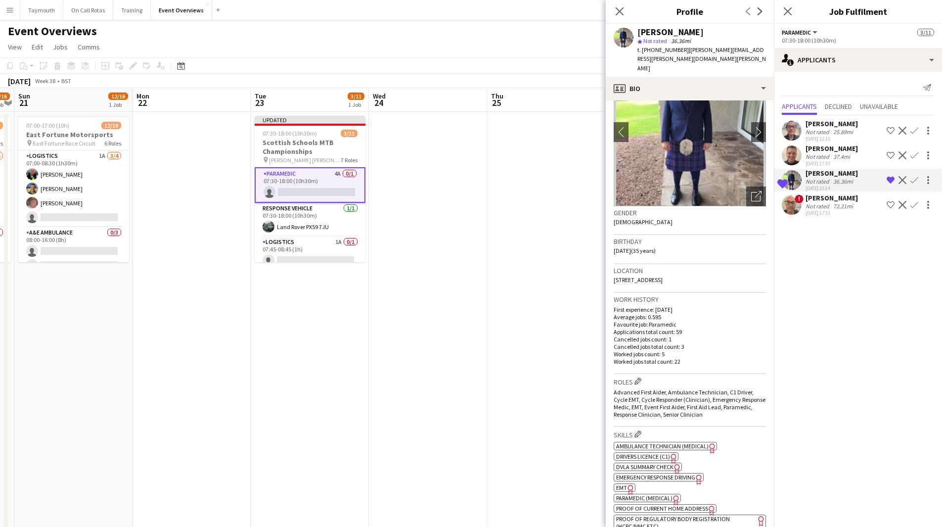
scroll to position [0, 0]
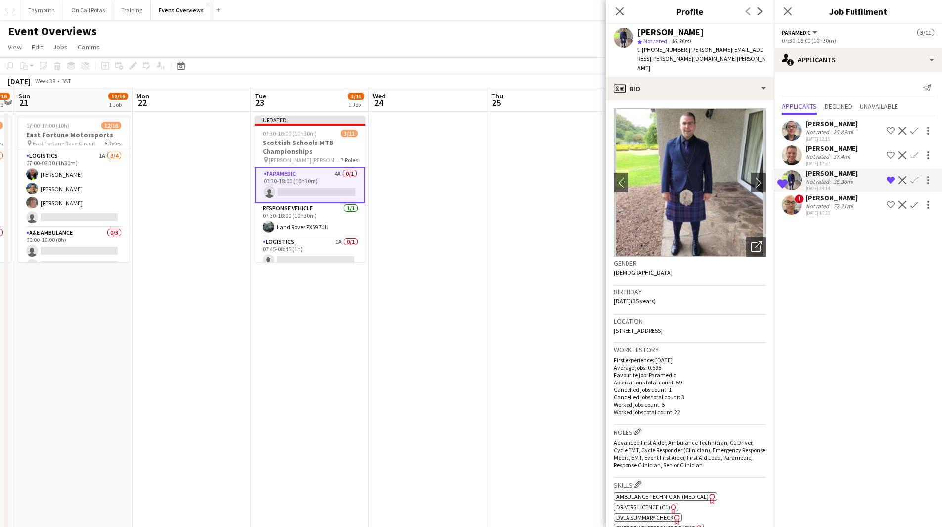
click at [740, 159] on img at bounding box center [690, 182] width 152 height 148
click at [751, 177] on app-icon "chevron-right" at bounding box center [758, 182] width 15 height 10
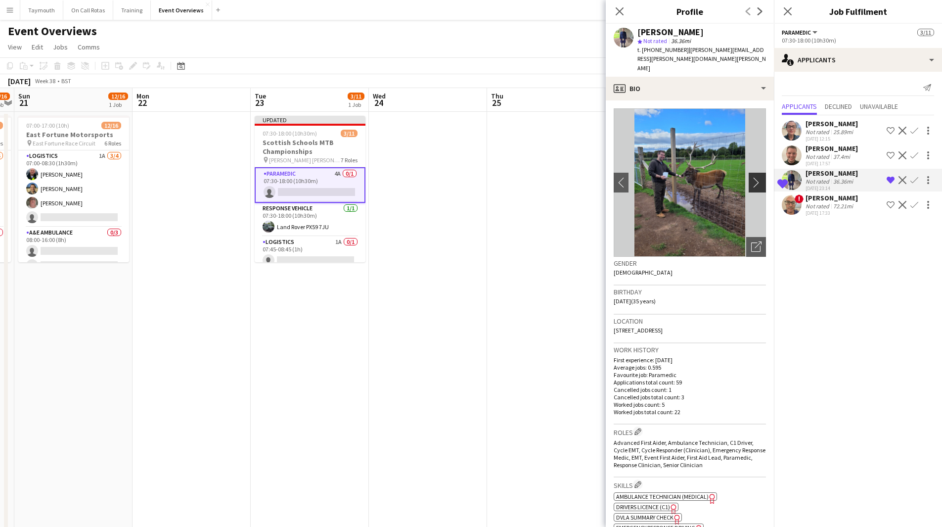
click at [751, 177] on app-icon "chevron-right" at bounding box center [758, 182] width 15 height 10
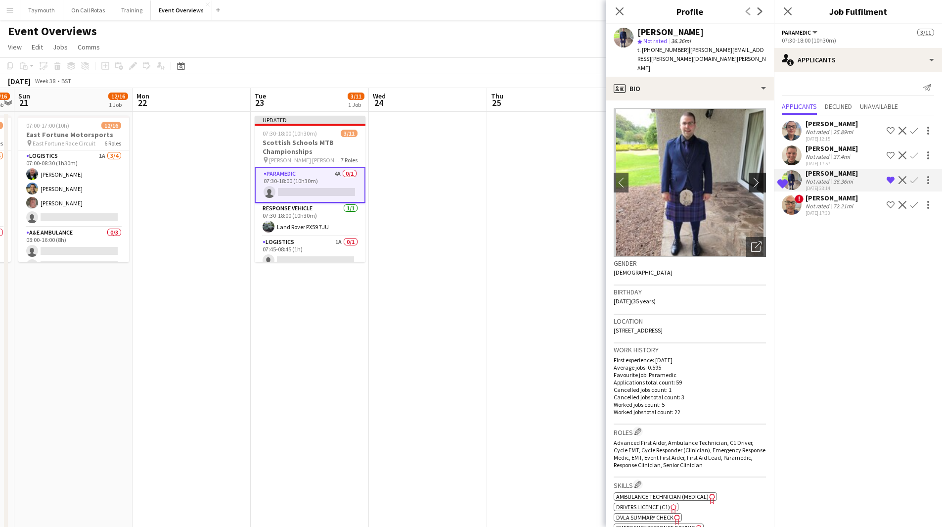
click at [751, 177] on app-icon "chevron-right" at bounding box center [758, 182] width 15 height 10
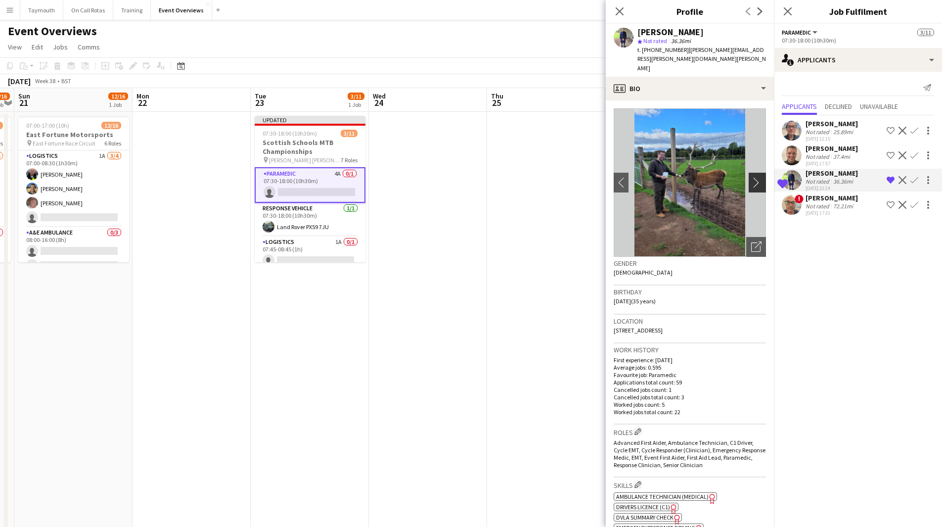
click at [751, 177] on app-icon "chevron-right" at bounding box center [758, 182] width 15 height 10
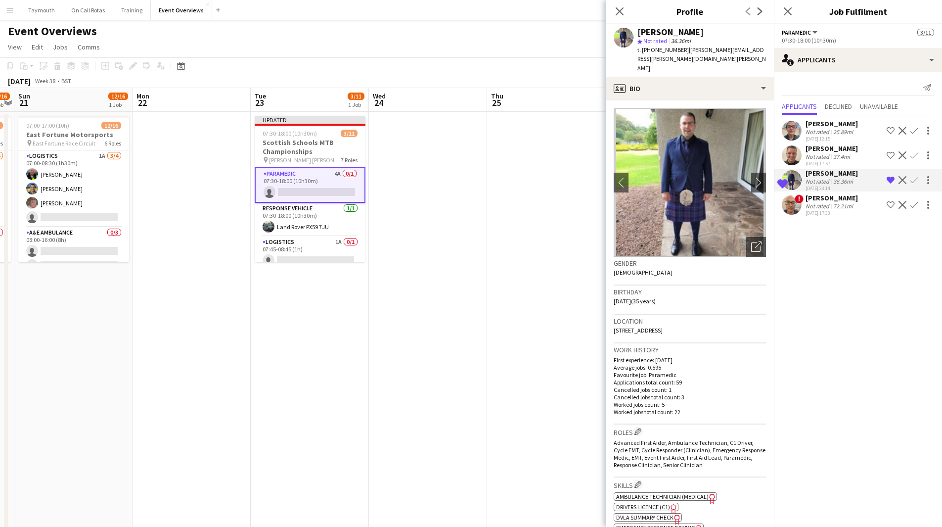
click at [914, 179] on app-icon "Confirm" at bounding box center [914, 180] width 8 height 8
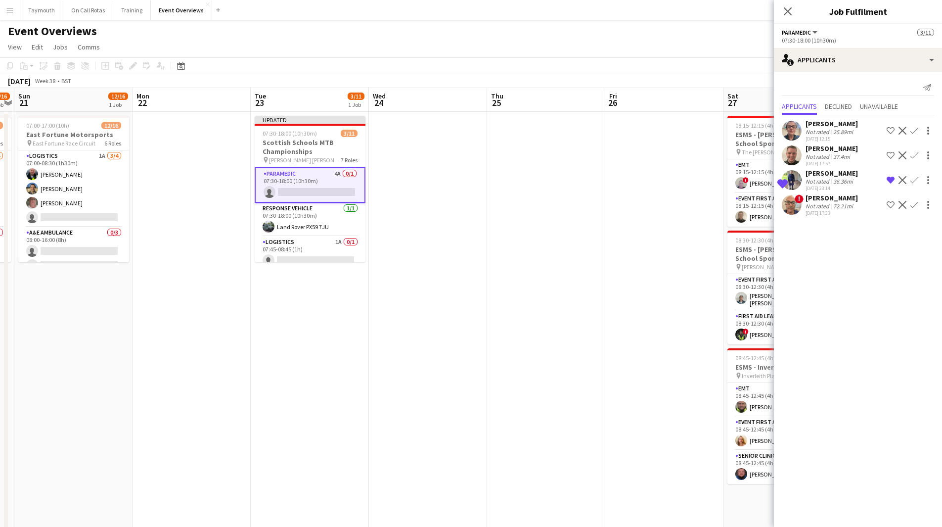
click at [914, 179] on app-icon "Confirm" at bounding box center [914, 180] width 8 height 8
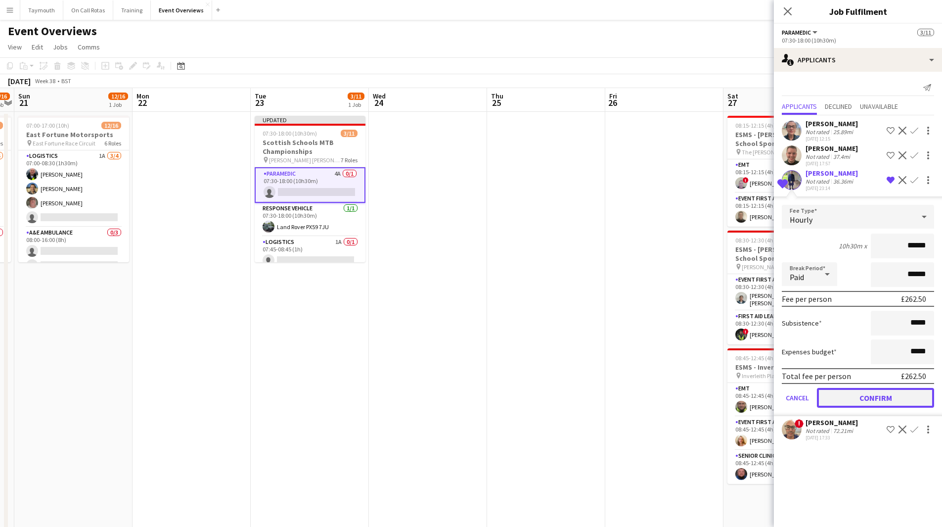
click at [856, 399] on button "Confirm" at bounding box center [875, 398] width 117 height 20
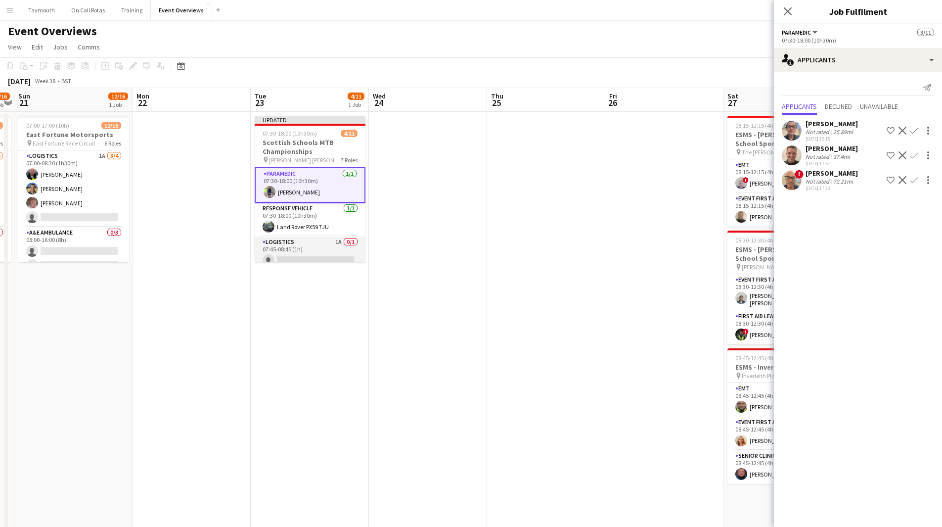
click at [306, 249] on app-card-role "Logistics 1A 0/1 07:45-08:45 (1h) single-neutral-actions" at bounding box center [310, 253] width 111 height 34
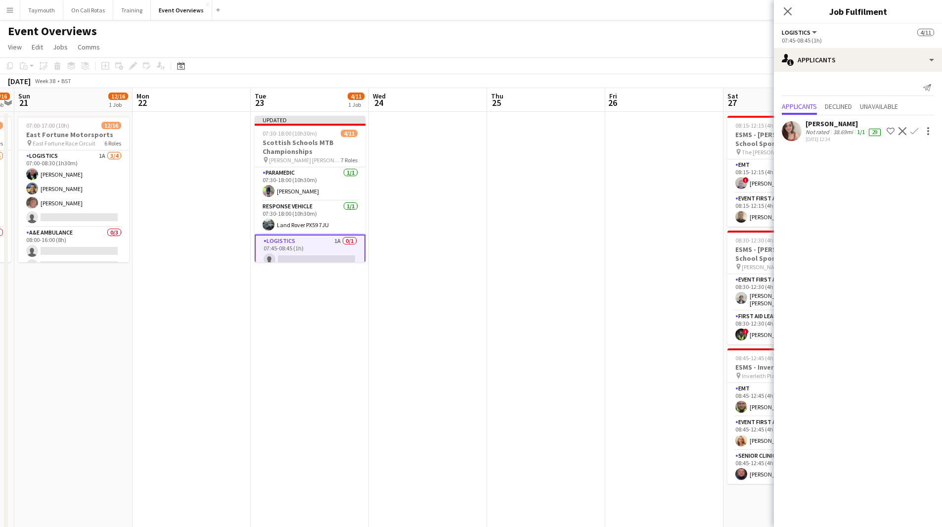
click at [303, 250] on app-card-role "Logistics 1A 0/1 07:45-08:45 (1h) single-neutral-actions" at bounding box center [310, 252] width 111 height 36
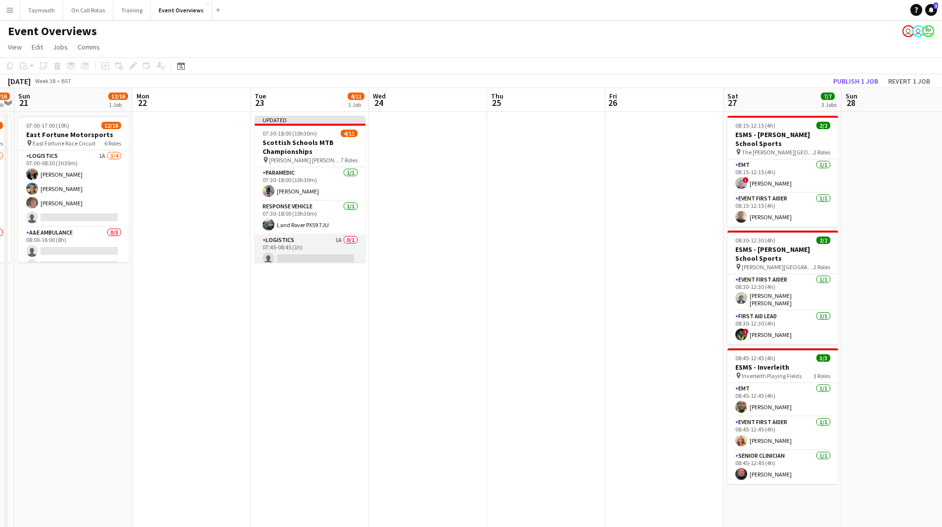
click at [303, 250] on app-card-role "Logistics 1A 0/1 07:45-08:45 (1h) single-neutral-actions" at bounding box center [310, 251] width 111 height 34
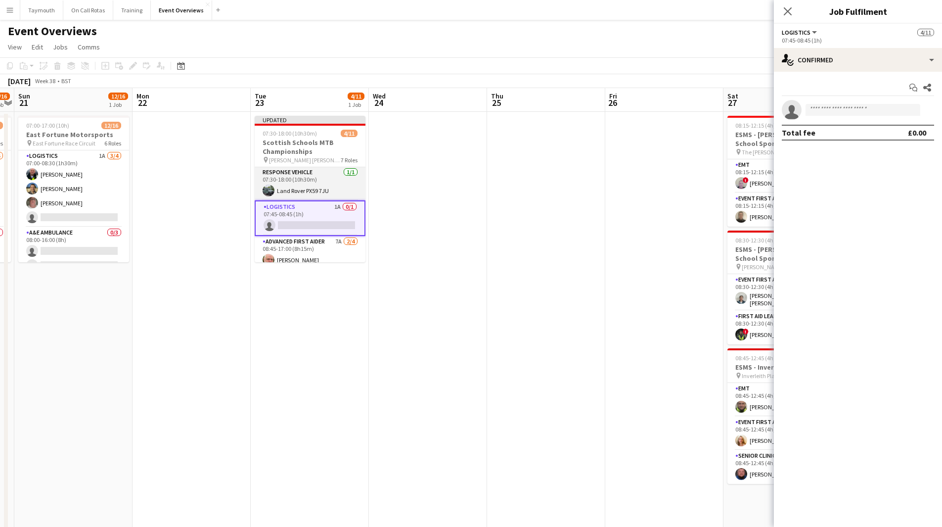
scroll to position [49, 0]
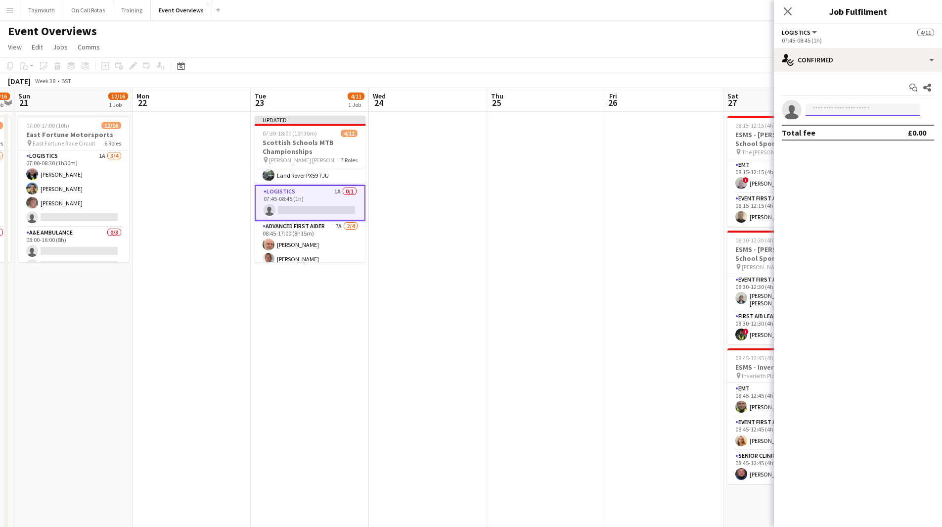
click at [847, 112] on input at bounding box center [863, 110] width 115 height 12
type input "***"
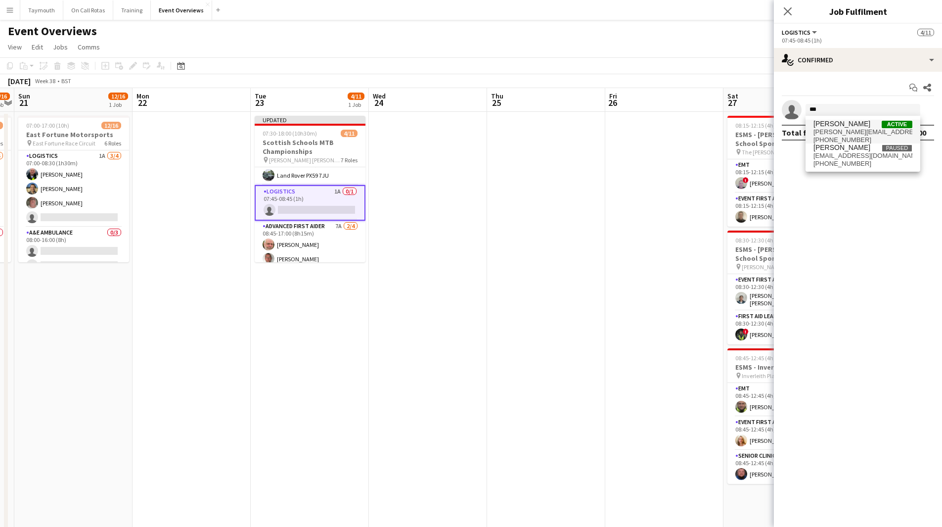
click at [844, 133] on span "[PERSON_NAME][EMAIL_ADDRESS][DOMAIN_NAME]" at bounding box center [862, 132] width 99 height 8
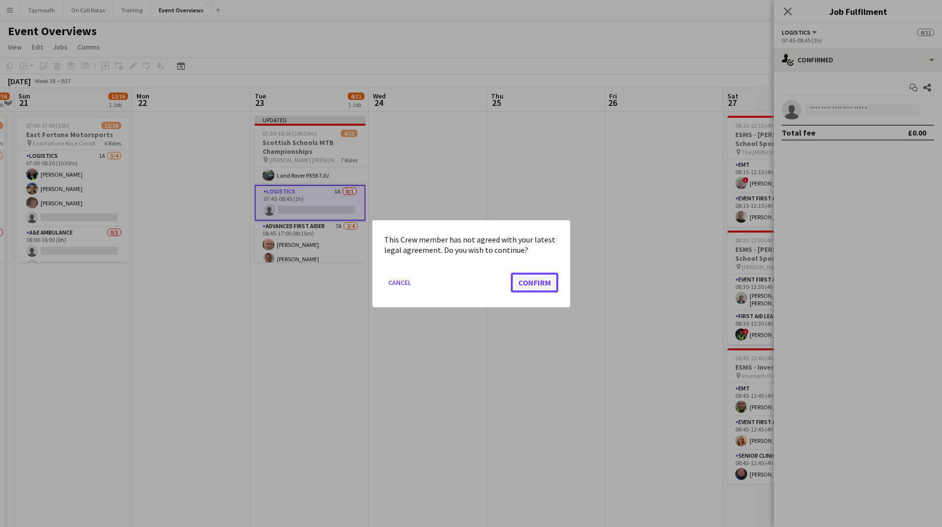
click at [540, 277] on button "Confirm" at bounding box center [534, 282] width 47 height 20
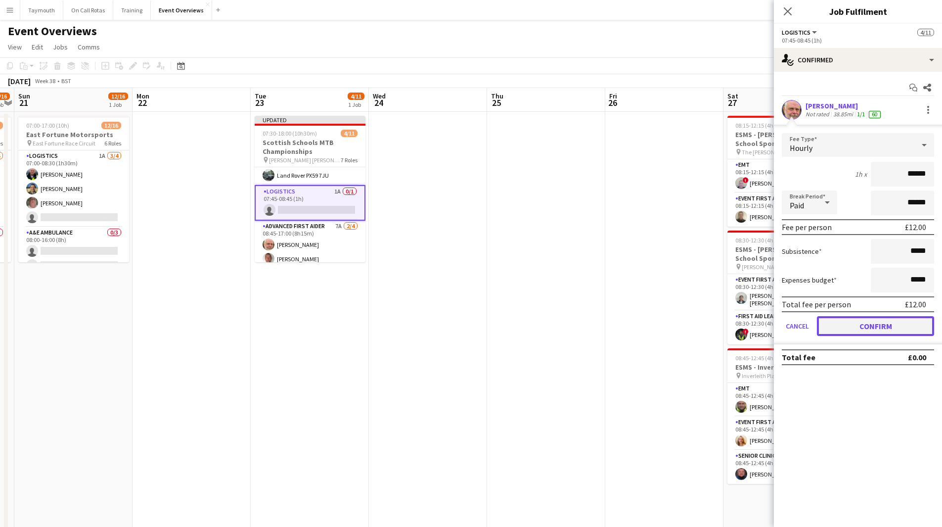
click at [852, 331] on button "Confirm" at bounding box center [875, 326] width 117 height 20
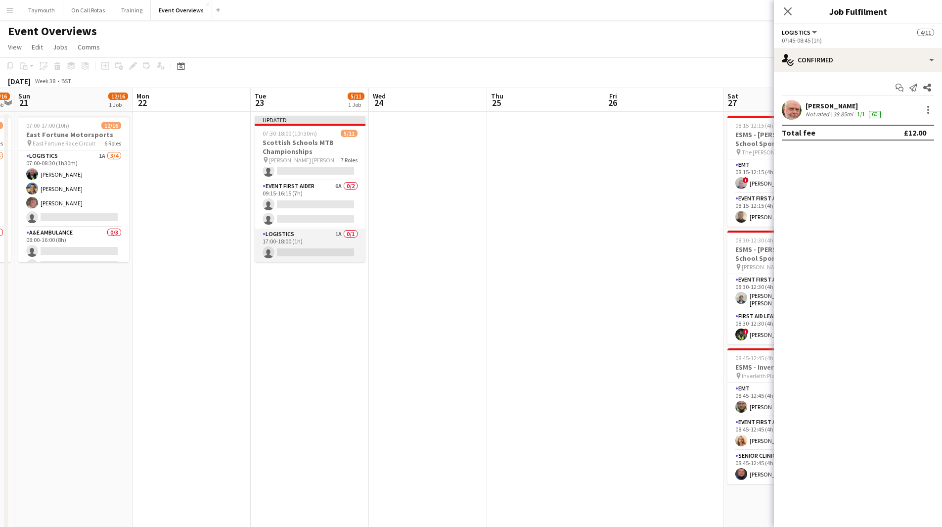
click at [313, 237] on app-card-role "Logistics 1A 0/1 17:00-18:00 (1h) single-neutral-actions" at bounding box center [310, 245] width 111 height 34
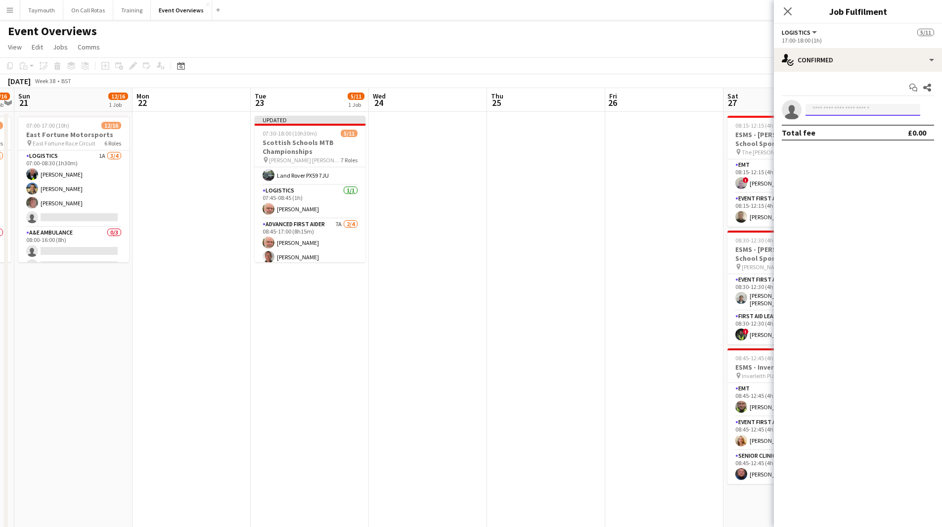
click at [829, 104] on input at bounding box center [863, 110] width 115 height 12
type input "***"
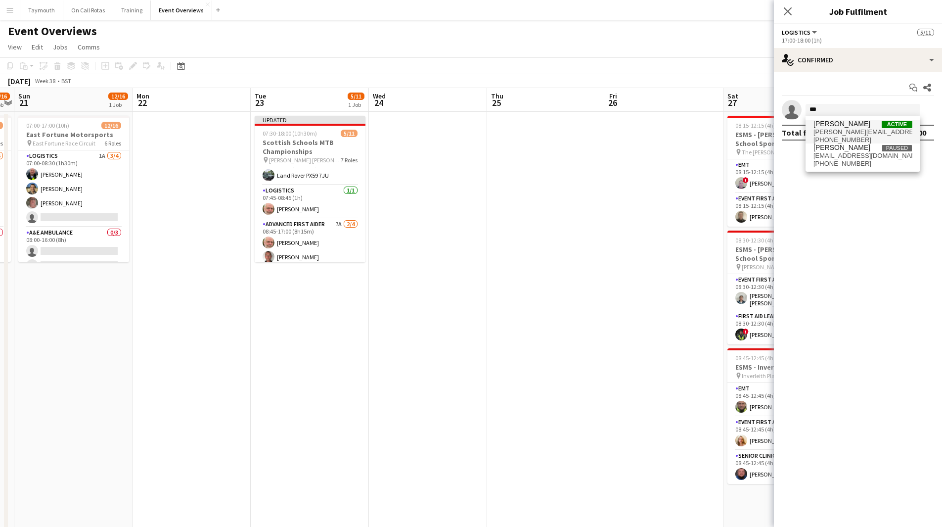
click at [832, 124] on span "[PERSON_NAME]" at bounding box center [841, 124] width 57 height 8
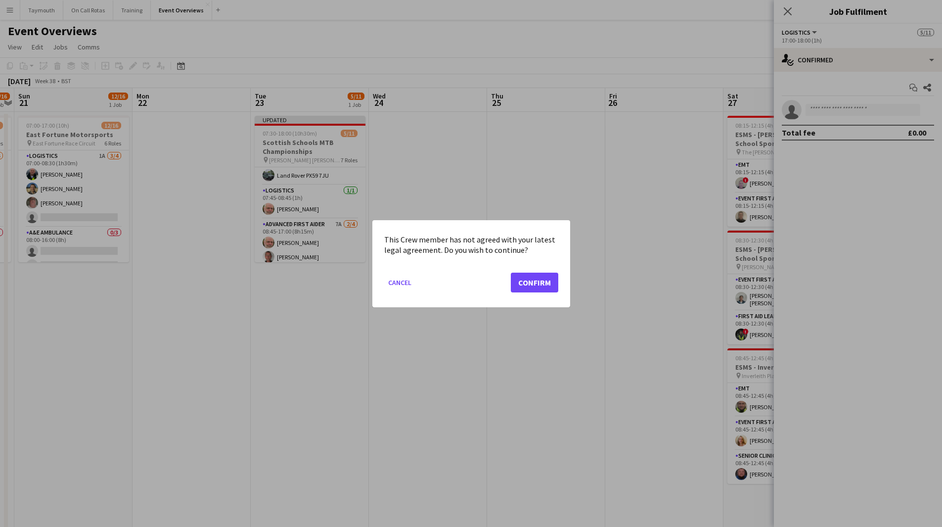
click at [509, 285] on mat-dialog-actions "Cancel Confirm" at bounding box center [471, 286] width 174 height 42
click at [533, 281] on button "Confirm" at bounding box center [534, 282] width 47 height 20
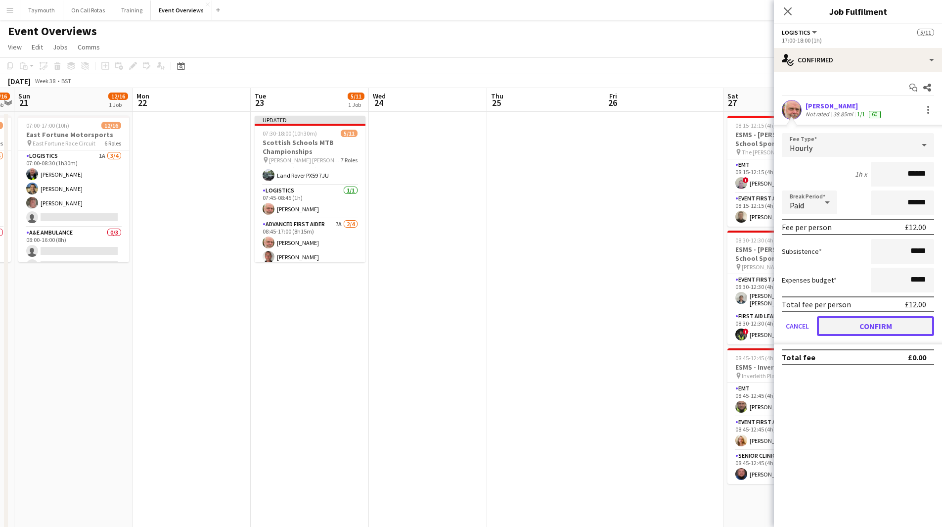
click at [838, 323] on button "Confirm" at bounding box center [875, 326] width 117 height 20
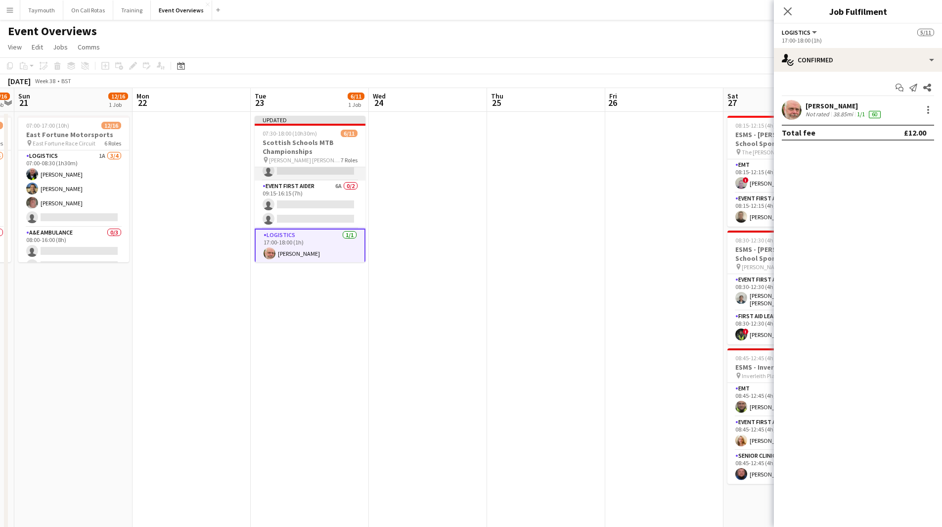
scroll to position [200, 0]
click at [330, 189] on app-card-role "Event First Aider 6A 0/2 09:15-16:15 (7h) single-neutral-actions single-neutral…" at bounding box center [310, 203] width 111 height 48
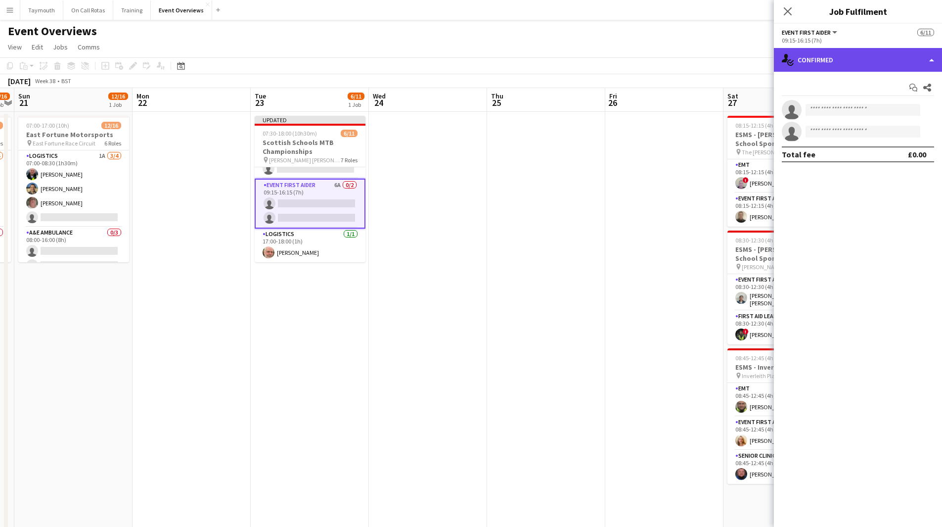
click at [874, 65] on div "single-neutral-actions-check-2 Confirmed" at bounding box center [858, 60] width 168 height 24
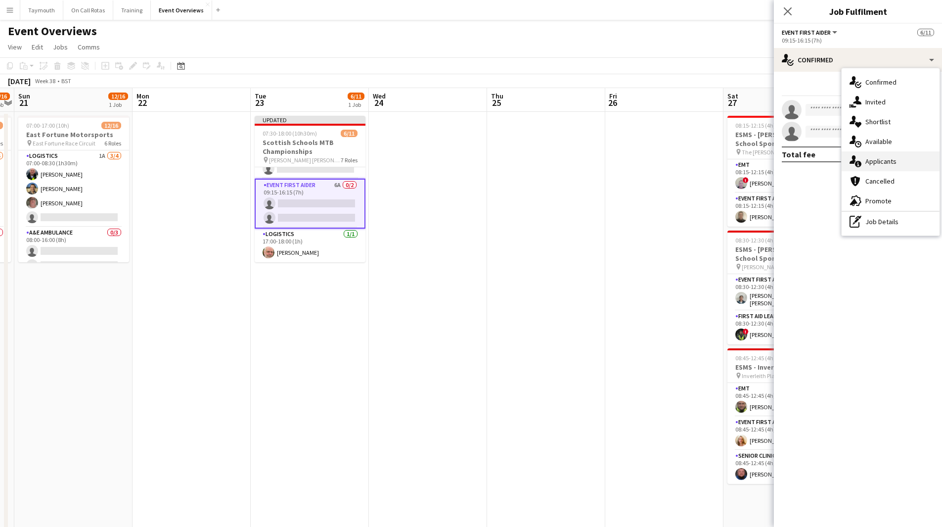
click at [894, 163] on div "single-neutral-actions-information Applicants" at bounding box center [891, 161] width 98 height 20
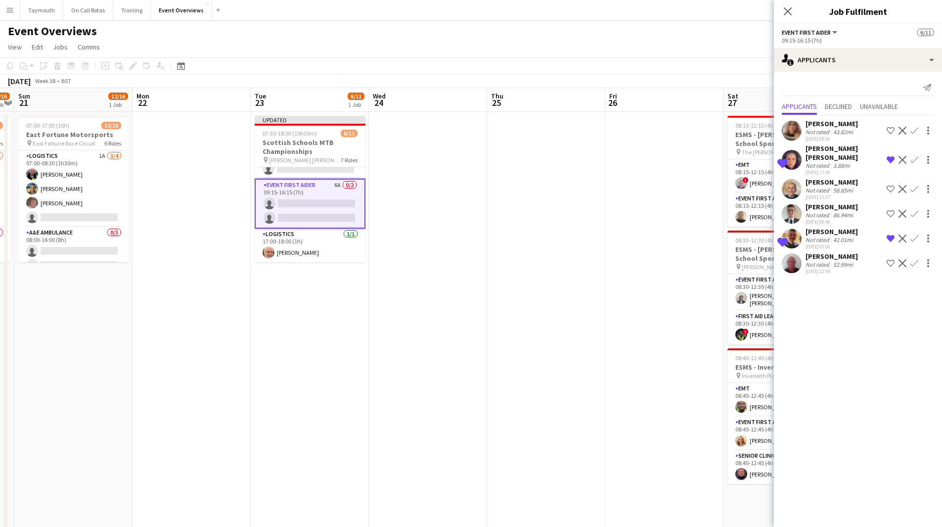
click at [844, 156] on div "[PERSON_NAME] [PERSON_NAME]" at bounding box center [844, 153] width 77 height 18
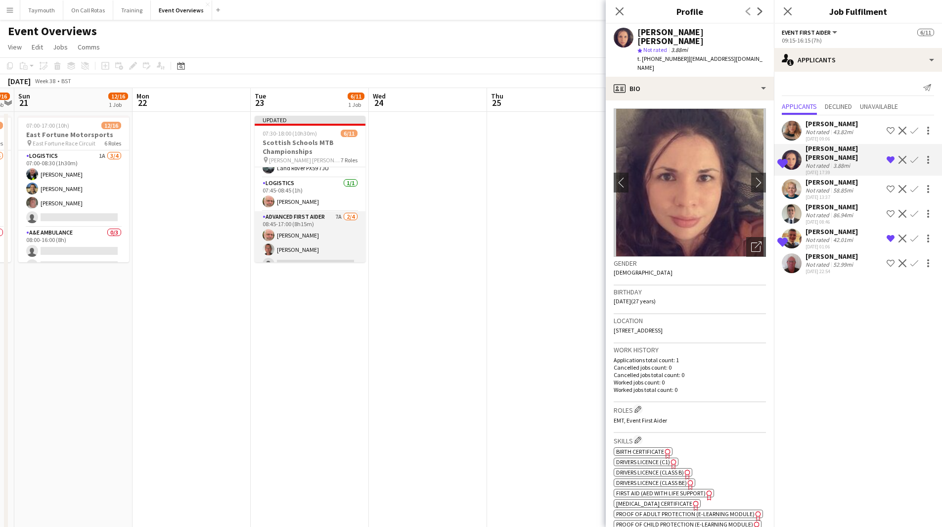
scroll to position [51, 0]
click at [307, 241] on app-card-role "Advanced First Aider 7A [DATE] 08:45-17:00 (8h15m) [PERSON_NAME] [PERSON_NAME] …" at bounding box center [310, 255] width 111 height 77
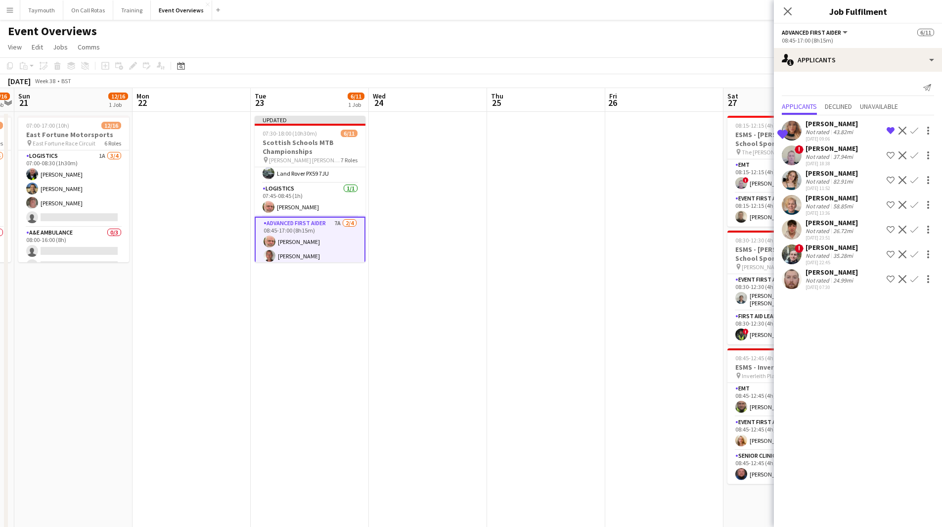
click at [916, 129] on app-icon "Confirm" at bounding box center [914, 131] width 8 height 8
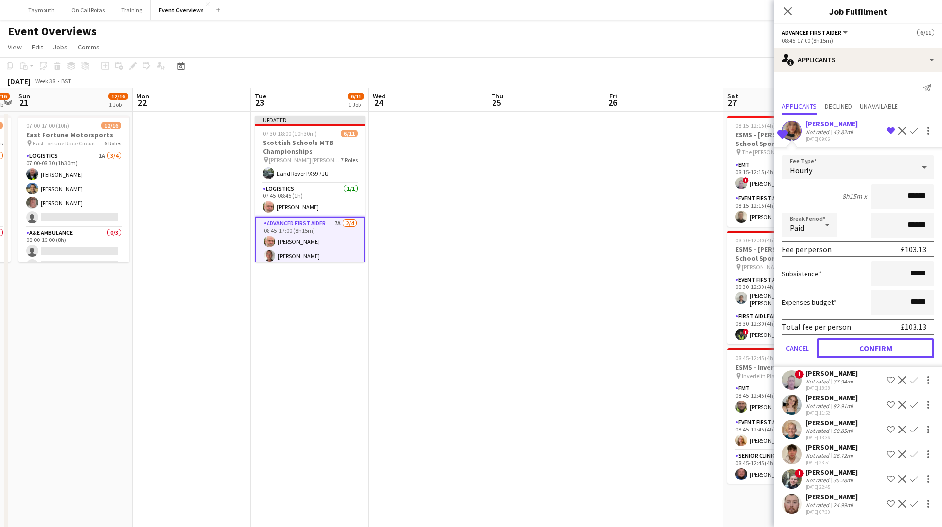
click at [857, 350] on button "Confirm" at bounding box center [875, 348] width 117 height 20
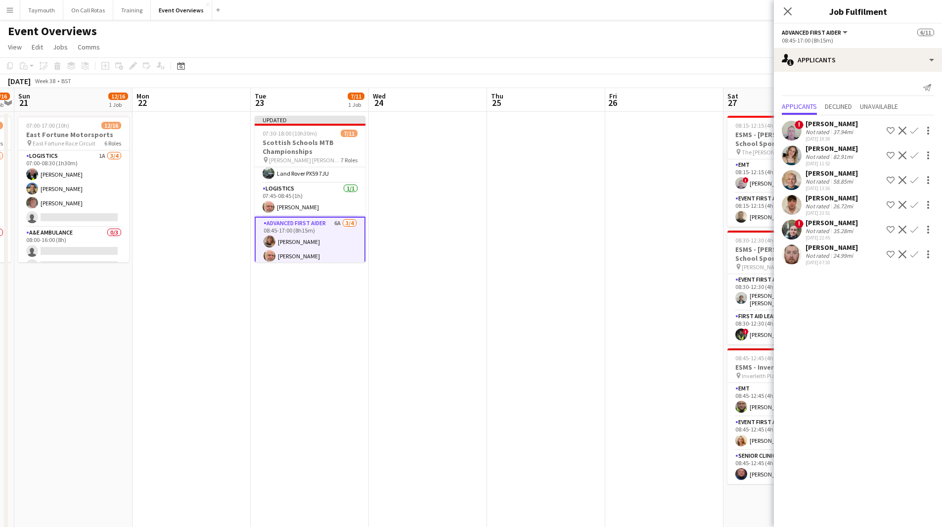
click at [838, 257] on div "24.99mi" at bounding box center [843, 255] width 24 height 7
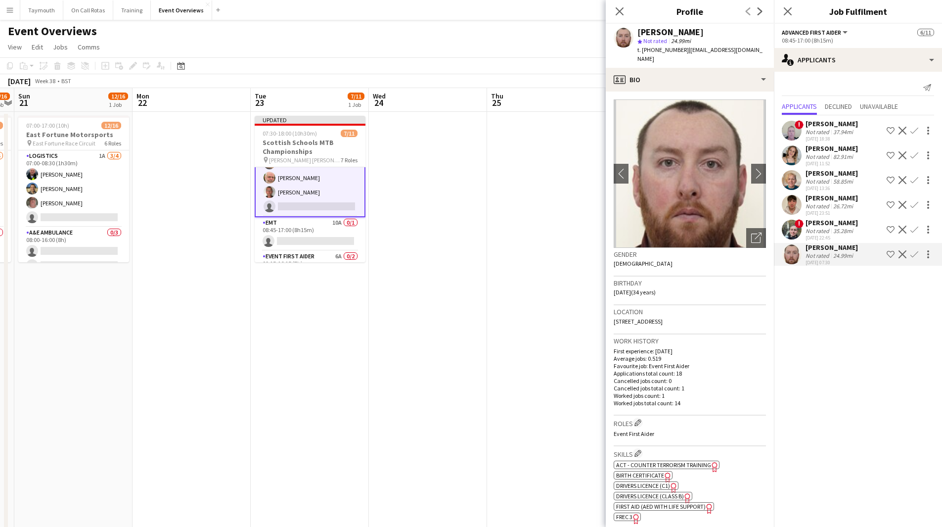
scroll to position [150, 0]
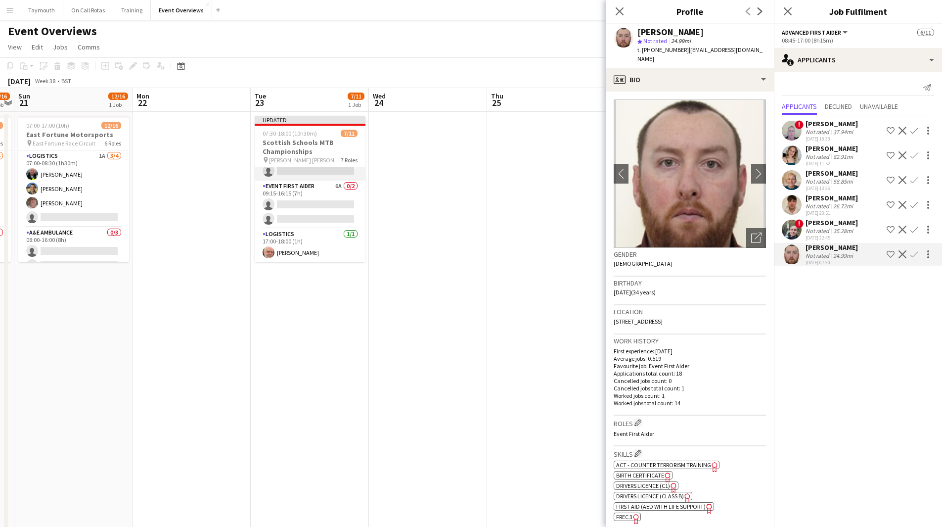
click at [316, 174] on app-card-role "EMT 10A 0/1 08:45-17:00 (8h15m) single-neutral-actions" at bounding box center [310, 164] width 111 height 34
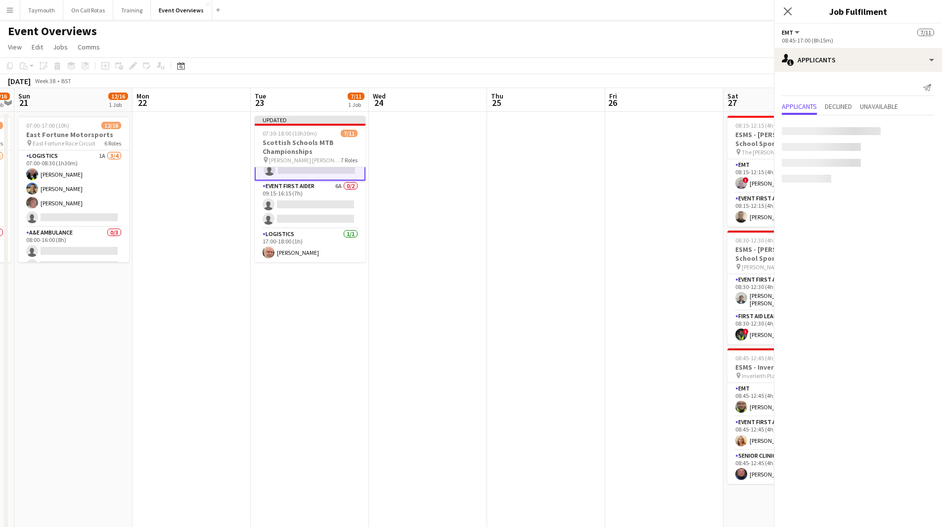
scroll to position [199, 0]
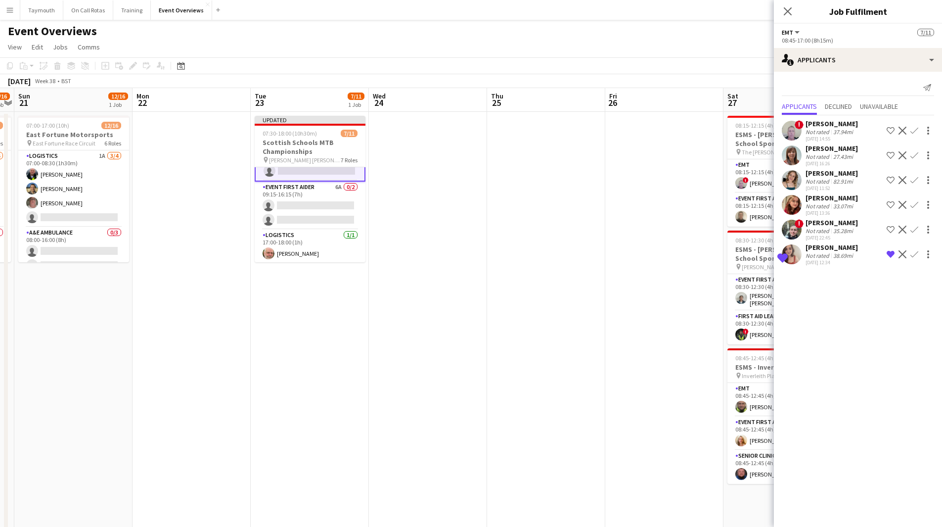
click at [916, 257] on app-icon "Confirm" at bounding box center [914, 254] width 8 height 8
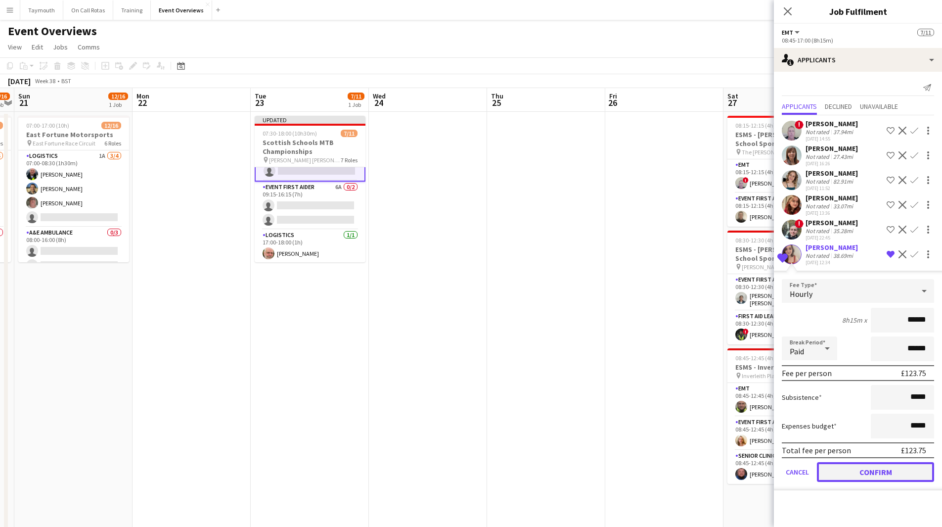
click at [839, 474] on button "Confirm" at bounding box center [875, 472] width 117 height 20
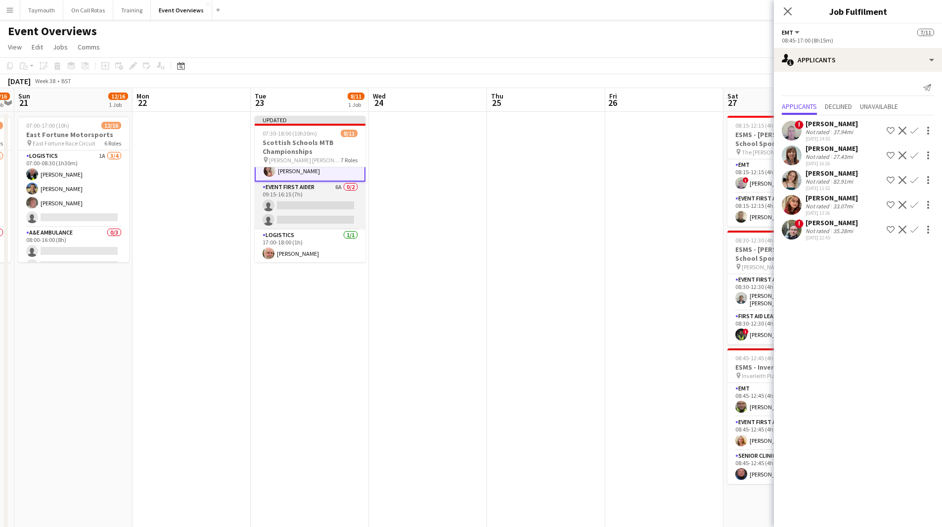
click at [304, 200] on app-card-role "Event First Aider 6A 0/2 09:15-16:15 (7h) single-neutral-actions single-neutral…" at bounding box center [310, 205] width 111 height 48
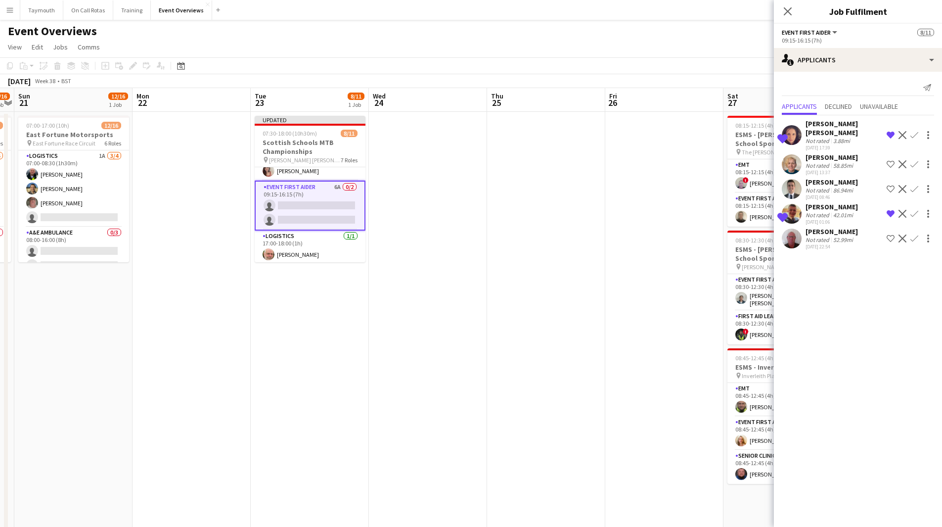
click at [912, 135] on app-icon "Confirm" at bounding box center [914, 135] width 8 height 8
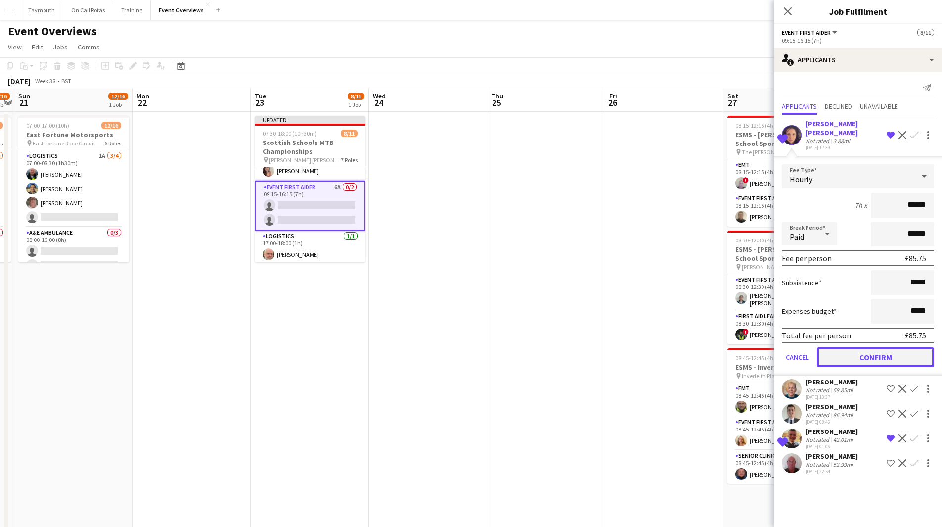
click at [847, 351] on button "Confirm" at bounding box center [875, 357] width 117 height 20
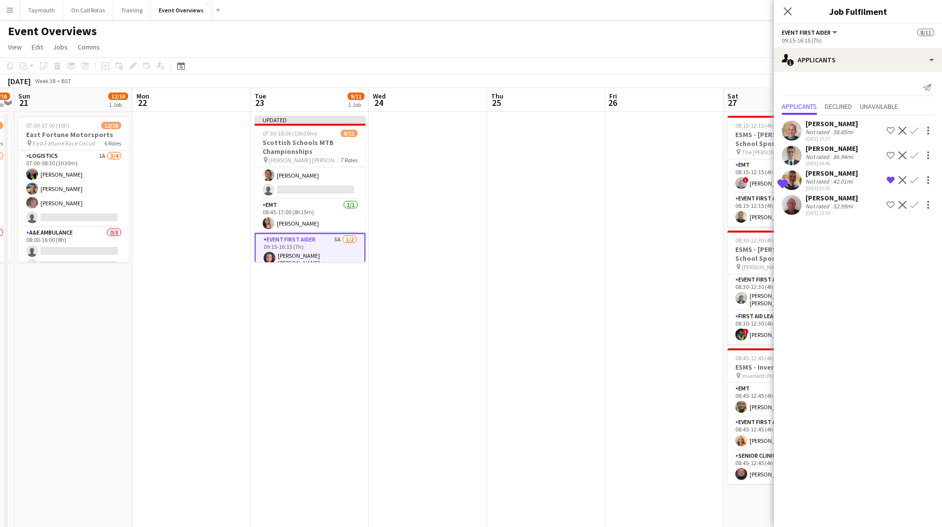
scroll to position [99, 0]
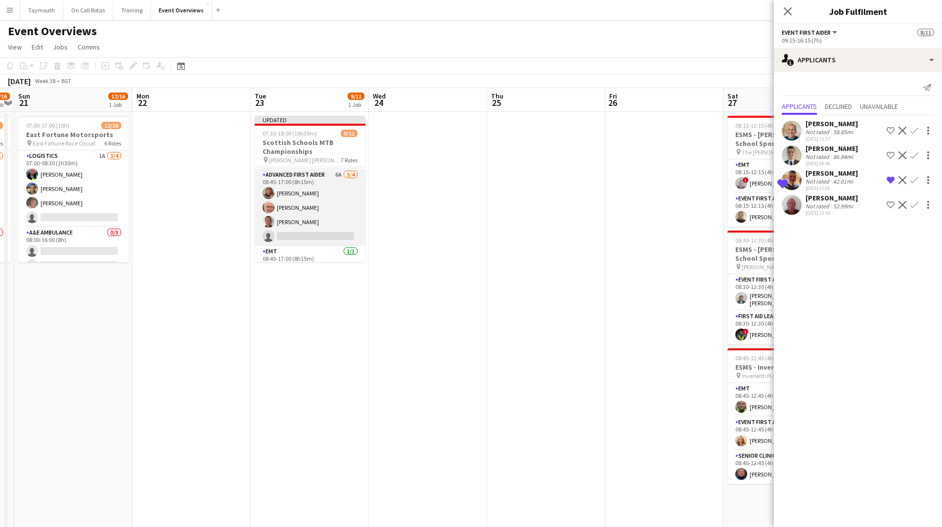
click at [321, 219] on app-card-role "Advanced First Aider 6A [DATE] 08:45-17:00 (8h15m) [PERSON_NAME] [PERSON_NAME] …" at bounding box center [310, 207] width 111 height 77
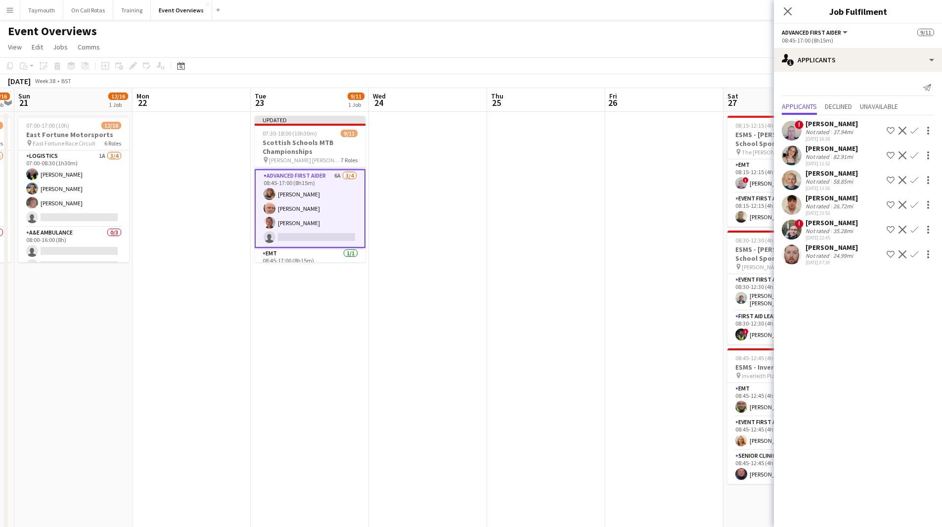
click at [829, 230] on div "Not rated" at bounding box center [819, 230] width 26 height 7
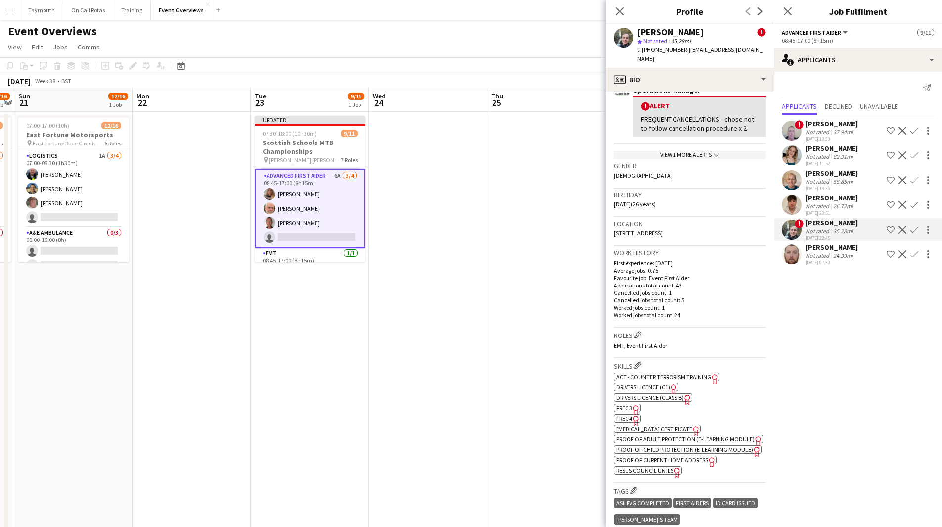
scroll to position [198, 0]
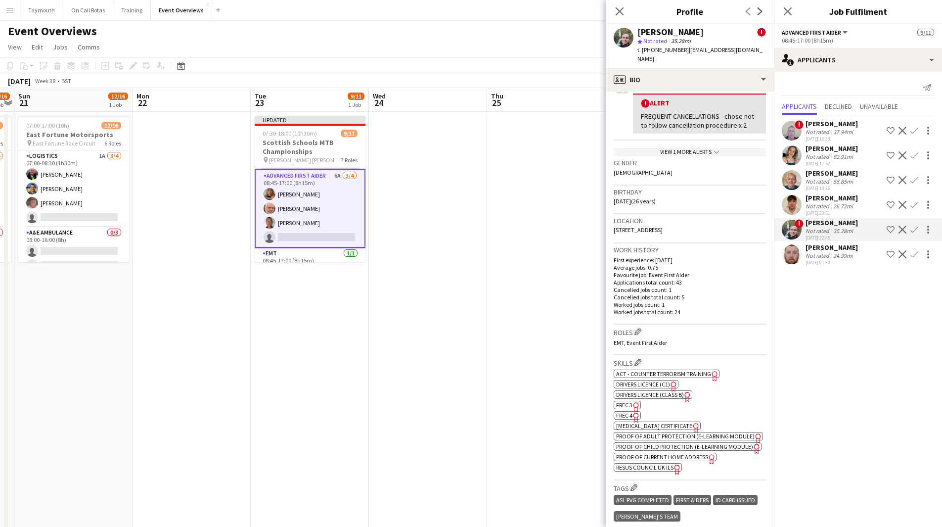
click at [912, 230] on app-icon "Confirm" at bounding box center [914, 229] width 8 height 8
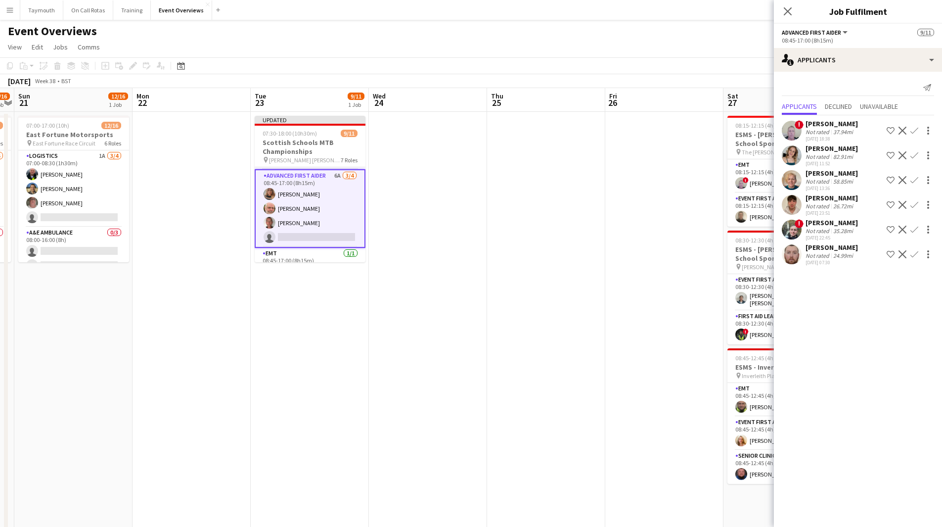
click at [912, 230] on app-icon "Confirm" at bounding box center [914, 229] width 8 height 8
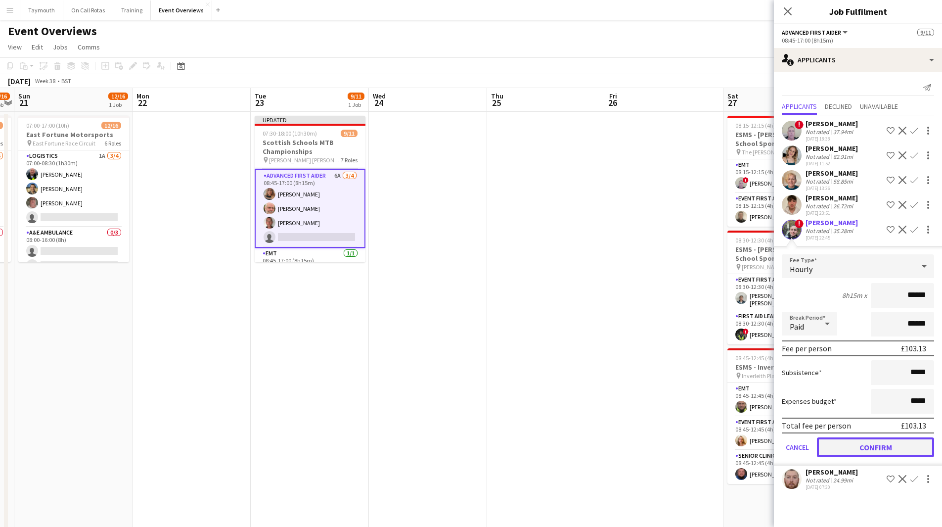
click at [848, 450] on button "Confirm" at bounding box center [875, 447] width 117 height 20
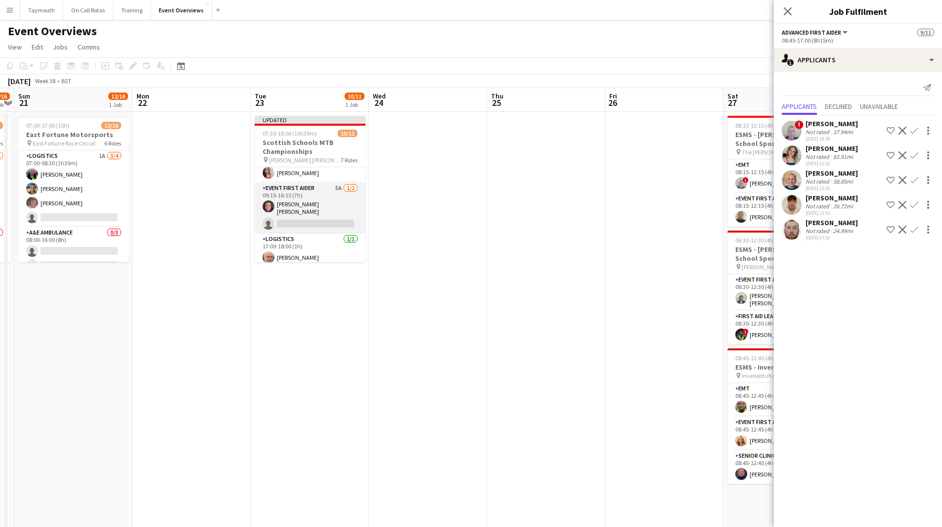
click at [325, 207] on app-card-role "Event First Aider 5A [DATE] 09:15-16:15 (7h) [PERSON_NAME] Stoirm [PERSON_NAME]…" at bounding box center [310, 207] width 111 height 51
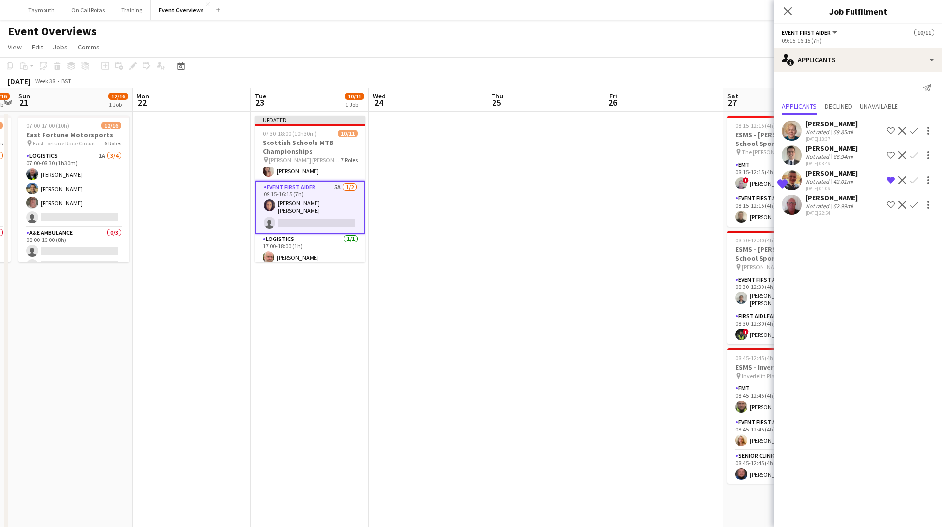
scroll to position [196, 0]
click at [833, 194] on div "[PERSON_NAME]" at bounding box center [832, 197] width 52 height 9
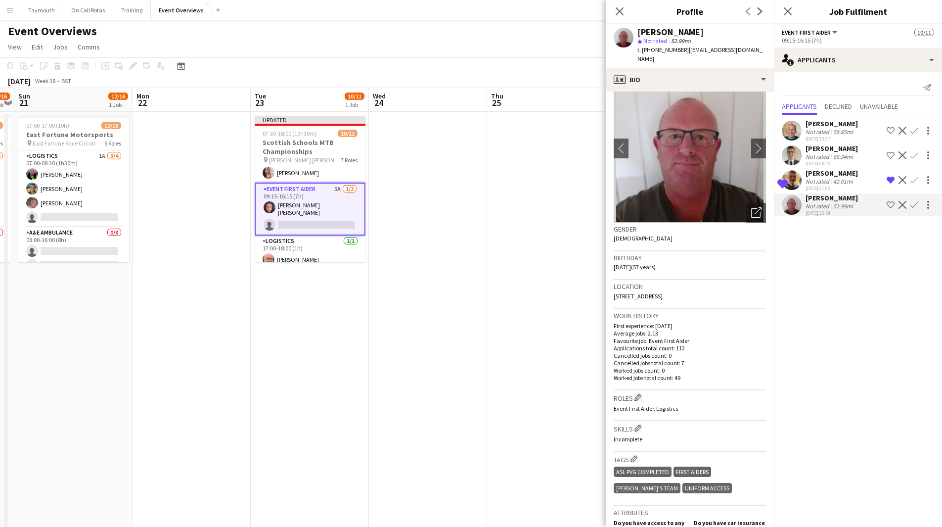
scroll to position [0, 0]
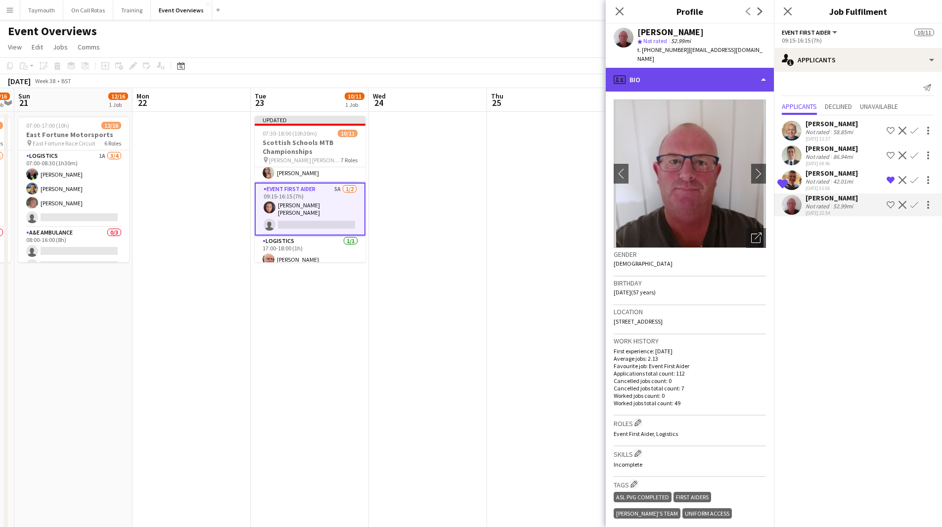
click at [716, 68] on div "profile Bio" at bounding box center [690, 80] width 168 height 24
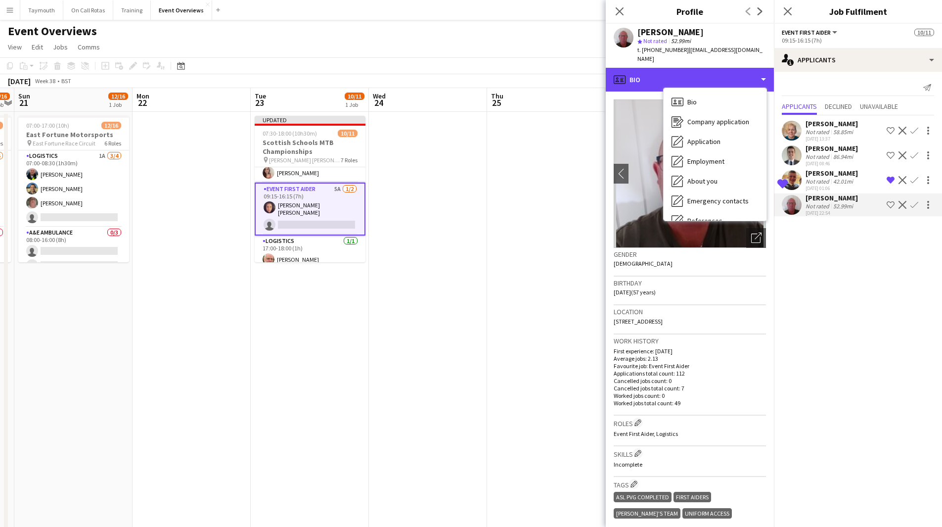
scroll to position [172, 0]
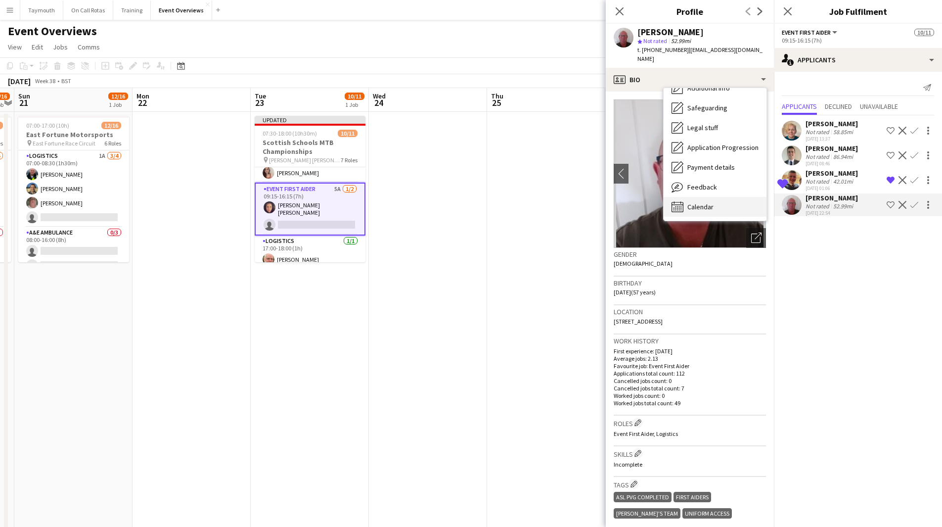
click at [701, 202] on span "Calendar" at bounding box center [700, 206] width 26 height 9
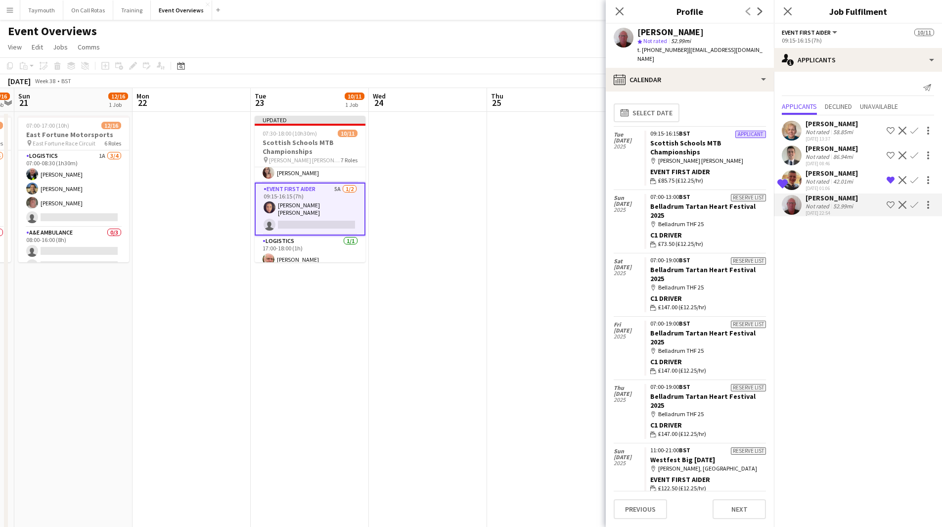
click at [845, 205] on div "52.99mi" at bounding box center [843, 205] width 24 height 7
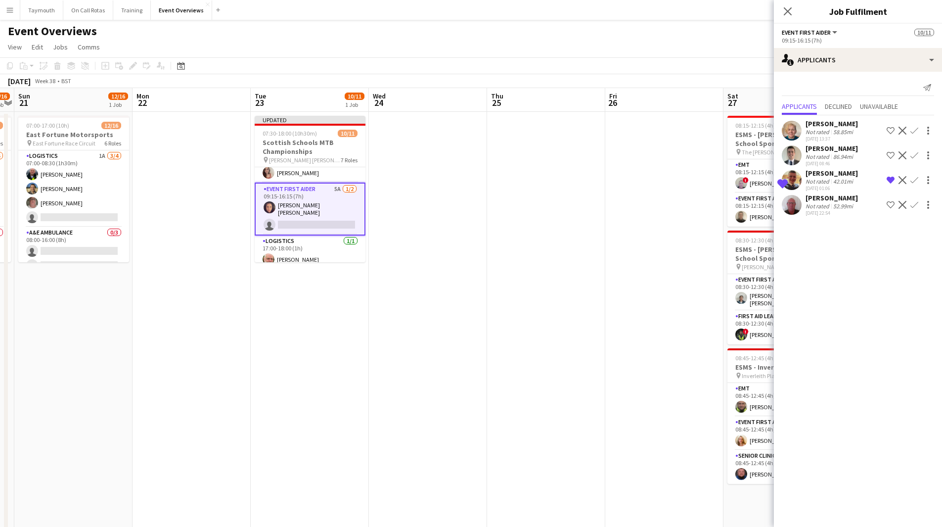
click at [842, 206] on div "52.99mi" at bounding box center [843, 205] width 24 height 7
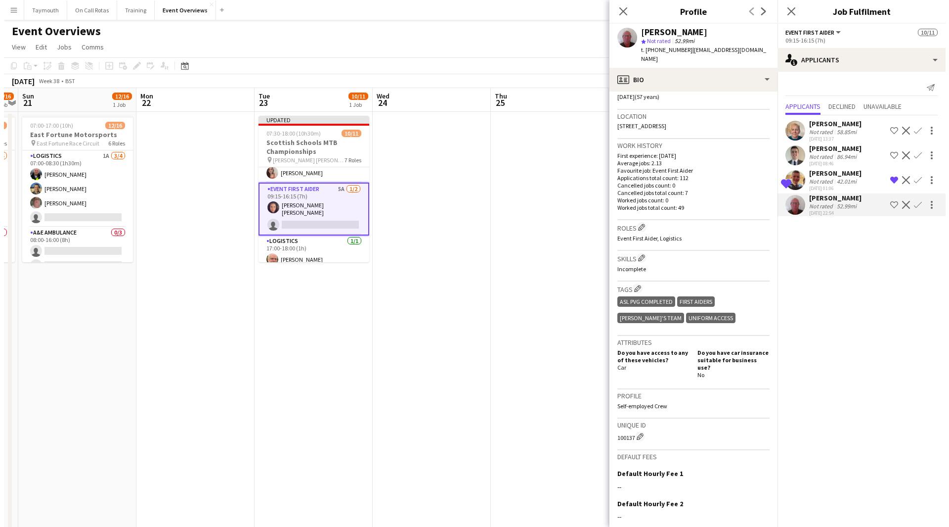
scroll to position [247, 0]
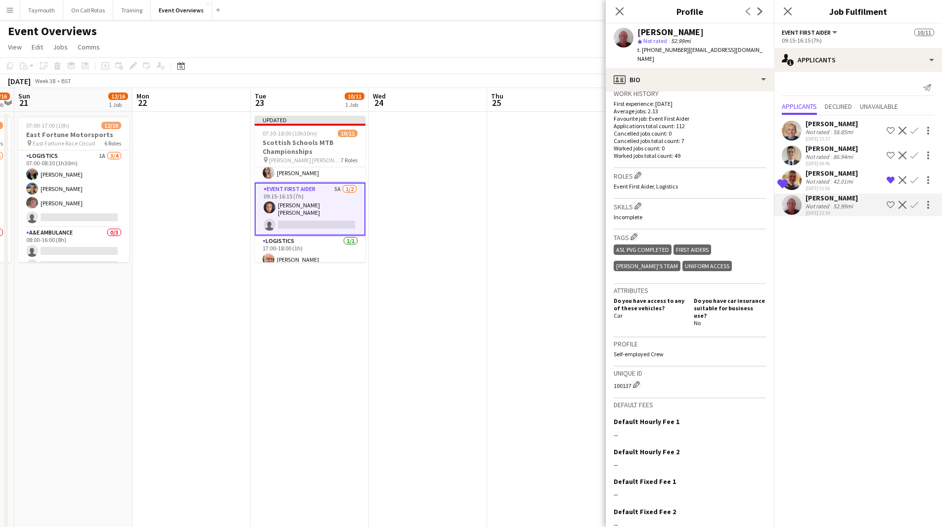
click at [3, 3] on button "Menu" at bounding box center [10, 10] width 20 height 20
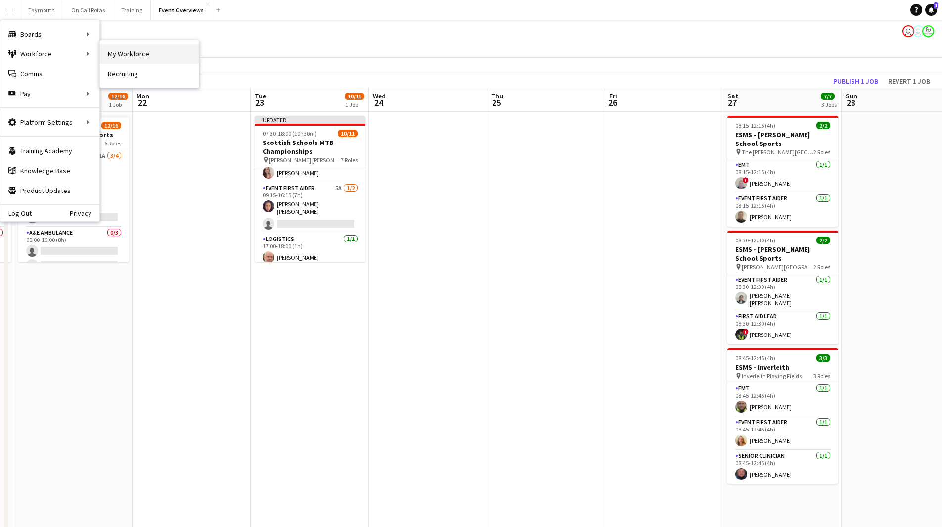
click at [144, 51] on link "My Workforce" at bounding box center [149, 54] width 99 height 20
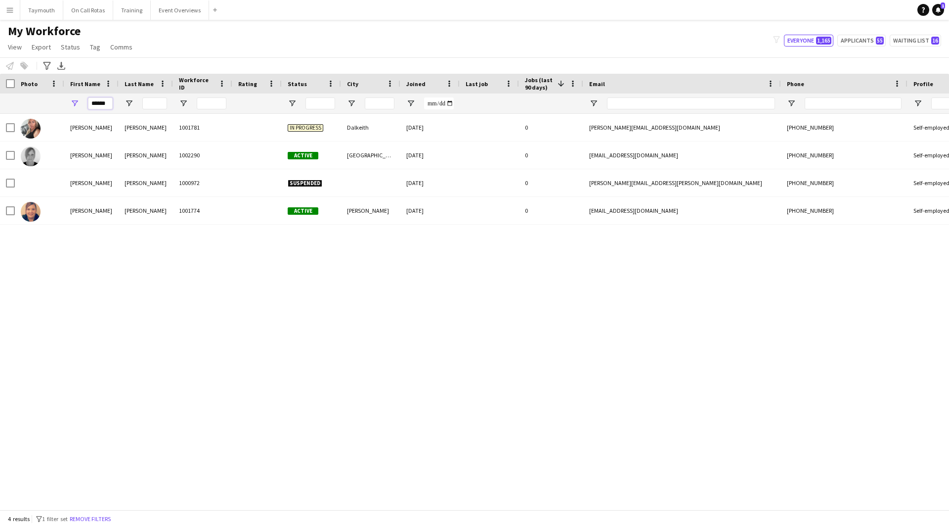
drag, startPoint x: 108, startPoint y: 106, endPoint x: 11, endPoint y: 110, distance: 97.5
click at [11, 110] on div "******" at bounding box center [612, 103] width 1224 height 20
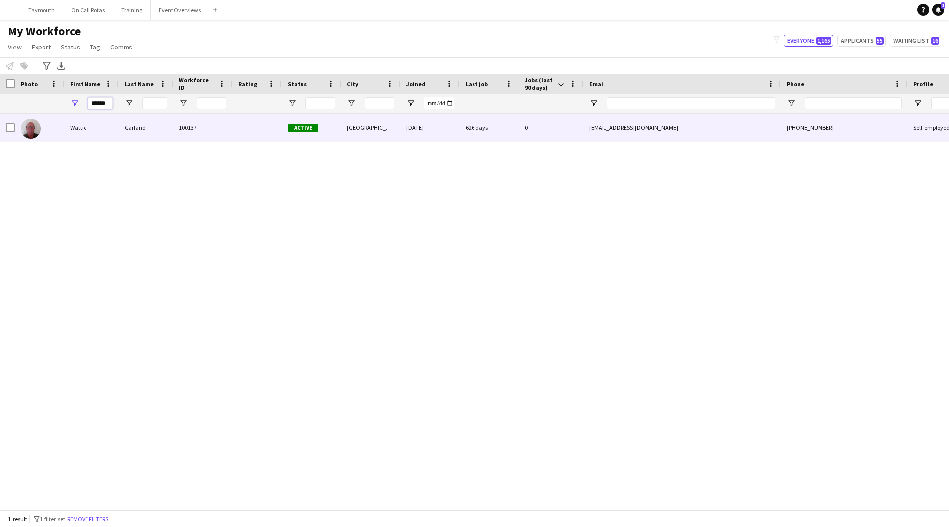
type input "******"
click at [166, 125] on div "Garland" at bounding box center [146, 127] width 54 height 27
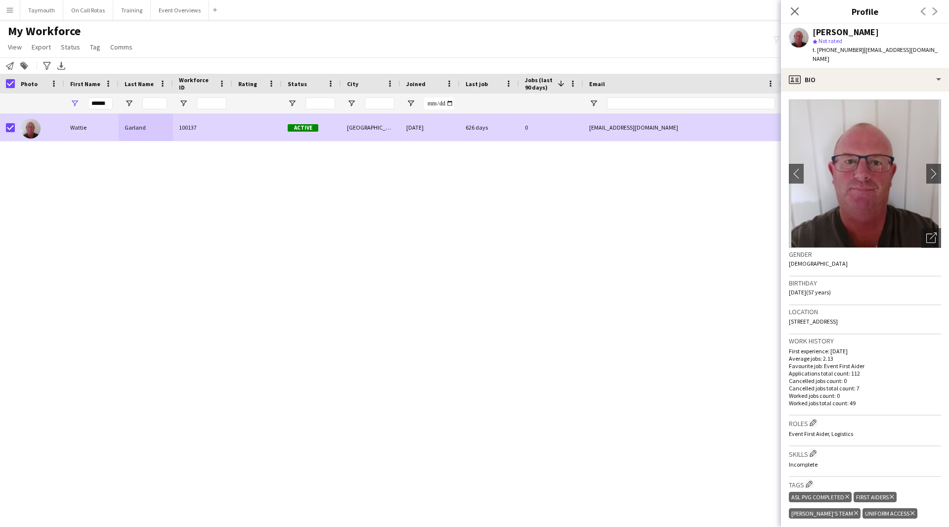
click at [75, 47] on span "Status" at bounding box center [70, 47] width 19 height 9
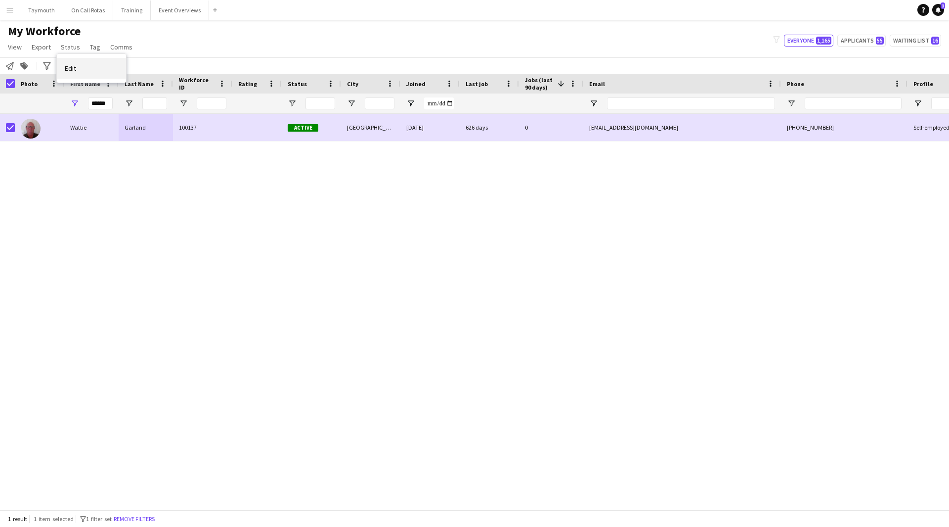
click at [90, 70] on link "Edit" at bounding box center [91, 68] width 69 height 21
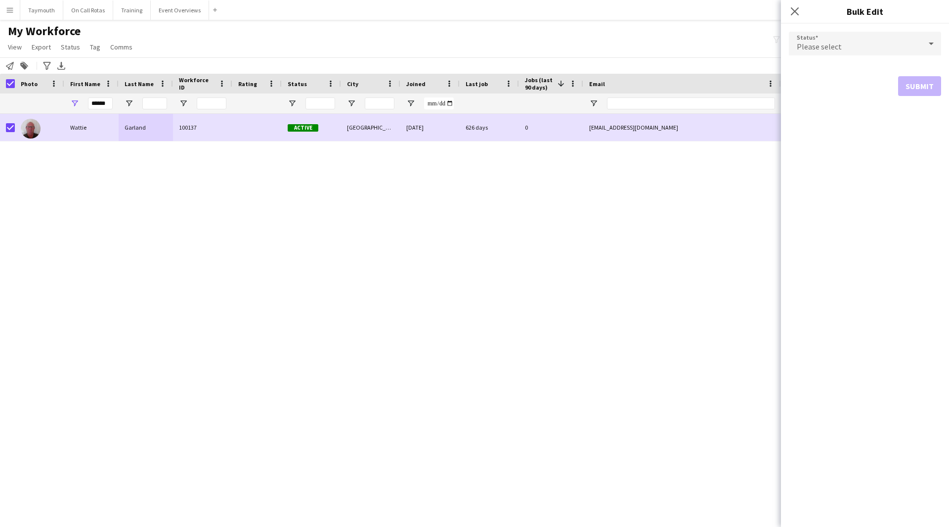
click at [845, 58] on form "Status Please select Submit" at bounding box center [865, 64] width 152 height 80
click at [837, 40] on div "Please select" at bounding box center [855, 44] width 133 height 24
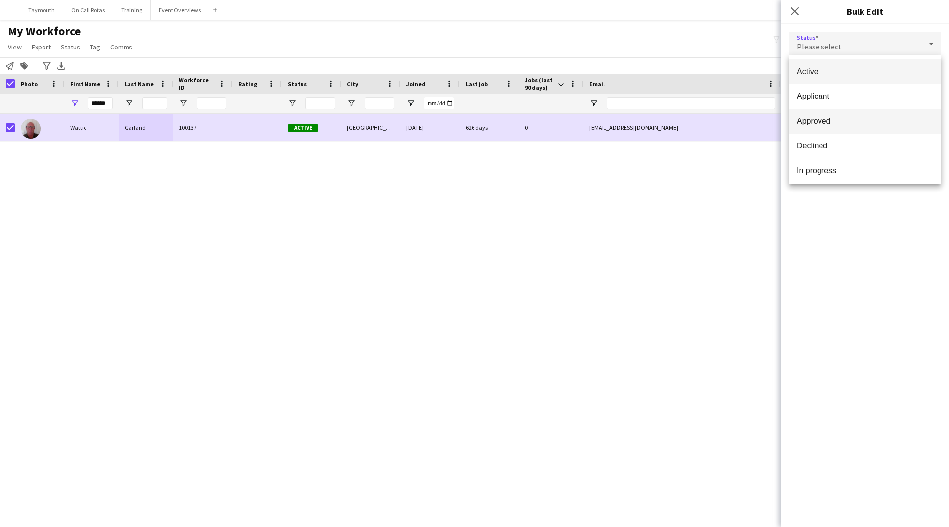
scroll to position [102, 0]
click at [836, 119] on span "Paused" at bounding box center [865, 117] width 136 height 9
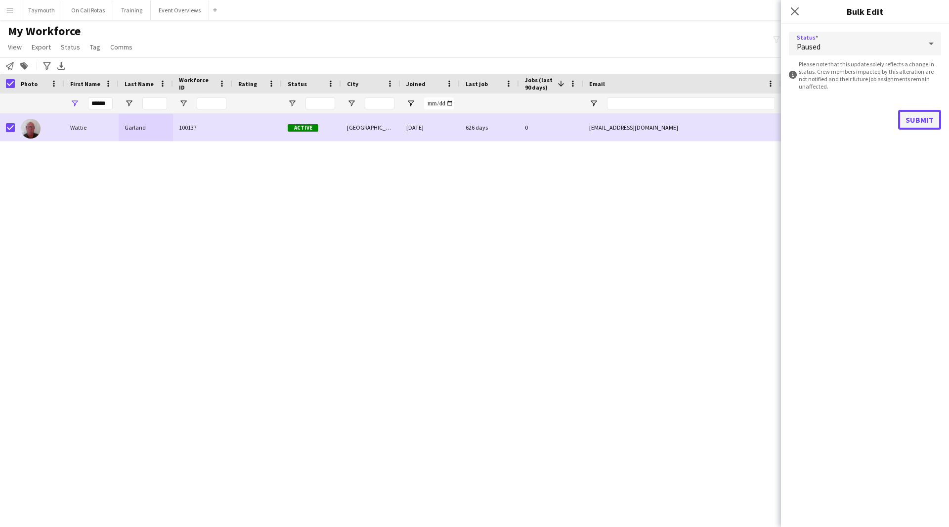
click at [914, 119] on button "Submit" at bounding box center [919, 120] width 43 height 20
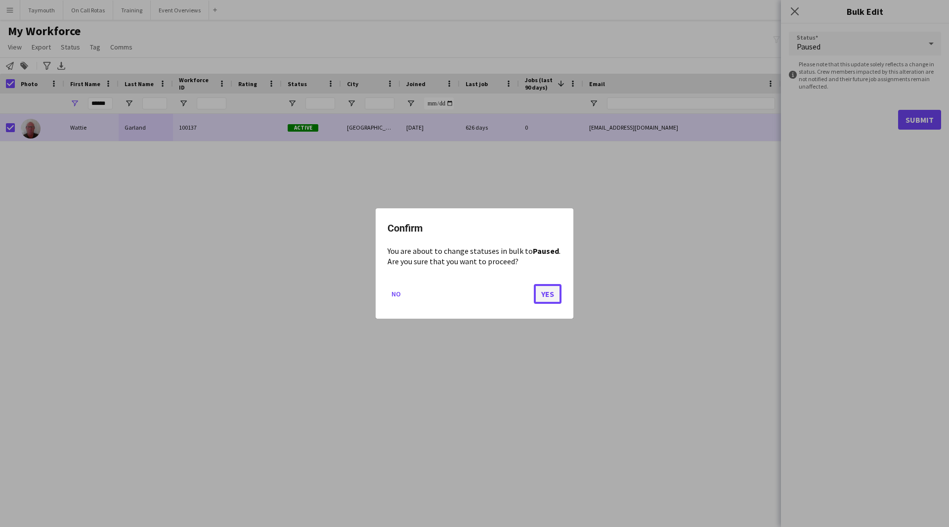
click at [553, 290] on button "Yes" at bounding box center [548, 294] width 28 height 20
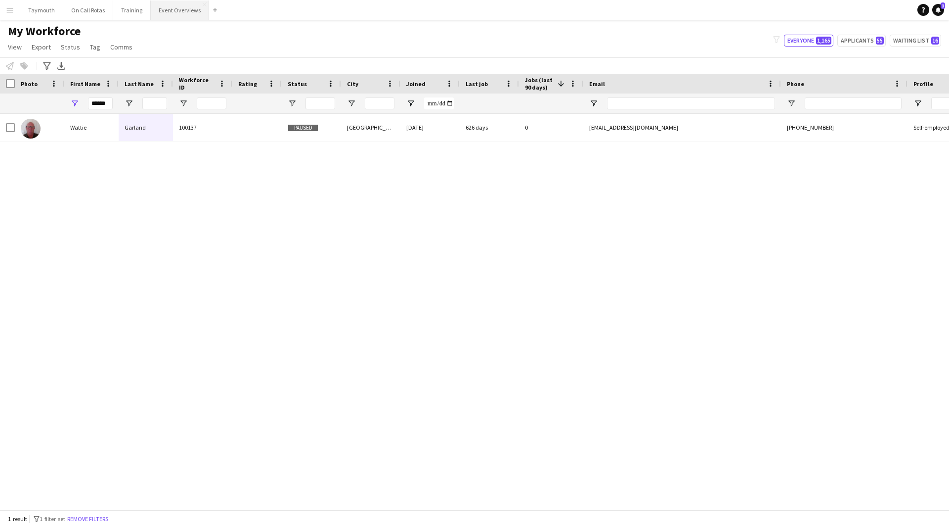
click at [176, 15] on button "Event Overviews Close" at bounding box center [180, 9] width 58 height 19
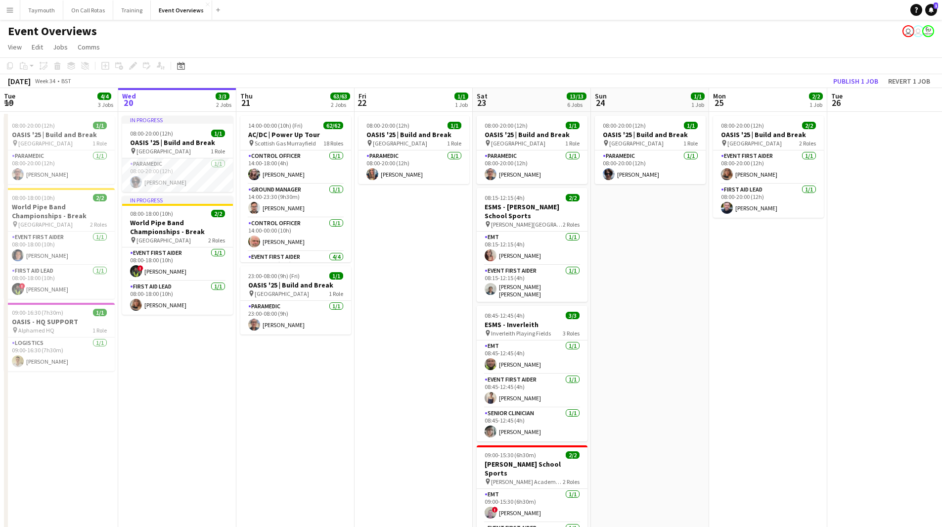
click at [150, 337] on app-calendar-viewport "Sun 17 31/31 3 Jobs Mon 18 3/3 2 Jobs Tue 19 4/4 3 Jobs Wed 20 3/3 2 Jobs Thu 2…" at bounding box center [471, 459] width 942 height 742
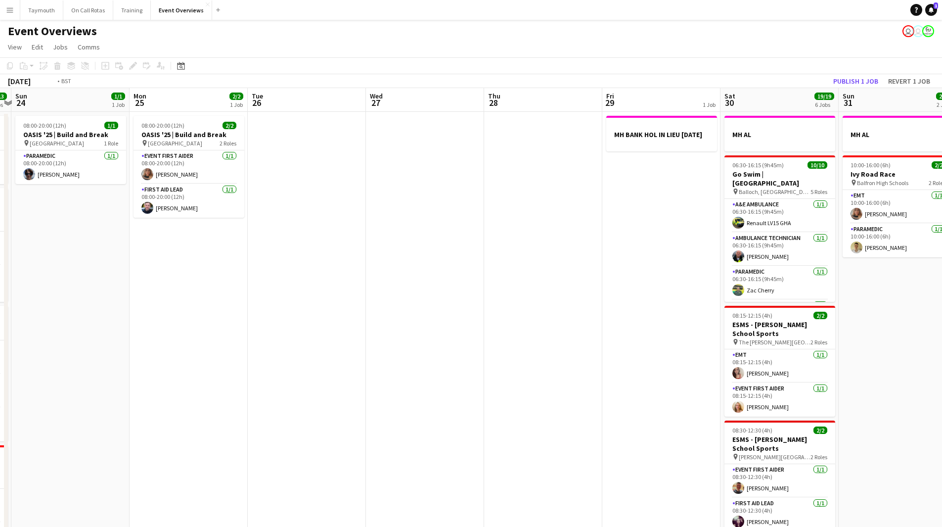
drag, startPoint x: 633, startPoint y: 337, endPoint x: 153, endPoint y: 356, distance: 480.5
click at [151, 357] on app-calendar-viewport "Thu 21 63/63 2 Jobs Fri 22 1/1 1 Job Sat 23 13/13 6 Jobs Sun 24 1/1 1 Job Mon 2…" at bounding box center [471, 459] width 942 height 742
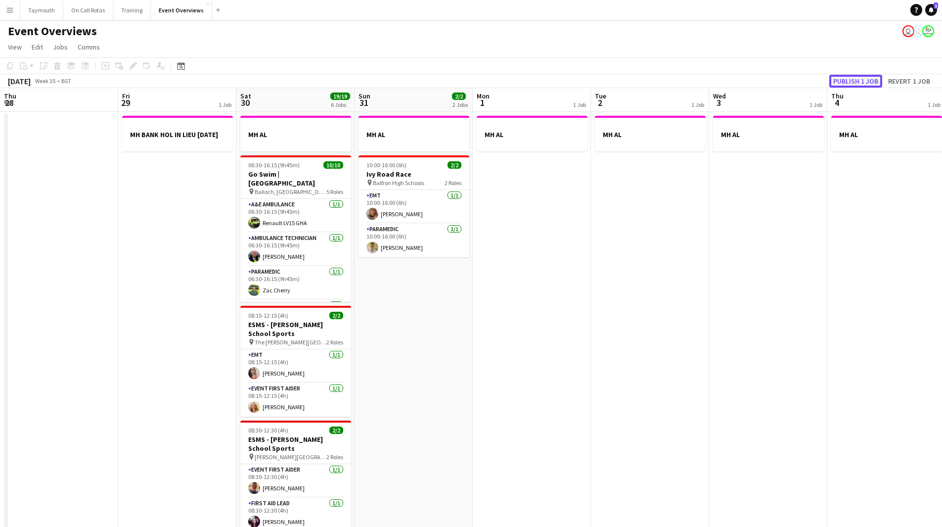
click at [857, 82] on button "Publish 1 job" at bounding box center [855, 81] width 53 height 13
click at [268, 304] on app-calendar-viewport "Mon 25 2/2 1 Job Tue 26 Wed 27 Thu 28 Fri 29 1 Job Sat 30 19/19 6 Jobs Sun 31 2…" at bounding box center [471, 459] width 942 height 742
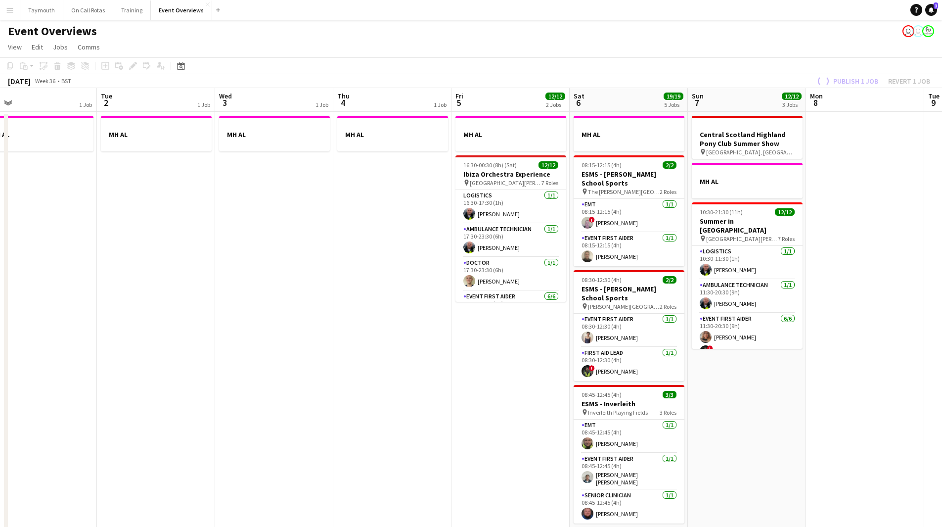
drag, startPoint x: 718, startPoint y: 289, endPoint x: 208, endPoint y: 328, distance: 512.3
click at [236, 328] on app-calendar-viewport "Fri 29 1 Job Sat 30 19/19 6 Jobs Sun 31 2/2 2 Jobs Mon 1 1 Job Tue 2 1 Job Wed …" at bounding box center [471, 459] width 942 height 742
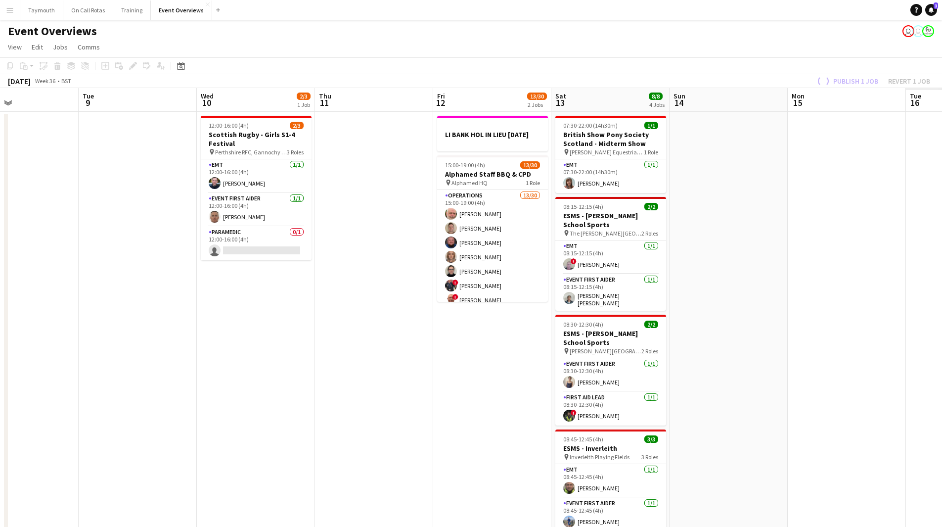
drag, startPoint x: 567, startPoint y: 327, endPoint x: 180, endPoint y: 311, distance: 387.5
click at [166, 340] on app-calendar-viewport "Fri 5 12/12 2 Jobs Sat 6 19/19 5 Jobs Sun 7 12/12 3 Jobs Mon 8 Tue 9 Wed 10 2/3…" at bounding box center [471, 459] width 942 height 742
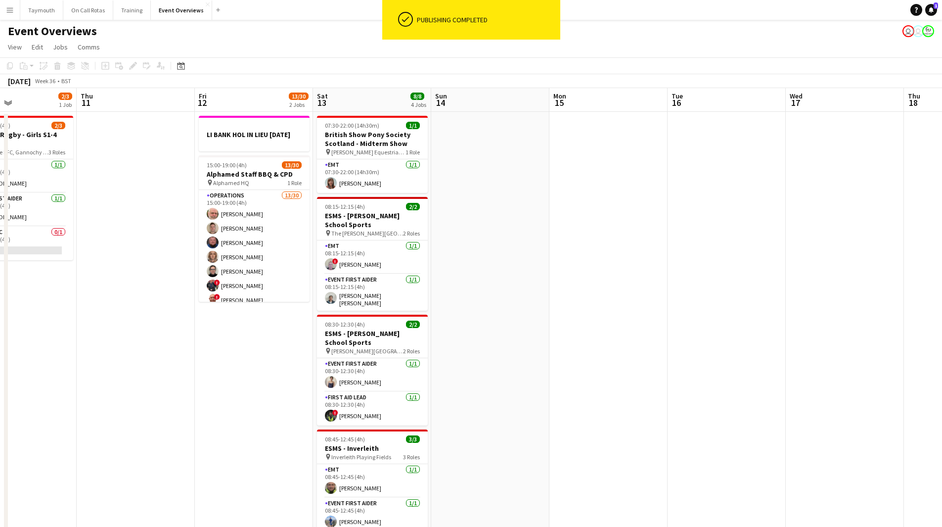
click at [436, 335] on app-calendar-viewport "Sun 7 12/12 3 Jobs Mon 8 Tue 9 Wed 10 2/3 1 Job Thu 11 Fri 12 13/30 2 Jobs Sat …" at bounding box center [471, 459] width 942 height 742
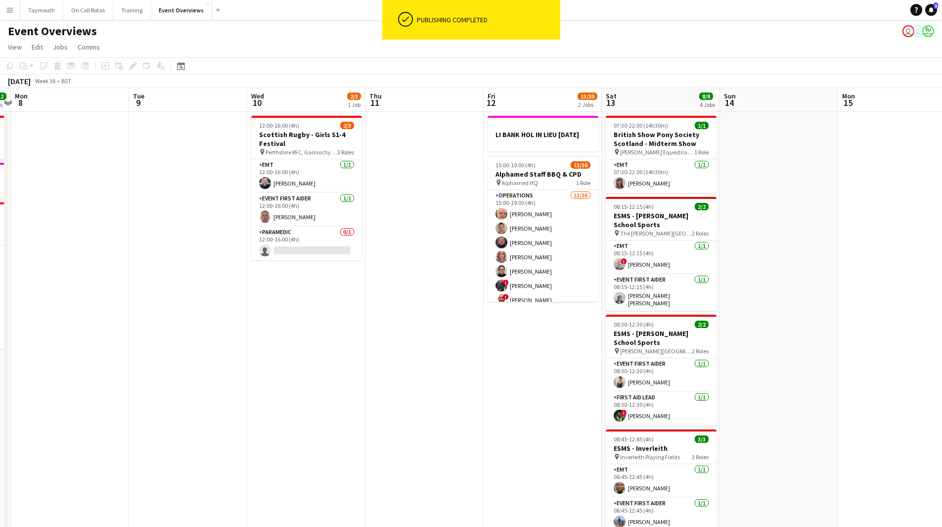
click at [769, 323] on app-calendar-viewport "Sat 6 19/19 5 Jobs Sun 7 12/12 3 Jobs Mon 8 Tue 9 Wed 10 2/3 1 Job Thu 11 Fri 1…" at bounding box center [471, 459] width 942 height 742
drag, startPoint x: 774, startPoint y: 315, endPoint x: 285, endPoint y: 335, distance: 489.4
click at [301, 340] on app-calendar-viewport "Sat 6 19/19 5 Jobs Sun 7 12/12 3 Jobs Mon 8 Tue 9 Wed 10 2/3 1 Job Thu 11 Fri 1…" at bounding box center [471, 459] width 942 height 742
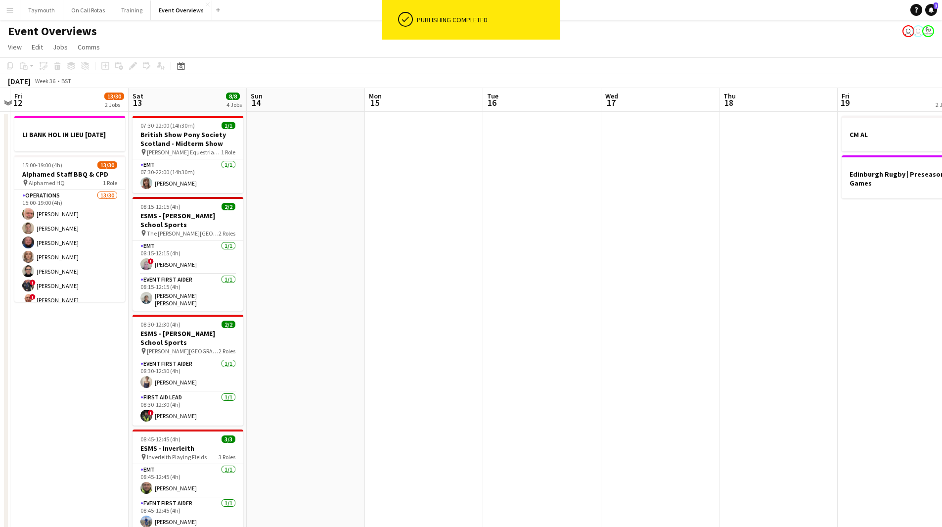
drag, startPoint x: 591, startPoint y: 314, endPoint x: 179, endPoint y: 322, distance: 413.0
click at [230, 330] on app-calendar-viewport "Tue 9 Wed 10 2/3 1 Job Thu 11 Fri 12 13/30 2 Jobs Sat 13 8/8 4 Jobs Sun 14 Mon …" at bounding box center [471, 459] width 942 height 742
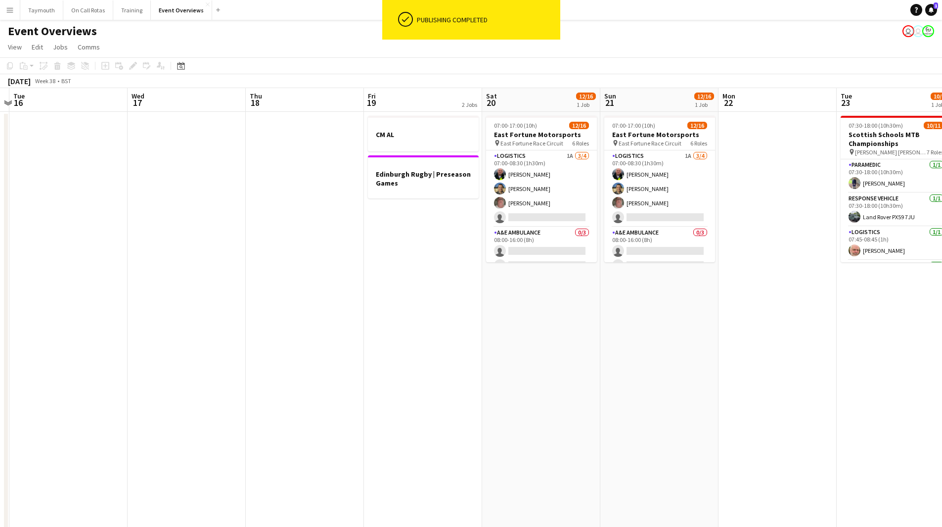
drag, startPoint x: 454, startPoint y: 309, endPoint x: 124, endPoint y: 334, distance: 331.3
click at [125, 335] on app-calendar-viewport "Sat 13 8/8 4 Jobs Sun 14 Mon 15 Tue 16 Wed 17 Thu 18 Fri 19 2 Jobs Sat 20 12/16…" at bounding box center [471, 459] width 942 height 742
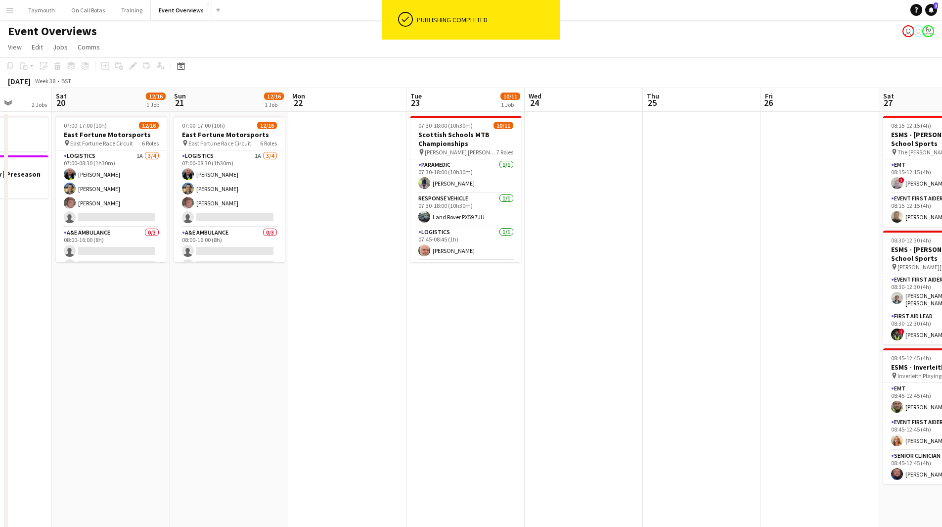
drag, startPoint x: 499, startPoint y: 320, endPoint x: 297, endPoint y: 301, distance: 203.7
click at [0, 331] on html "ok-circled Publishing completed Menu Boards Boards Boards All jobs Status Workf…" at bounding box center [471, 415] width 942 height 830
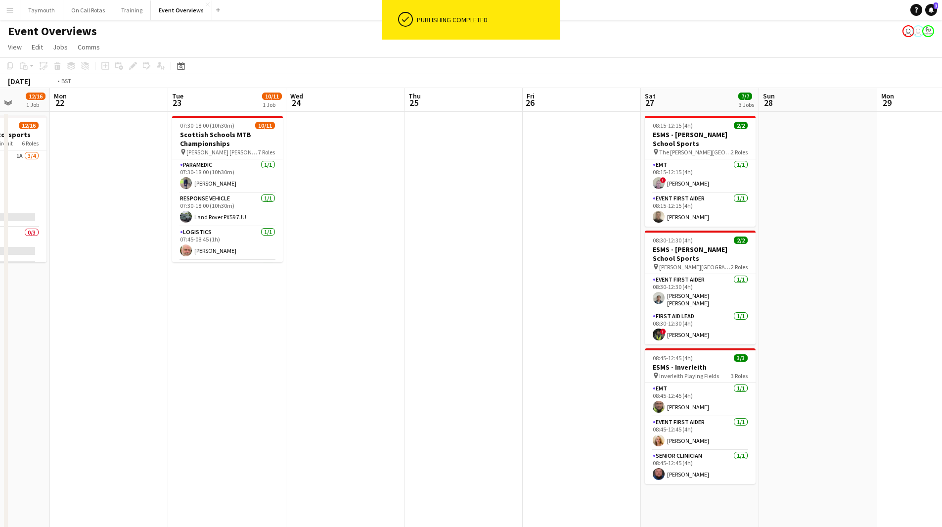
drag, startPoint x: 552, startPoint y: 302, endPoint x: 132, endPoint y: 321, distance: 420.8
click at [132, 321] on app-calendar-viewport "Fri 19 2 Jobs Sat 20 12/16 1 Job Sun 21 12/16 1 Job Mon 22 Tue 23 10/11 1 Job W…" at bounding box center [471, 459] width 942 height 742
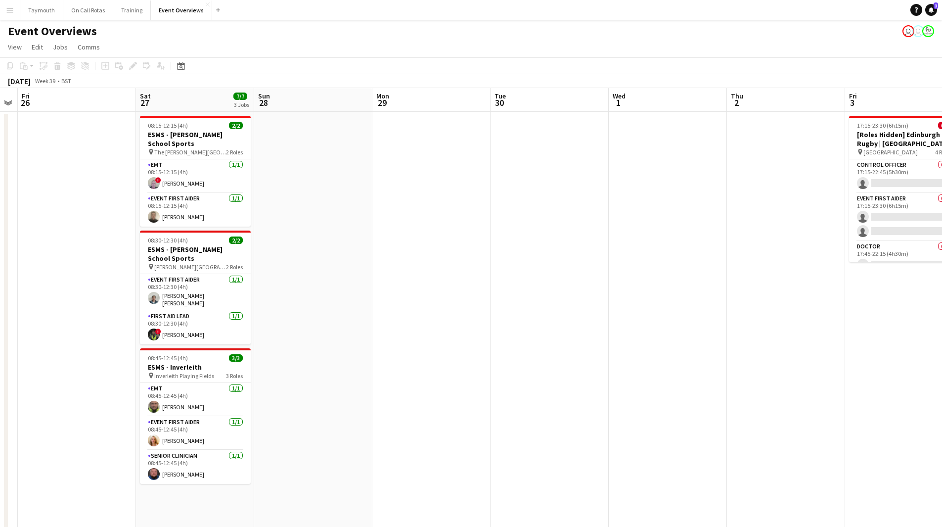
drag, startPoint x: 580, startPoint y: 302, endPoint x: 346, endPoint y: 311, distance: 234.1
click at [228, 327] on app-calendar-viewport "Tue 23 10/11 1 Job Wed 24 Thu 25 Fri 26 Sat 27 7/7 3 Jobs Sun 28 Mon 29 Tue 30 …" at bounding box center [471, 459] width 942 height 742
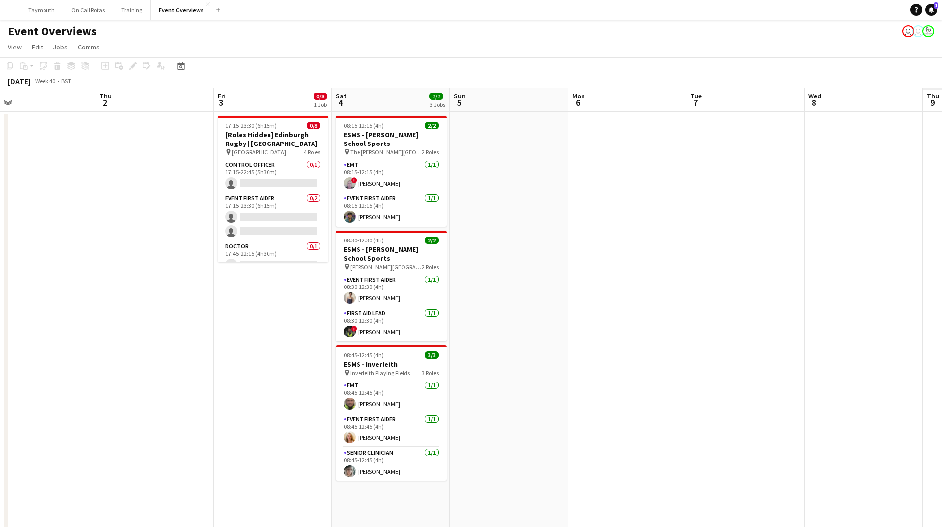
drag, startPoint x: 506, startPoint y: 315, endPoint x: 153, endPoint y: 324, distance: 353.7
click at [153, 325] on app-calendar-viewport "Sun 28 Mon 29 Tue 30 Wed 1 Thu 2 Fri 3 0/8 1 Job Sat 4 7/7 3 Jobs Sun 5 Mon 6 T…" at bounding box center [471, 459] width 942 height 742
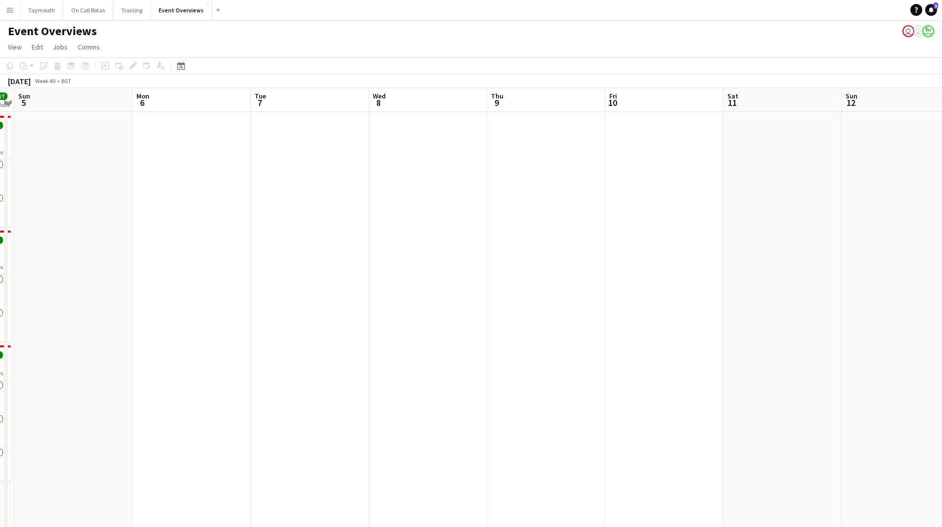
drag, startPoint x: 252, startPoint y: 338, endPoint x: 124, endPoint y: 327, distance: 128.6
click at [89, 339] on app-calendar-viewport "Thu 2 Fri 3 0/8 1 Job Sat 4 7/7 3 Jobs Sun 5 Mon 6 Tue 7 Wed 8 Thu 9 Fri 10 Sat…" at bounding box center [471, 459] width 942 height 742
click at [169, 350] on app-calendar-viewport "Fri 3 0/8 1 Job Sat 4 7/7 3 Jobs Sun 5 Mon 6 Tue 7 Wed 8 Thu 9 Fri 10 Sat 11 Su…" at bounding box center [471, 459] width 942 height 742
drag, startPoint x: 405, startPoint y: 348, endPoint x: 371, endPoint y: 347, distance: 34.1
click at [394, 348] on app-calendar-viewport "Mon 6 Tue 7 Wed 8 Thu 9 Fri 10 Sat 11 Sun 12 Mon 13 Tue 14 Wed 15 Thu 16 Fri 17…" at bounding box center [471, 459] width 942 height 742
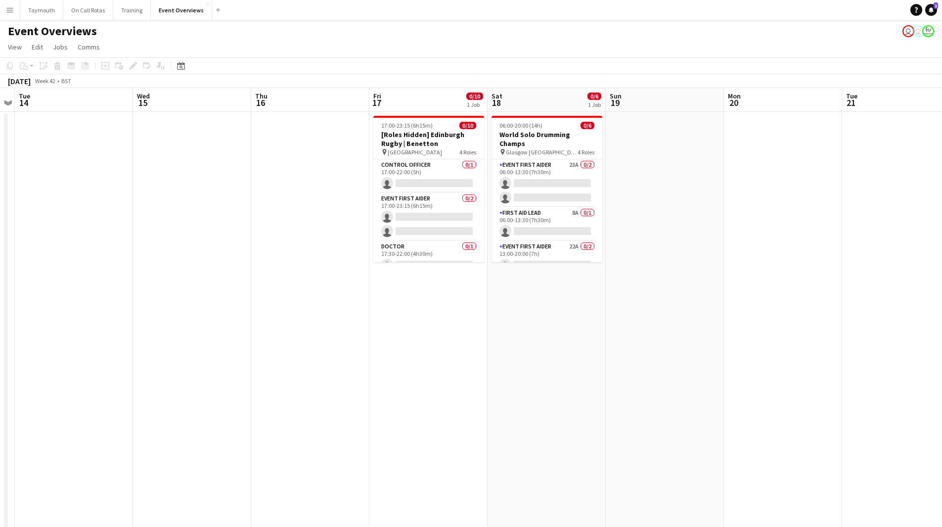
scroll to position [0, 341]
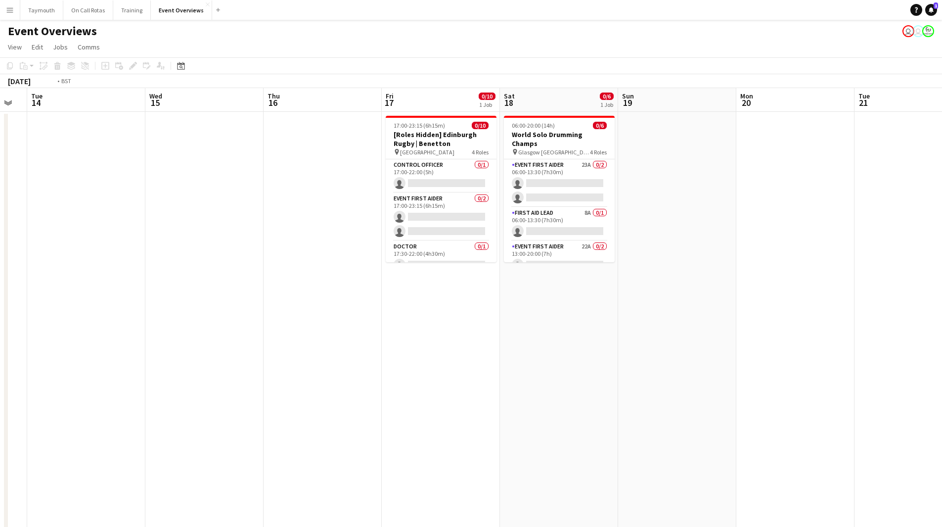
drag, startPoint x: 638, startPoint y: 304, endPoint x: 895, endPoint y: 309, distance: 257.2
click at [895, 309] on app-calendar-viewport "Sat 11 Sun 12 Mon 13 Tue 14 Wed 15 Thu 16 Fri 17 0/10 1 Job Sat 18 0/6 1 Job Su…" at bounding box center [471, 459] width 942 height 742
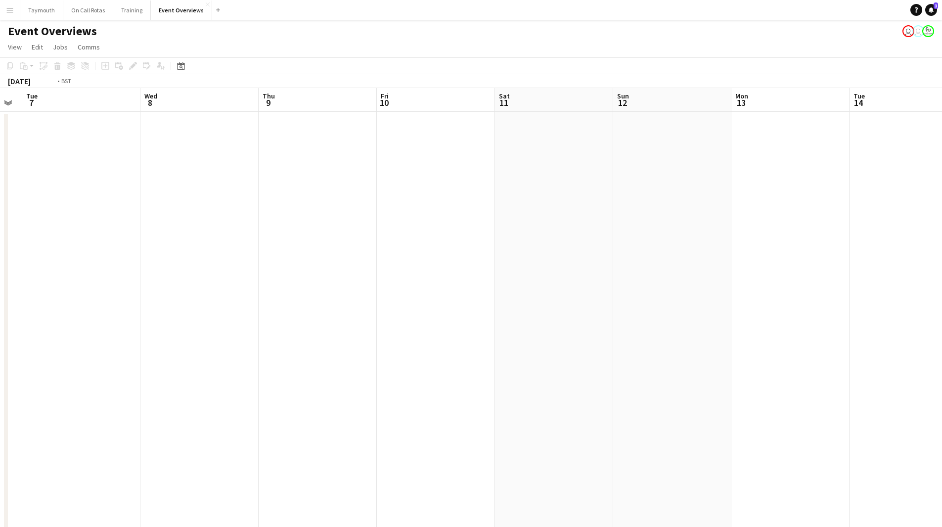
scroll to position [0, 316]
drag, startPoint x: 250, startPoint y: 327, endPoint x: 697, endPoint y: 316, distance: 446.6
click at [660, 320] on app-calendar-viewport "Sun 5 Mon 6 Tue 7 Wed 8 Thu 9 Fri 10 Sat 11 Sun 12 Mon 13 Tue 14 Wed 15 Thu 16 …" at bounding box center [471, 459] width 942 height 742
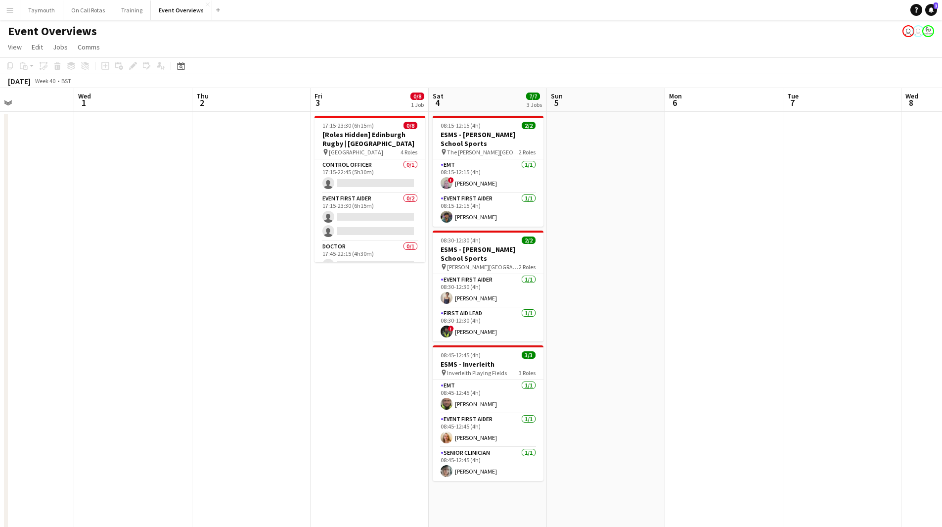
drag, startPoint x: 323, startPoint y: 330, endPoint x: 697, endPoint y: 339, distance: 374.4
click at [705, 340] on app-calendar-viewport "Sun 28 Mon 29 Tue 30 Wed 1 Thu 2 Fri 3 0/8 1 Job Sat 4 7/7 3 Jobs Sun 5 Mon 6 T…" at bounding box center [471, 459] width 942 height 742
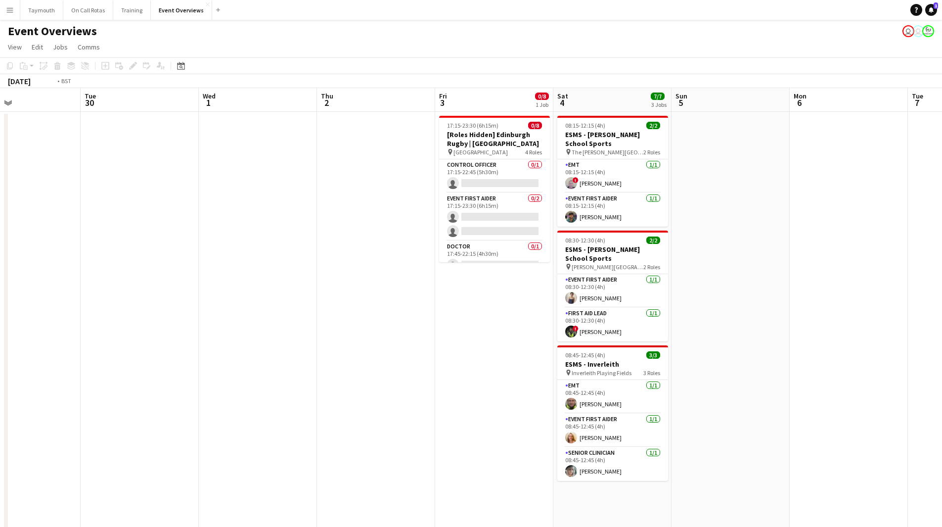
drag, startPoint x: 267, startPoint y: 351, endPoint x: 604, endPoint y: 349, distance: 337.2
click at [628, 353] on app-calendar-viewport "Sat 27 7/7 3 Jobs Sun 28 Mon 29 Tue 30 Wed 1 Thu 2 Fri 3 0/8 1 Job Sat 4 7/7 3 …" at bounding box center [471, 459] width 942 height 742
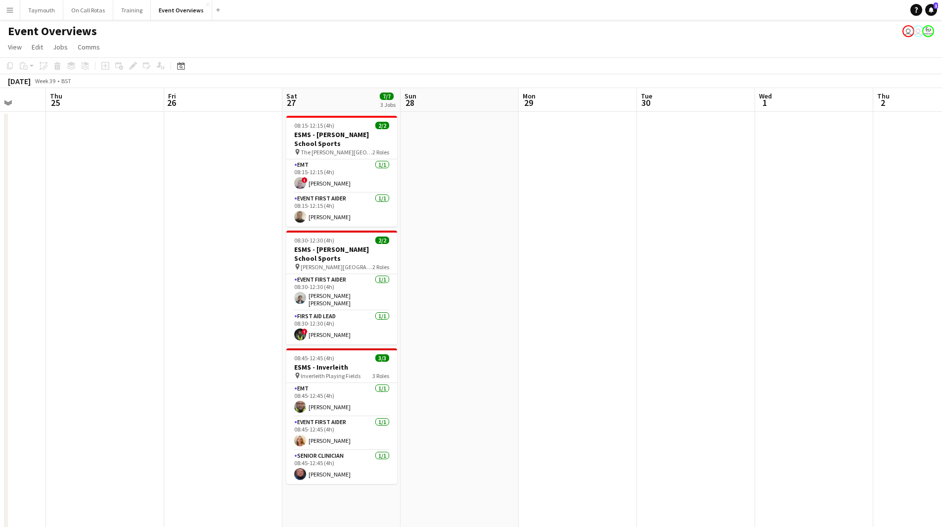
drag, startPoint x: 388, startPoint y: 348, endPoint x: 725, endPoint y: 349, distance: 337.2
click at [725, 349] on app-calendar-viewport "Mon 22 Tue 23 10/11 1 Job Wed 24 Thu 25 Fri 26 Sat 27 7/7 3 Jobs Sun 28 Mon 29 …" at bounding box center [471, 459] width 942 height 742
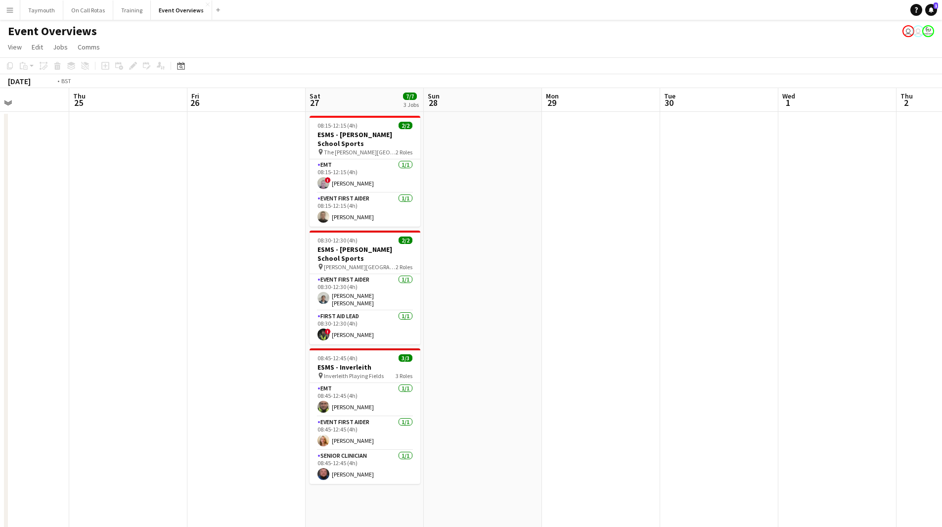
drag, startPoint x: 215, startPoint y: 227, endPoint x: 751, endPoint y: 224, distance: 535.5
click at [747, 225] on app-calendar-viewport "Mon 22 Tue 23 10/11 1 Job Wed 24 Thu 25 Fri 26 Sat 27 7/7 3 Jobs Sun 28 Mon 29 …" at bounding box center [471, 459] width 942 height 742
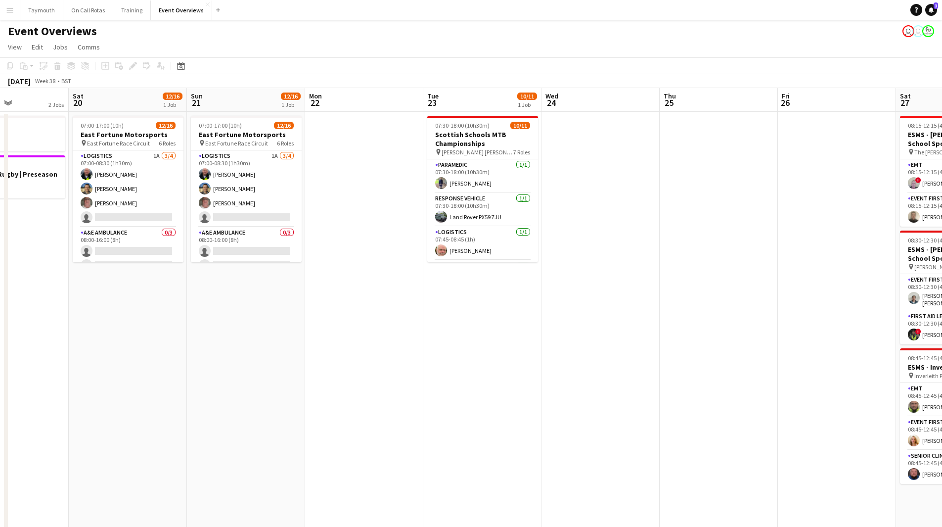
drag, startPoint x: 285, startPoint y: 276, endPoint x: 212, endPoint y: 286, distance: 74.3
click at [212, 286] on app-calendar-viewport "Wed 17 Thu 18 Fri 19 2 Jobs Sat 20 12/16 1 Job Sun 21 12/16 1 Job Mon 22 Tue 23…" at bounding box center [471, 459] width 942 height 742
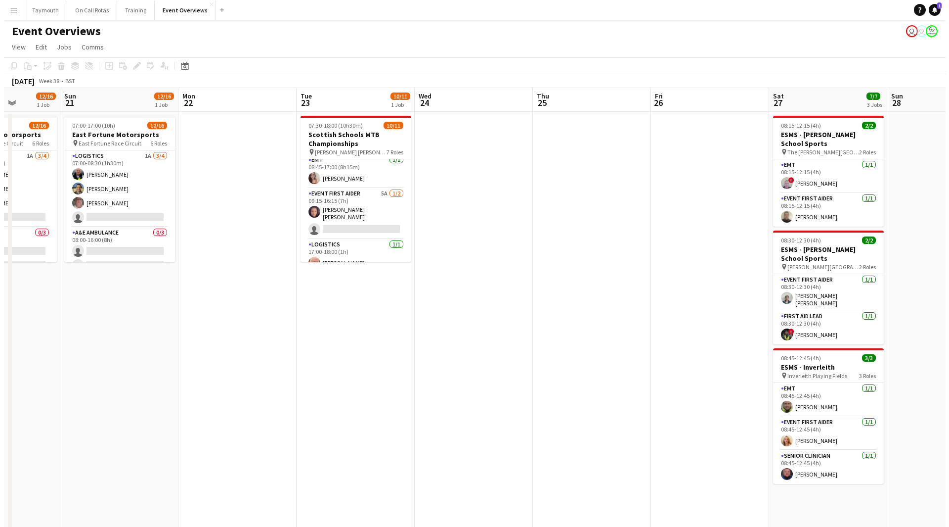
scroll to position [190, 0]
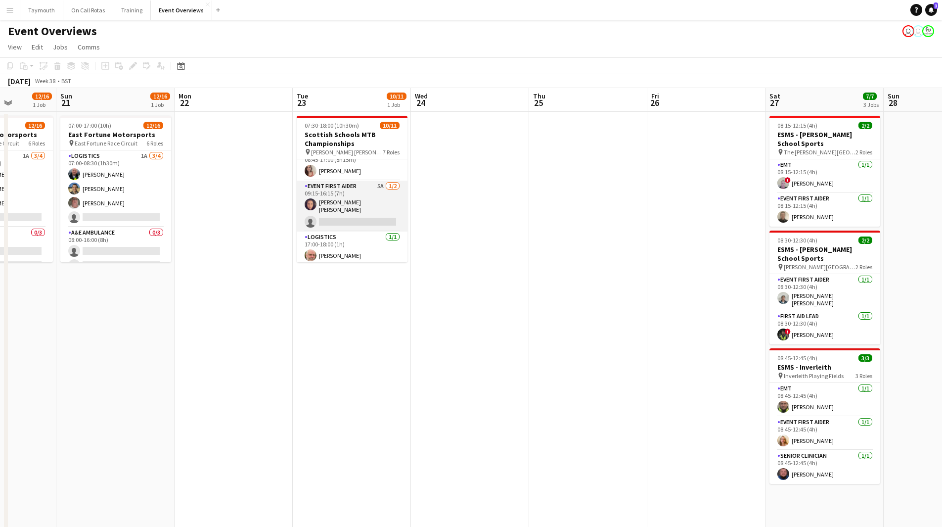
click at [354, 203] on app-card-role "Event First Aider 5A [DATE] 09:15-16:15 (7h) [PERSON_NAME] Stoirm [PERSON_NAME]…" at bounding box center [352, 205] width 111 height 51
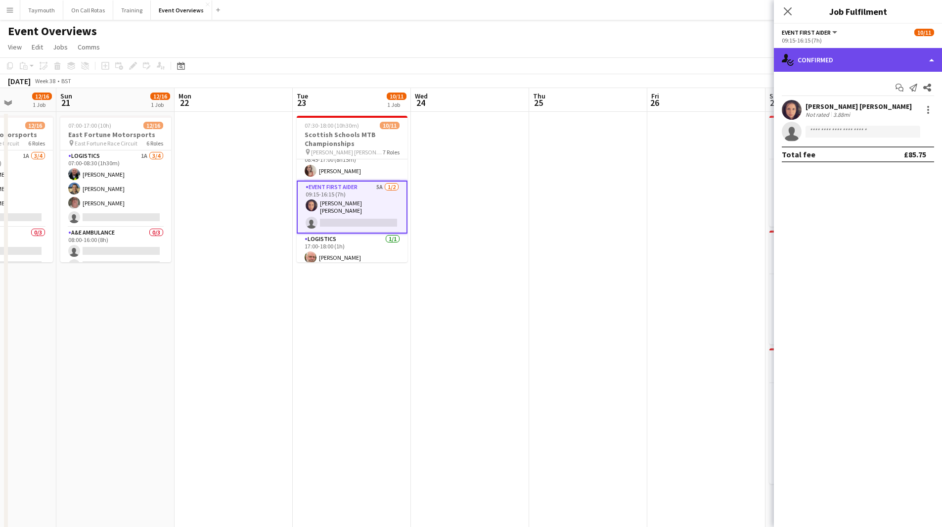
click at [825, 63] on div "single-neutral-actions-check-2 Confirmed" at bounding box center [858, 60] width 168 height 24
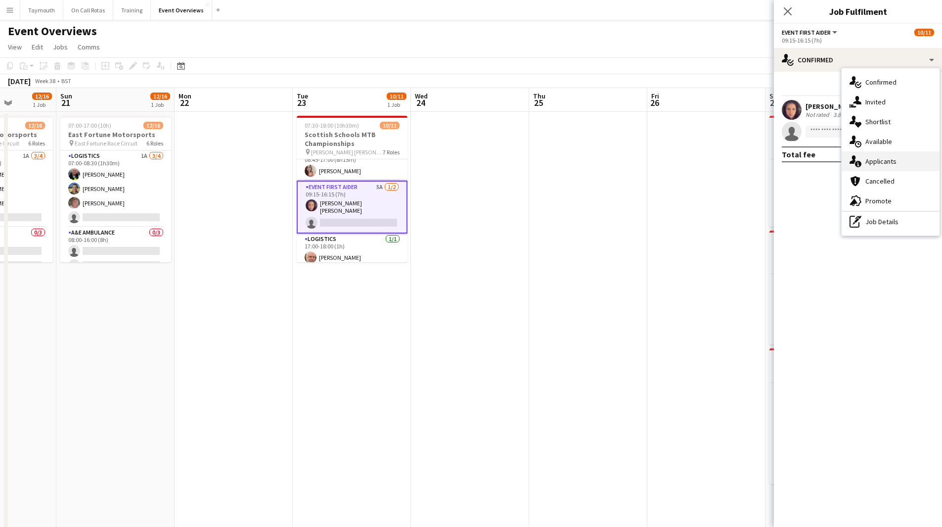
click at [898, 169] on div "single-neutral-actions-information Applicants" at bounding box center [891, 161] width 98 height 20
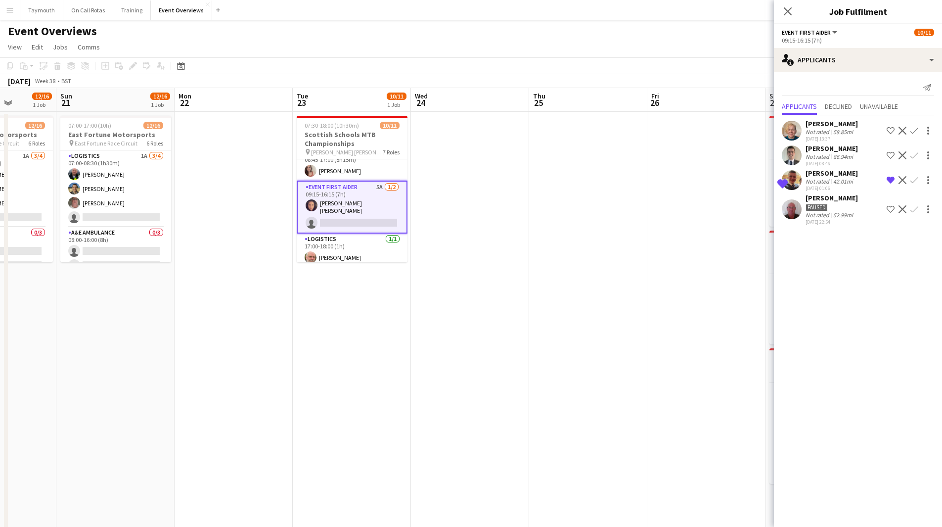
click at [891, 179] on app-icon "Remove crew from shortlist" at bounding box center [891, 180] width 8 height 8
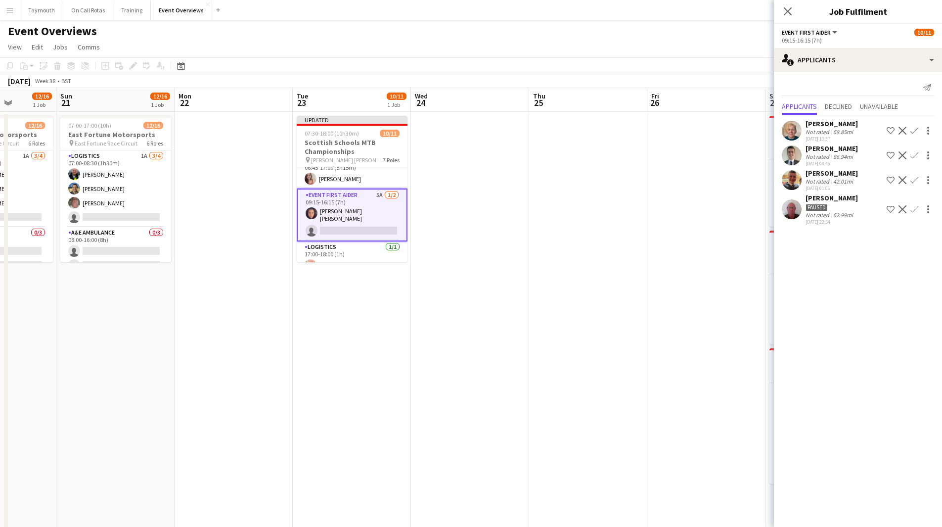
click at [917, 180] on app-icon "Confirm" at bounding box center [914, 180] width 8 height 8
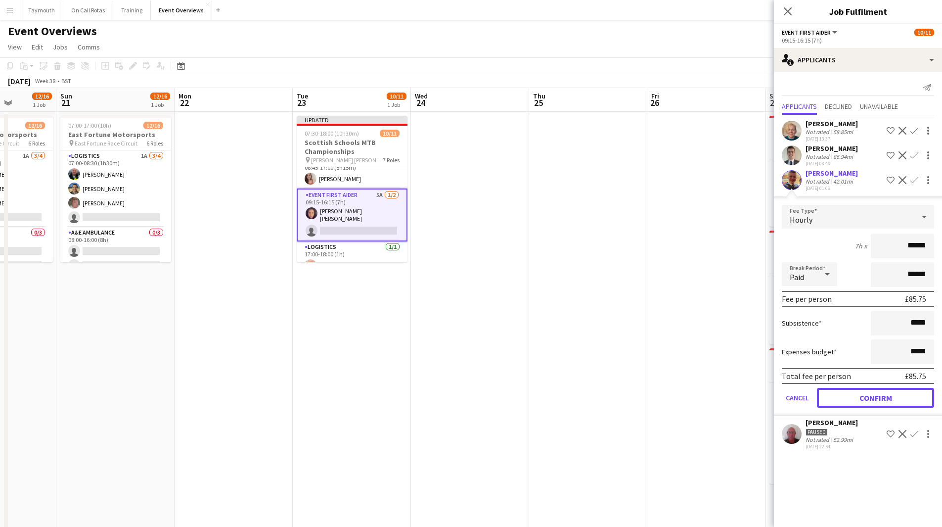
click at [870, 395] on button "Confirm" at bounding box center [875, 398] width 117 height 20
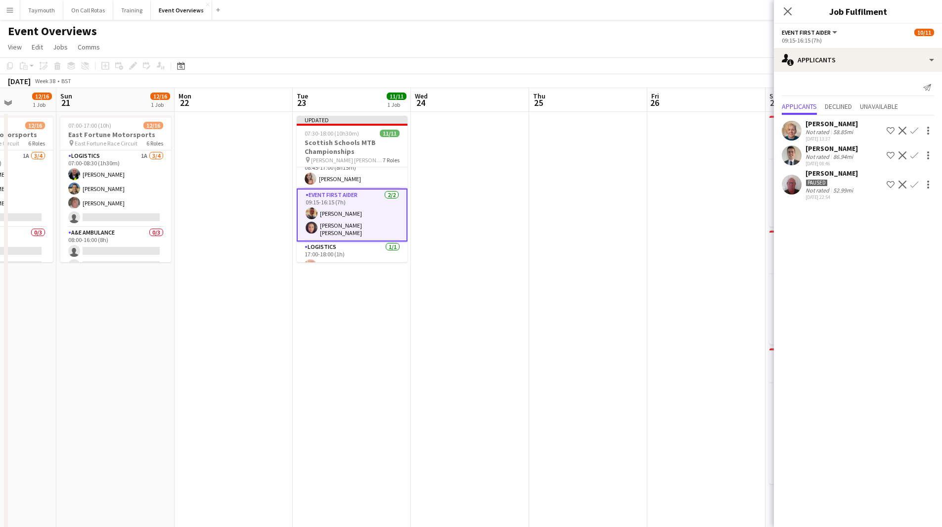
click at [585, 277] on app-date-cell at bounding box center [588, 471] width 118 height 718
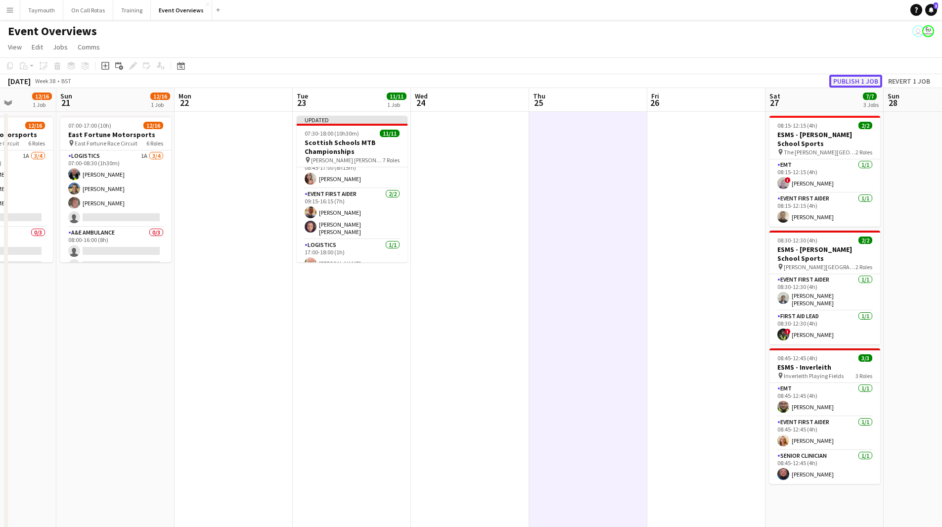
click at [858, 80] on button "Publish 1 job" at bounding box center [855, 81] width 53 height 13
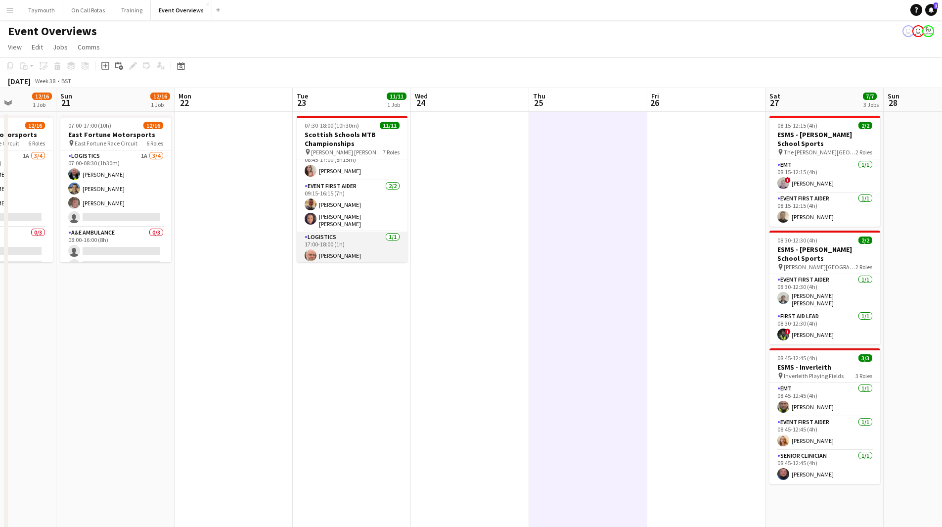
drag, startPoint x: 344, startPoint y: 233, endPoint x: 356, endPoint y: 232, distance: 11.4
click at [344, 233] on app-card-role "Logistics [DATE] 17:00-18:00 (1h) [PERSON_NAME]" at bounding box center [352, 248] width 111 height 34
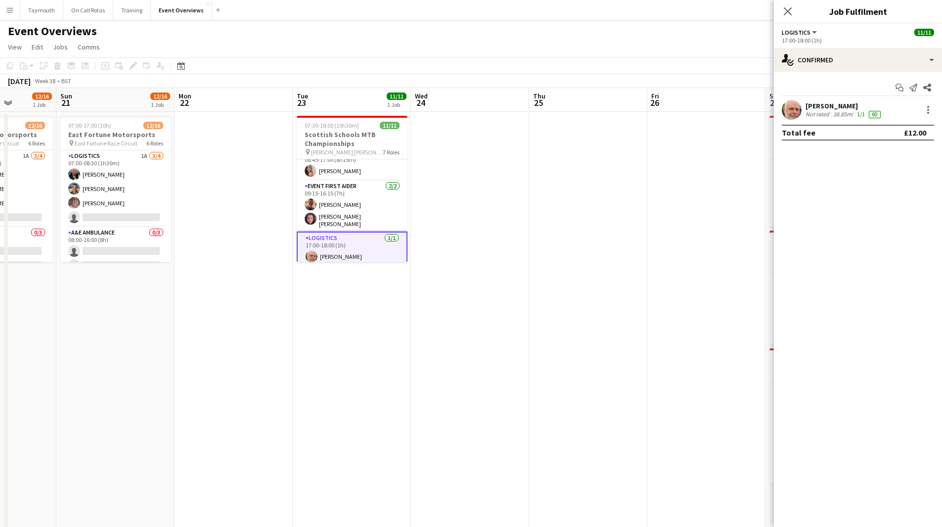
click at [335, 139] on h3 "Scottish Schools MTB Championships" at bounding box center [352, 139] width 111 height 18
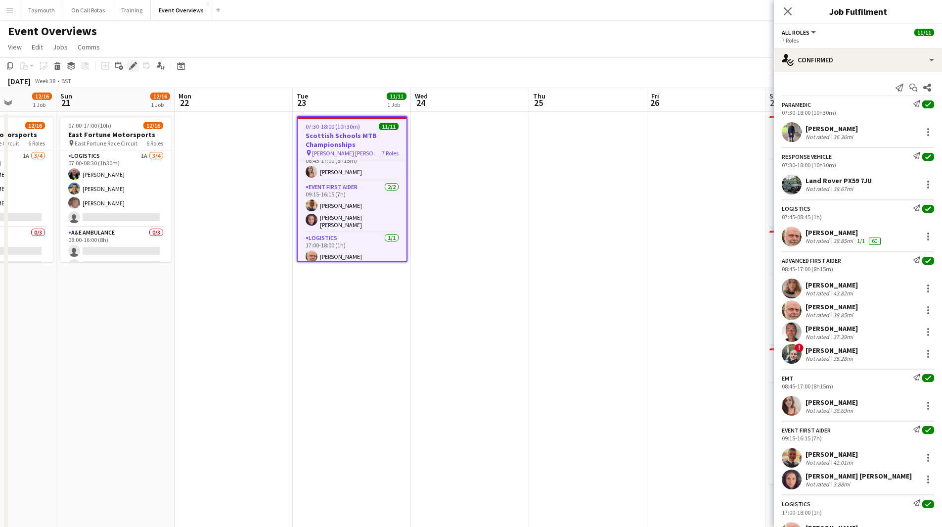
click at [129, 69] on div "Edit" at bounding box center [133, 66] width 12 height 12
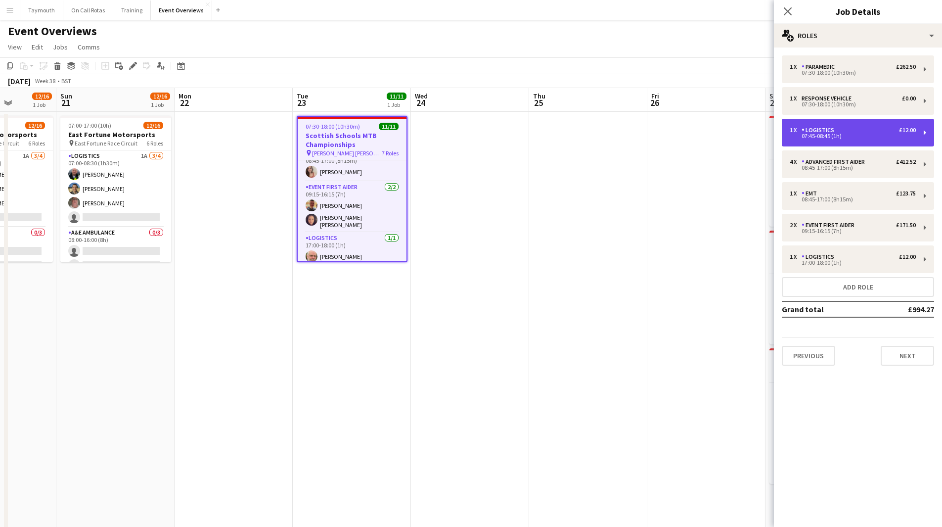
click at [867, 133] on div "1 x Logistics £12.00" at bounding box center [853, 130] width 126 height 7
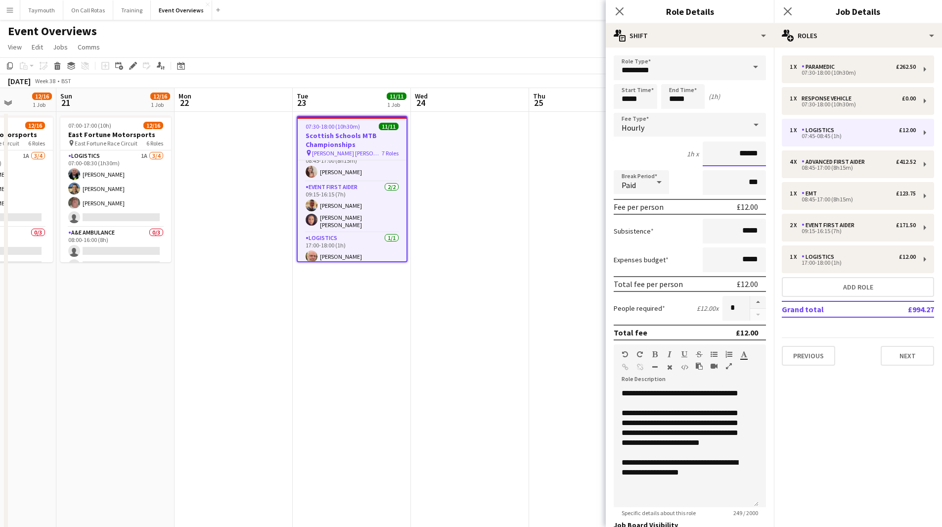
click at [751, 154] on input "******" at bounding box center [734, 153] width 63 height 25
type input "******"
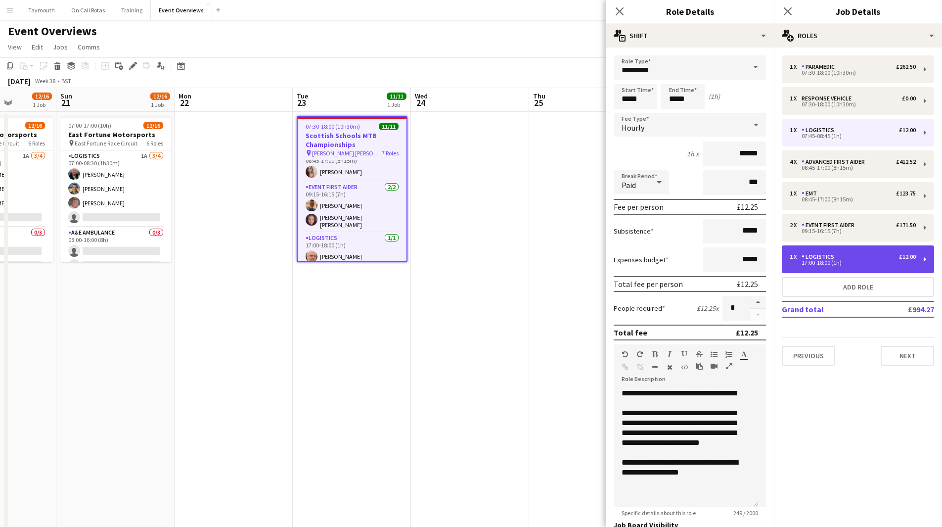
click at [862, 265] on div "1 x Logistics £12.00 17:00-18:00 (1h)" at bounding box center [858, 259] width 152 height 28
type input "*****"
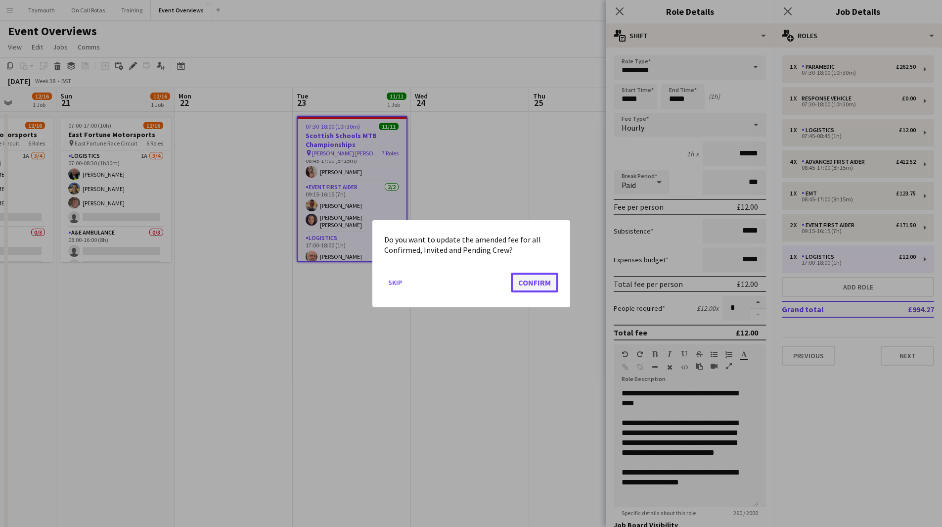
click at [548, 280] on button "Confirm" at bounding box center [534, 282] width 47 height 20
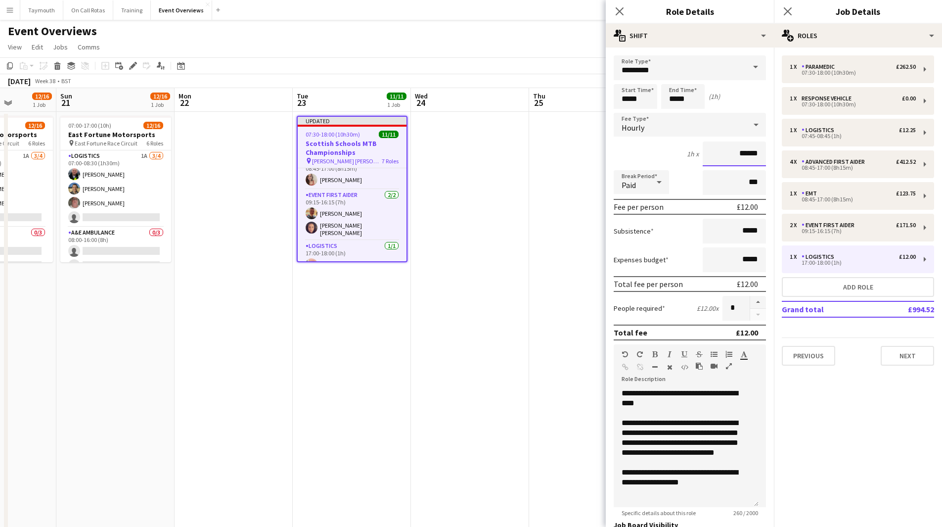
click at [754, 152] on input "******" at bounding box center [734, 153] width 63 height 25
type input "******"
click at [514, 248] on app-date-cell at bounding box center [470, 471] width 118 height 718
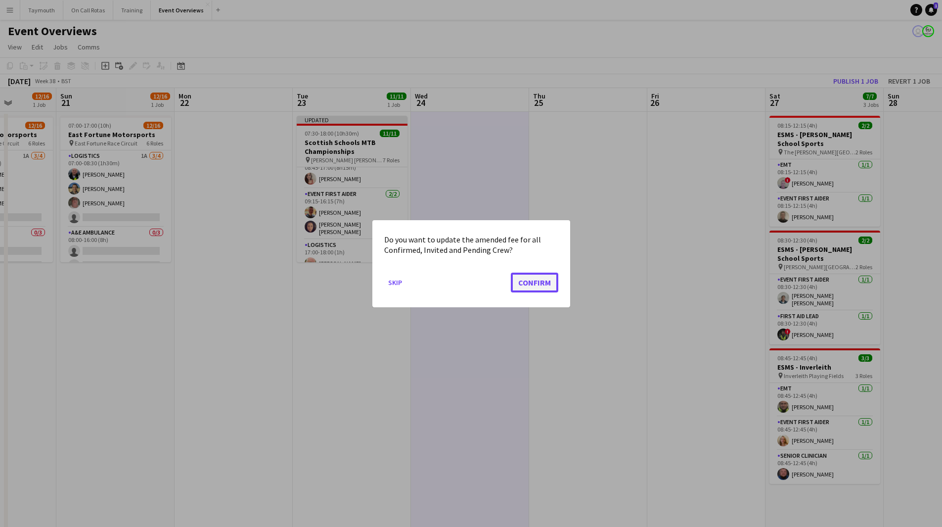
click at [537, 282] on button "Confirm" at bounding box center [534, 282] width 47 height 20
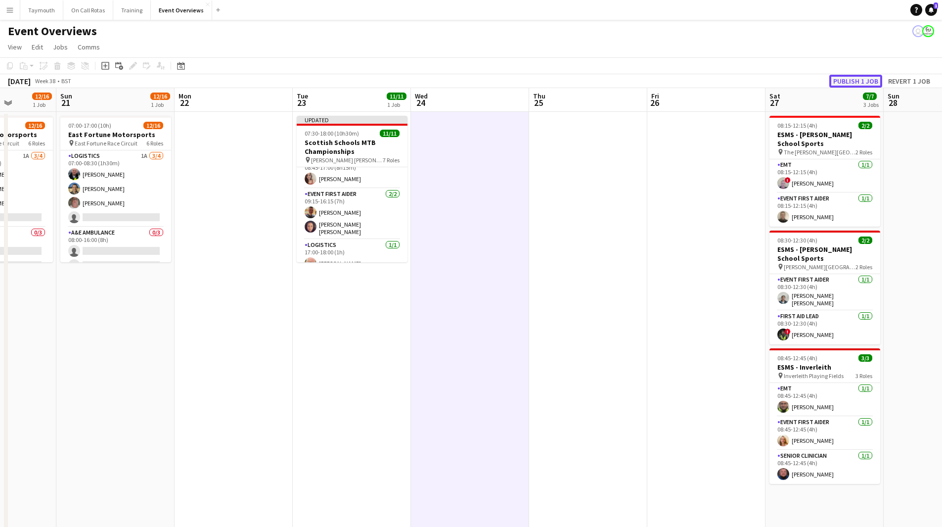
click at [858, 78] on button "Publish 1 job" at bounding box center [855, 81] width 53 height 13
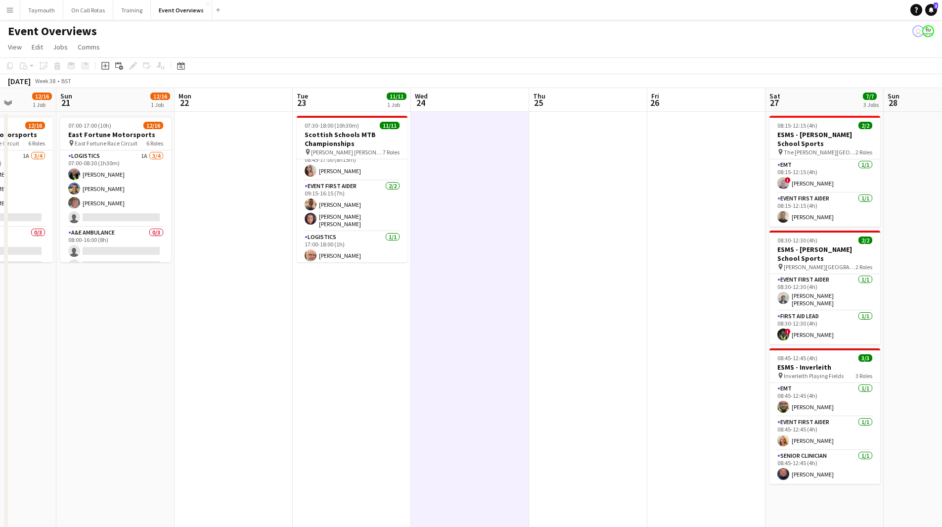
click at [18, 7] on button "Menu" at bounding box center [10, 10] width 20 height 20
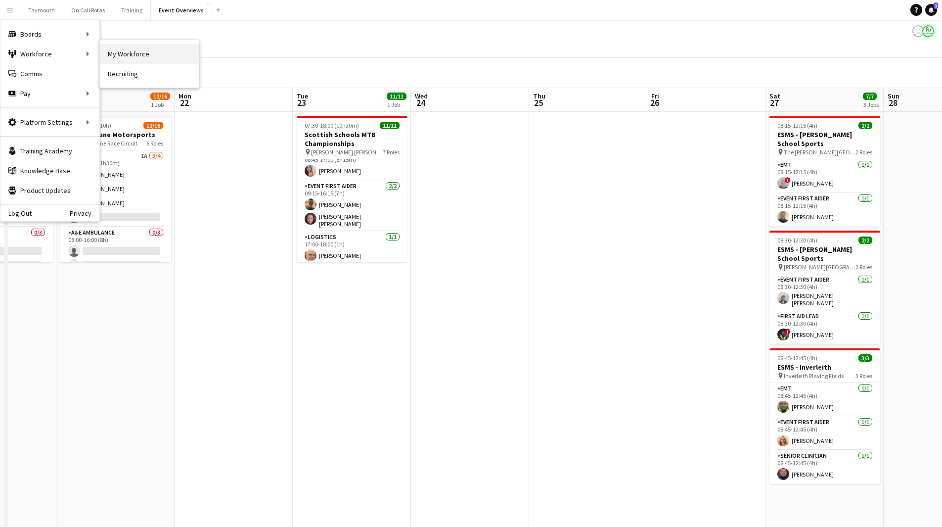
click at [115, 53] on link "My Workforce" at bounding box center [149, 54] width 99 height 20
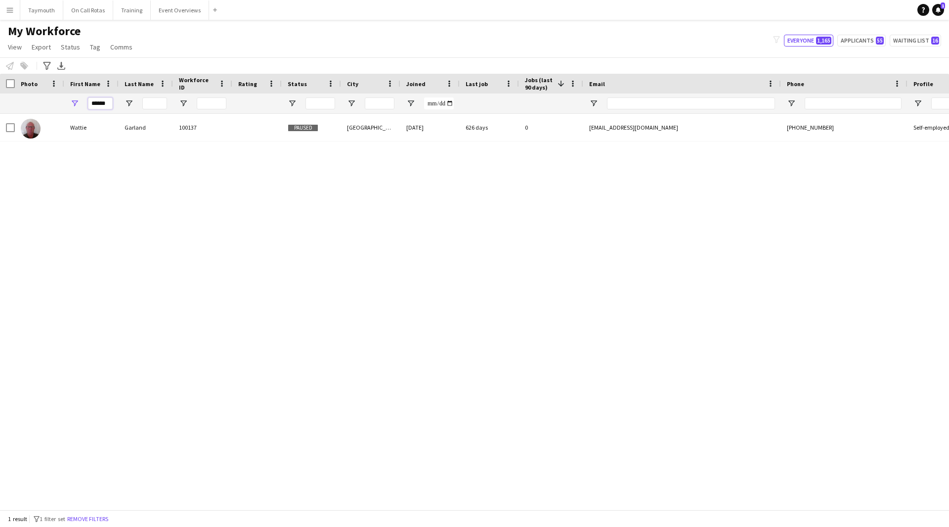
drag, startPoint x: 109, startPoint y: 101, endPoint x: -58, endPoint y: 85, distance: 167.4
click at [0, 85] on html "Menu Boards Boards Boards All jobs Status Workforce Workforce My Workforce Recr…" at bounding box center [474, 263] width 949 height 527
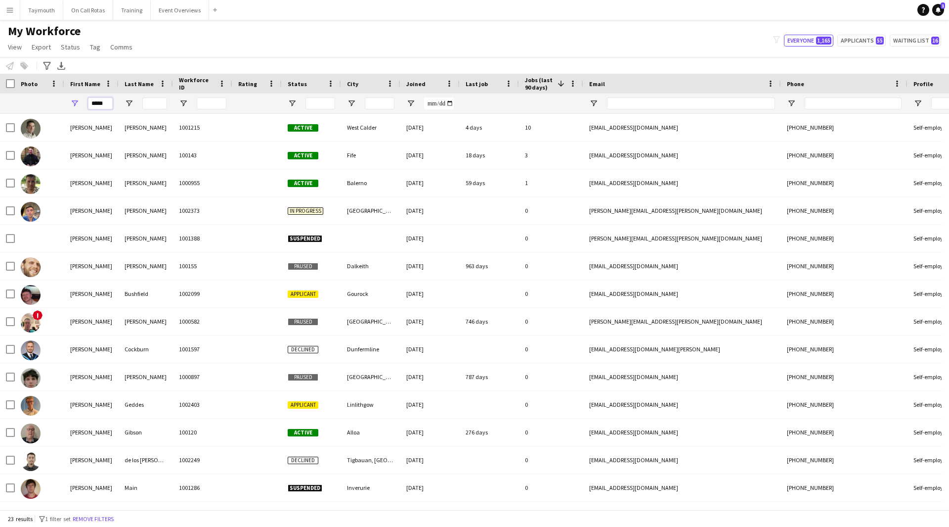
type input "*****"
click at [163, 105] on input "Last Name Filter Input" at bounding box center [154, 103] width 25 height 12
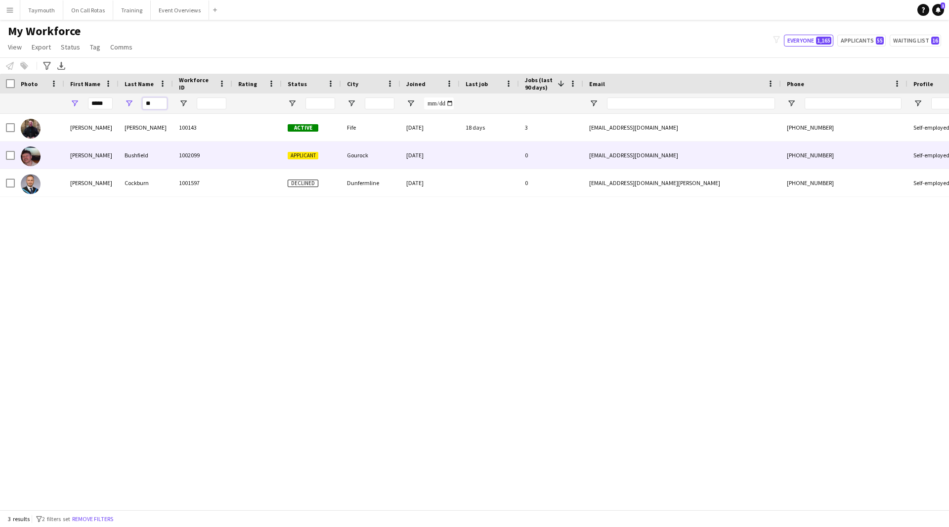
type input "**"
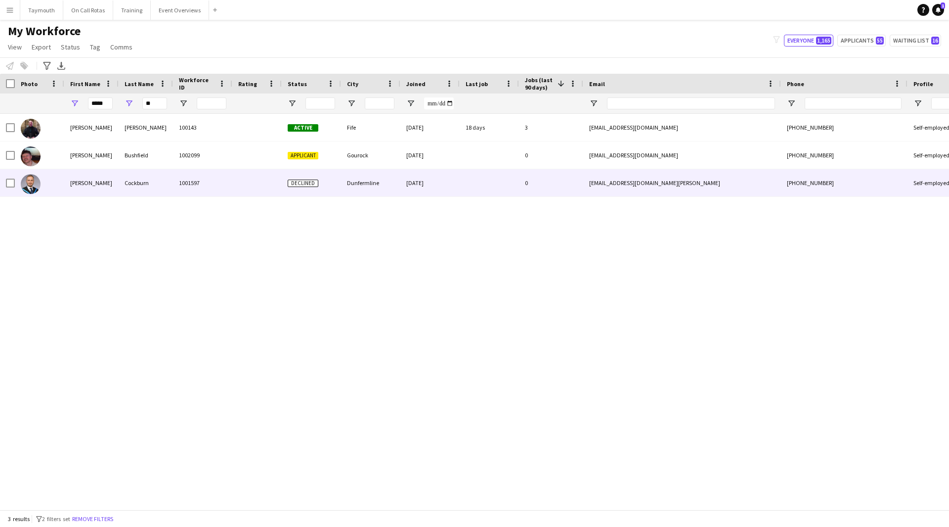
click at [159, 169] on div "Cockburn" at bounding box center [146, 182] width 54 height 27
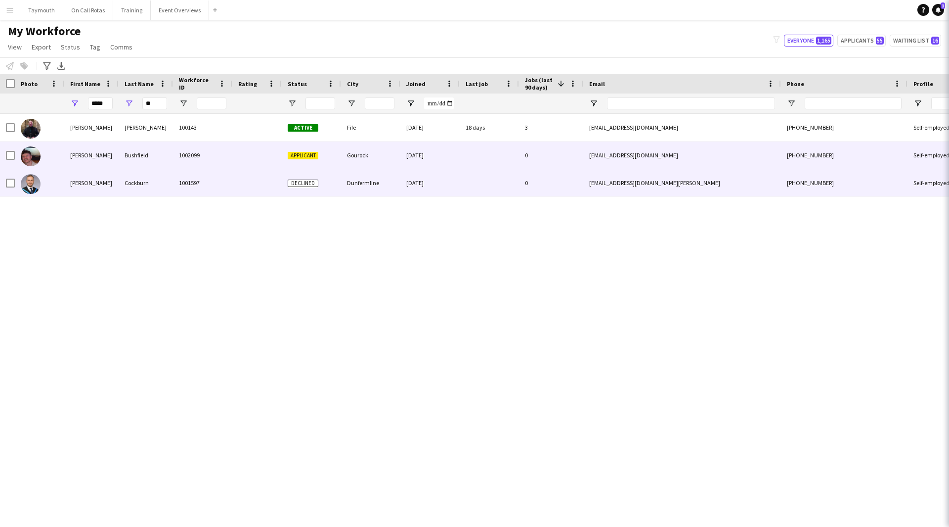
click at [155, 160] on div "Bushfield" at bounding box center [146, 154] width 54 height 27
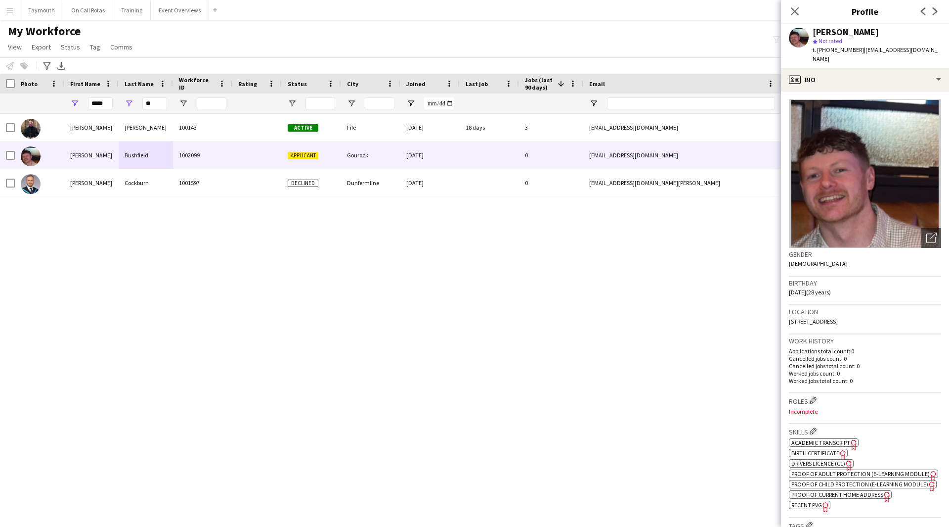
drag, startPoint x: 938, startPoint y: 49, endPoint x: 863, endPoint y: 50, distance: 74.2
click at [863, 50] on div "[PERSON_NAME] star Not rated t. [PHONE_NUMBER] | [EMAIL_ADDRESS][DOMAIN_NAME]" at bounding box center [865, 46] width 168 height 44
copy span "[EMAIL_ADDRESS][DOMAIN_NAME]"
click at [184, 8] on button "Event Overviews Close" at bounding box center [180, 9] width 58 height 19
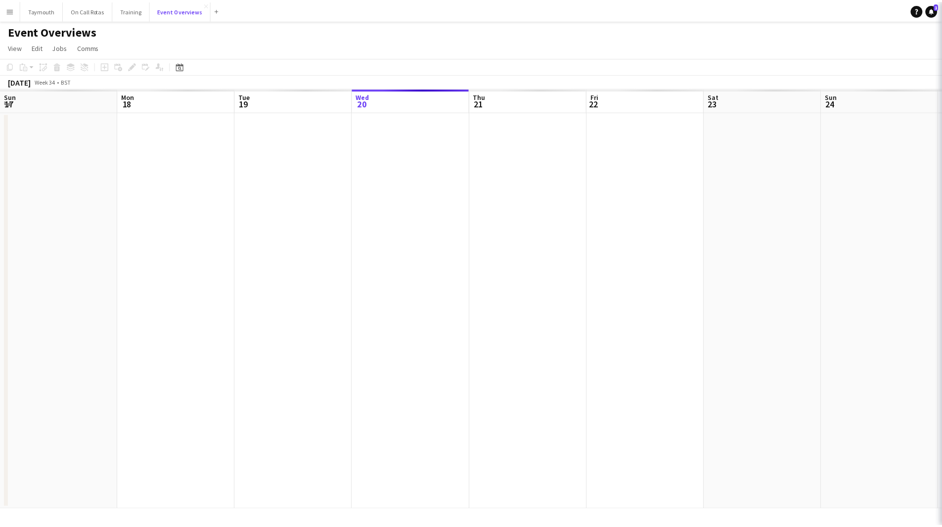
scroll to position [0, 236]
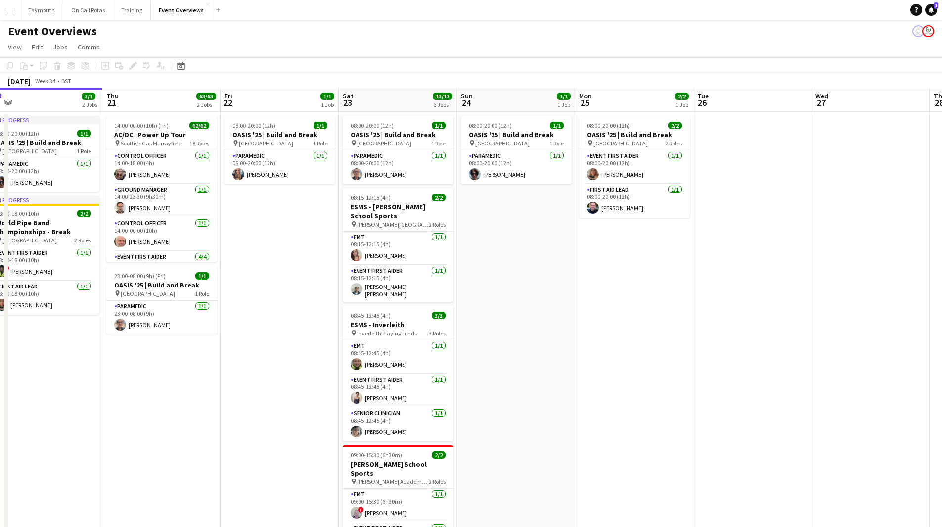
drag, startPoint x: 638, startPoint y: 362, endPoint x: 180, endPoint y: 393, distance: 459.4
click at [180, 393] on app-calendar-viewport "Sun 17 31/31 3 Jobs Mon 18 3/3 2 Jobs Tue 19 4/4 3 Jobs Wed 20 3/3 2 Jobs Thu 2…" at bounding box center [471, 459] width 942 height 742
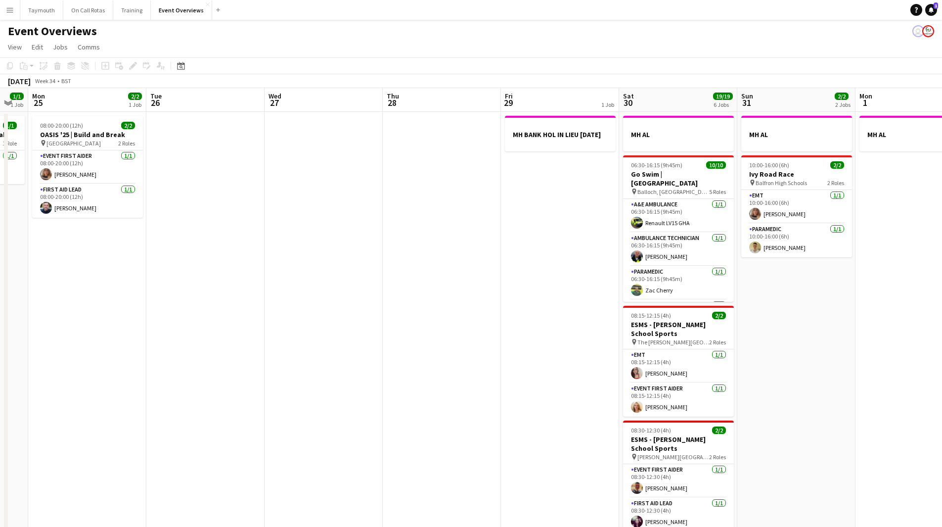
scroll to position [0, 349]
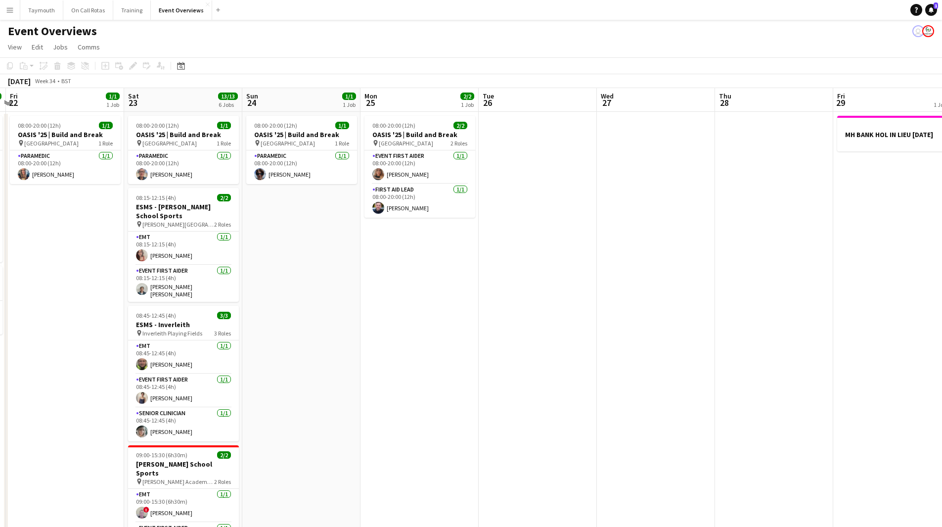
drag, startPoint x: 460, startPoint y: 378, endPoint x: 620, endPoint y: 385, distance: 159.4
click at [620, 385] on app-calendar-viewport "Tue 19 4/4 3 Jobs Wed 20 3/3 2 Jobs Thu 21 63/63 2 Jobs Fri 22 1/1 1 Job Sat 23…" at bounding box center [471, 459] width 942 height 742
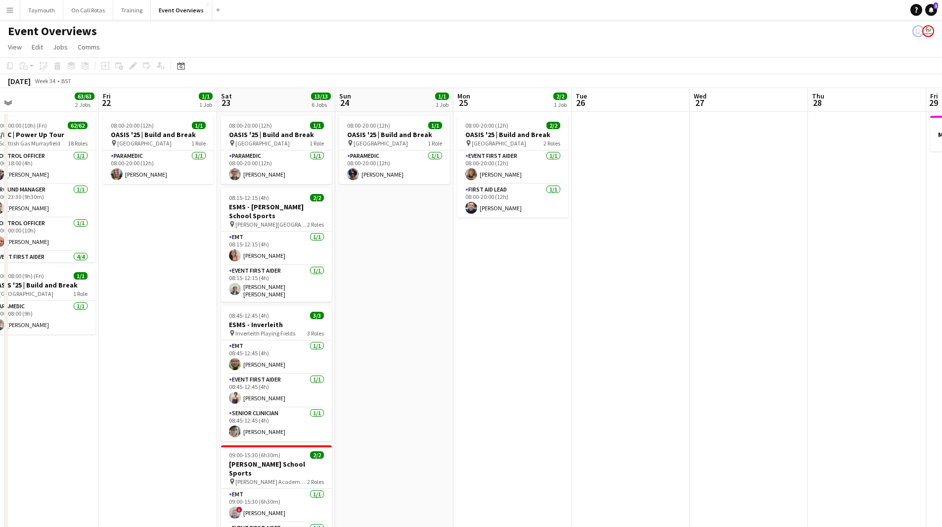
drag, startPoint x: 29, startPoint y: 308, endPoint x: 242, endPoint y: 322, distance: 213.6
click at [242, 322] on app-calendar-viewport "Tue 19 4/4 3 Jobs Wed 20 3/3 2 Jobs Thu 21 63/63 2 Jobs Fri 22 1/1 1 Job Sat 23…" at bounding box center [471, 459] width 942 height 742
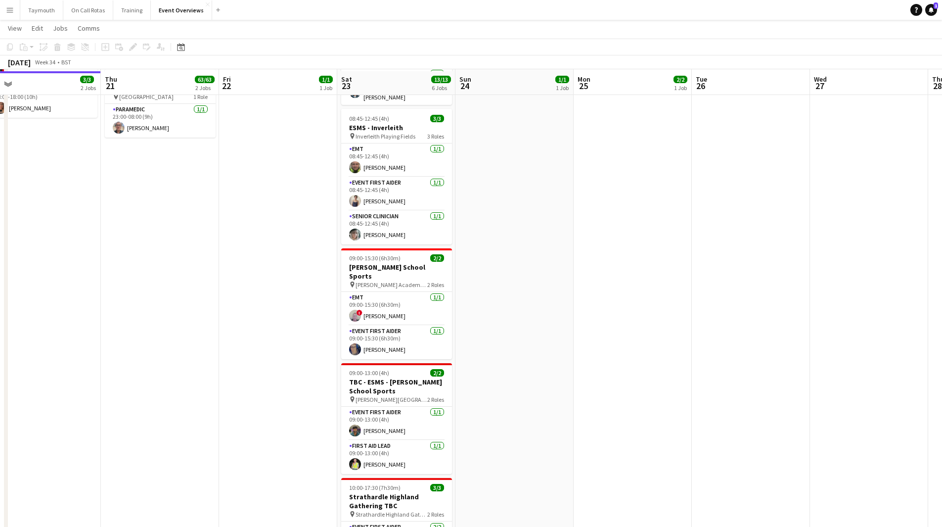
scroll to position [198, 0]
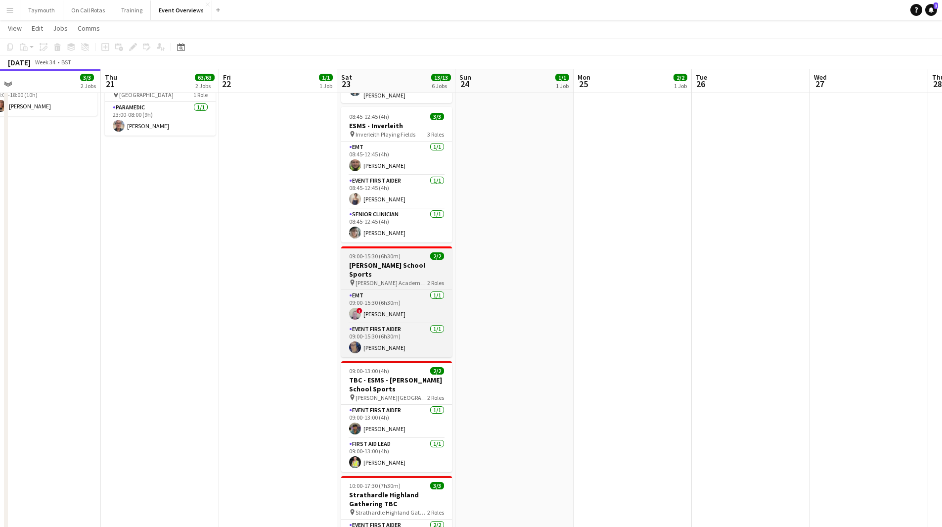
click at [397, 279] on span "[PERSON_NAME] Academy Playing Fields" at bounding box center [392, 282] width 72 height 7
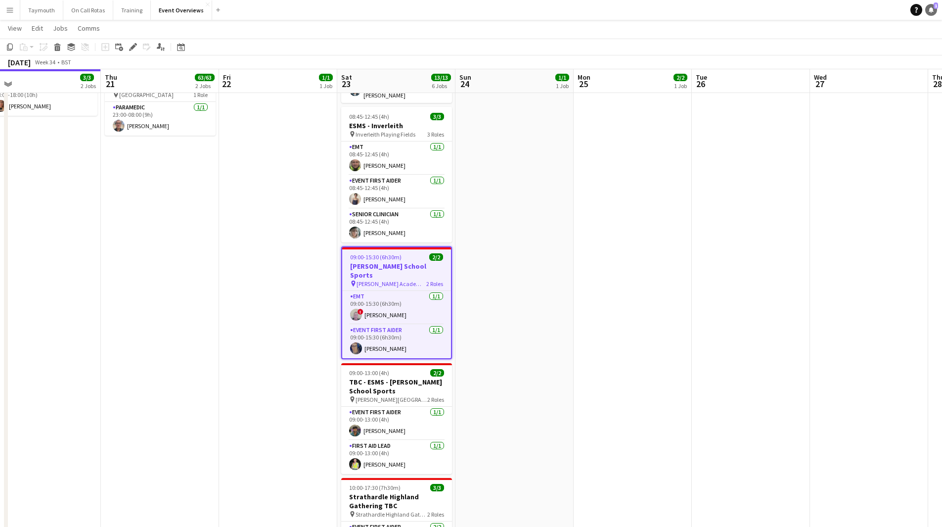
click at [927, 9] on link "Notifications 1" at bounding box center [931, 10] width 12 height 12
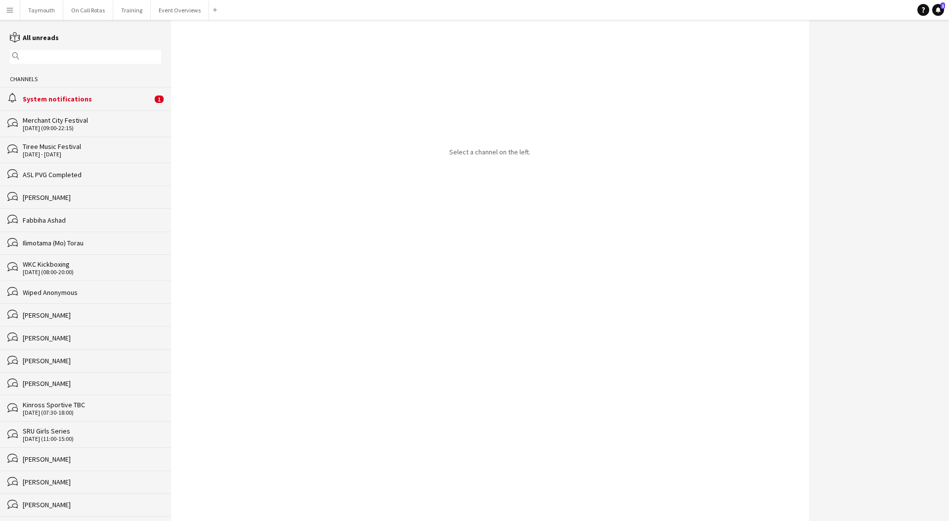
click at [59, 101] on div "System notifications" at bounding box center [88, 98] width 130 height 9
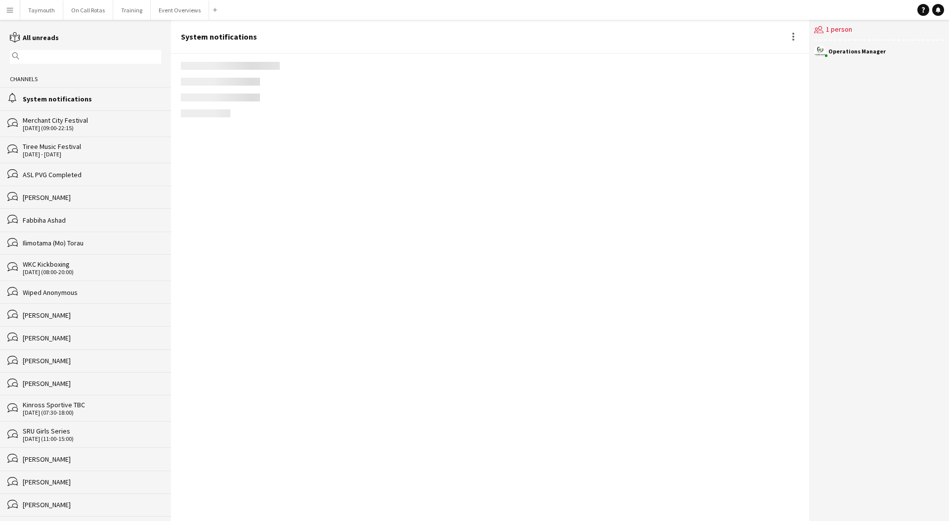
scroll to position [1046, 0]
